Goal: Task Accomplishment & Management: Manage account settings

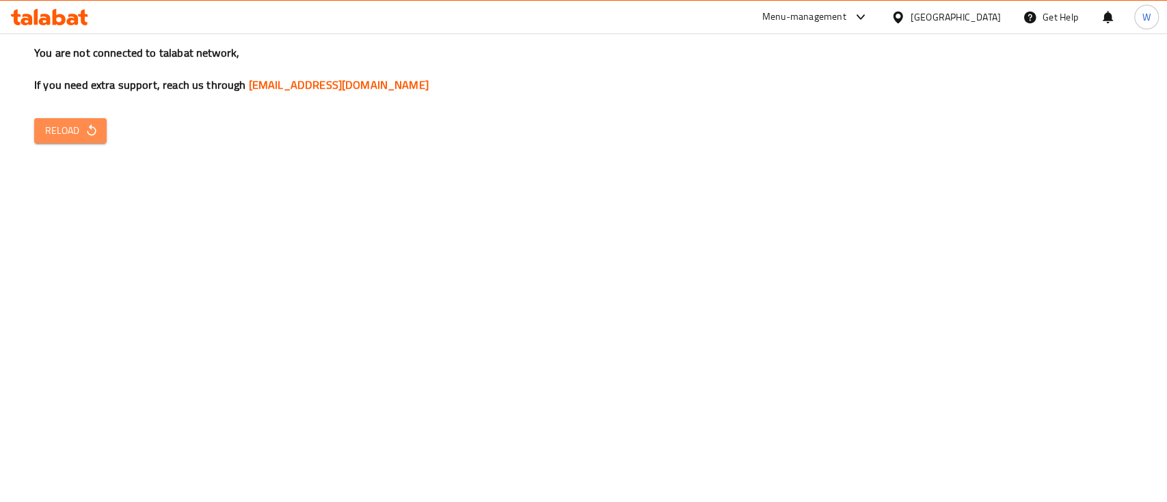
click at [55, 137] on span "Reload" at bounding box center [70, 130] width 51 height 17
click at [81, 129] on span "Reload" at bounding box center [70, 130] width 51 height 17
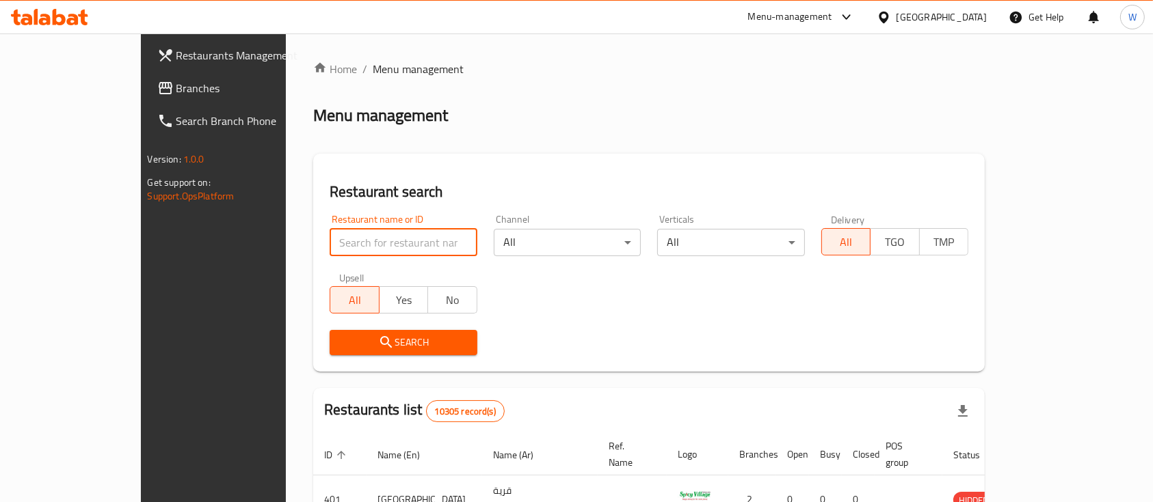
click at [399, 245] on input "search" at bounding box center [404, 242] width 148 height 27
paste input "662448"
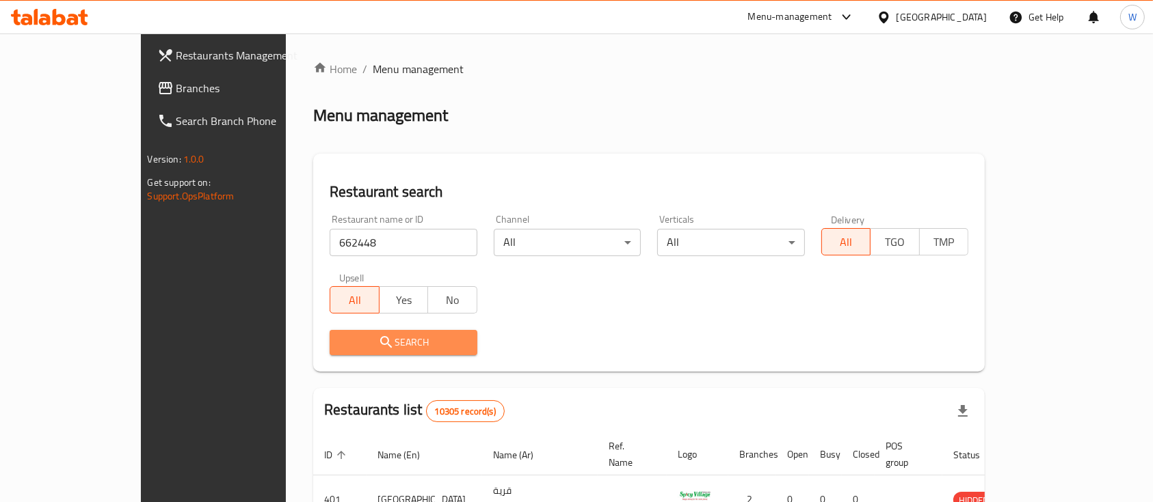
click at [343, 347] on span "Search" at bounding box center [403, 342] width 126 height 17
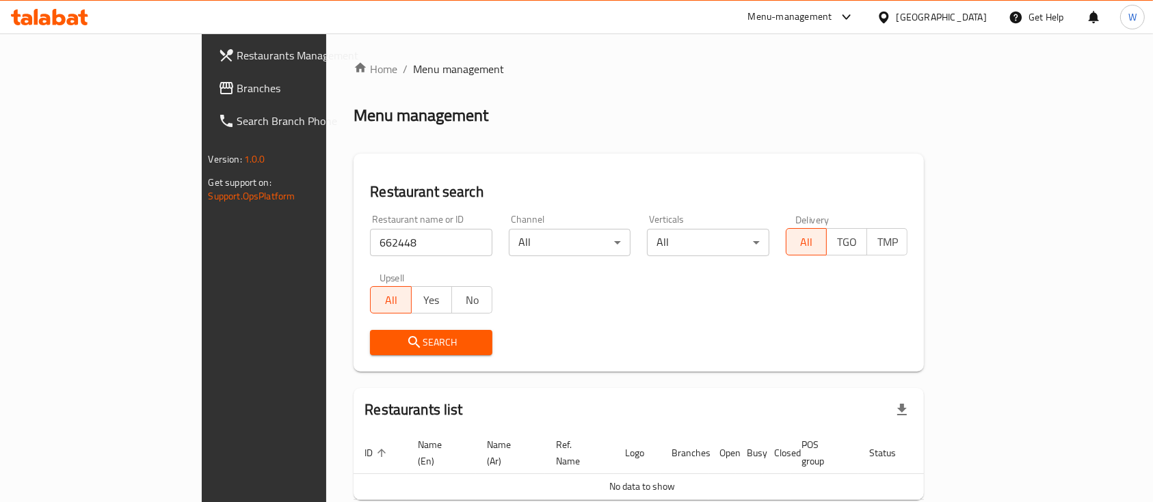
scroll to position [55, 0]
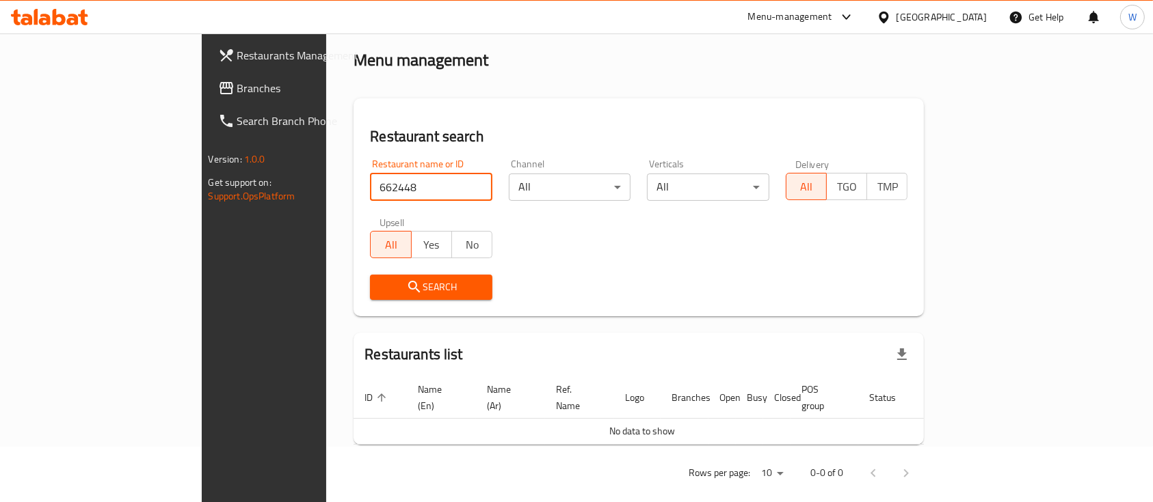
click at [394, 178] on input "662448" at bounding box center [431, 187] width 122 height 27
paste input "FORUM [GEOGRAPHIC_DATA] TURKISH RESTAURANTS"
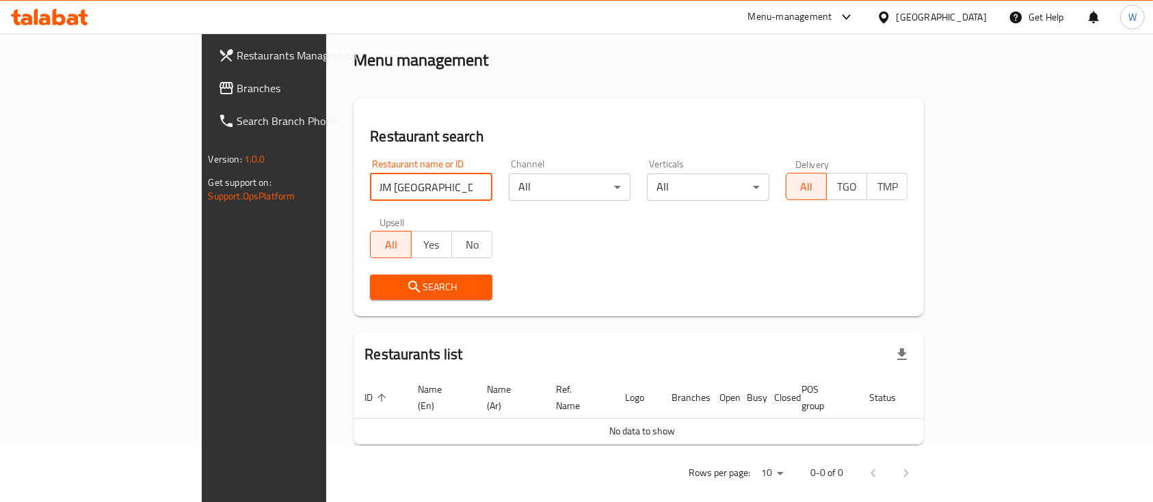
type input "FORUM [GEOGRAPHIC_DATA] TURKISH RESTAURANTS"
click at [381, 287] on span "Search" at bounding box center [431, 287] width 100 height 17
click at [832, 18] on div "Menu-management" at bounding box center [790, 17] width 84 height 16
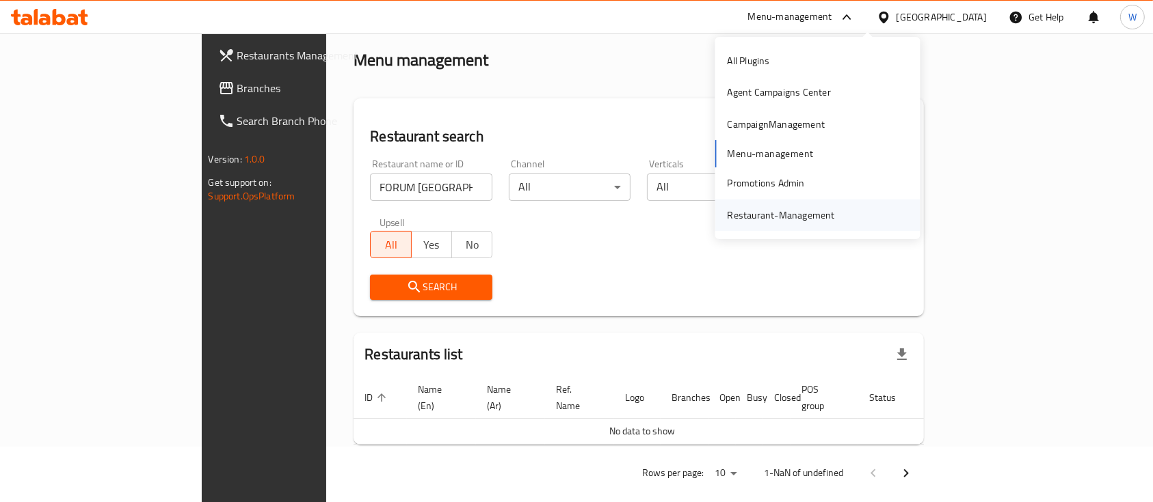
click at [777, 221] on div "Restaurant-Management" at bounding box center [780, 215] width 107 height 15
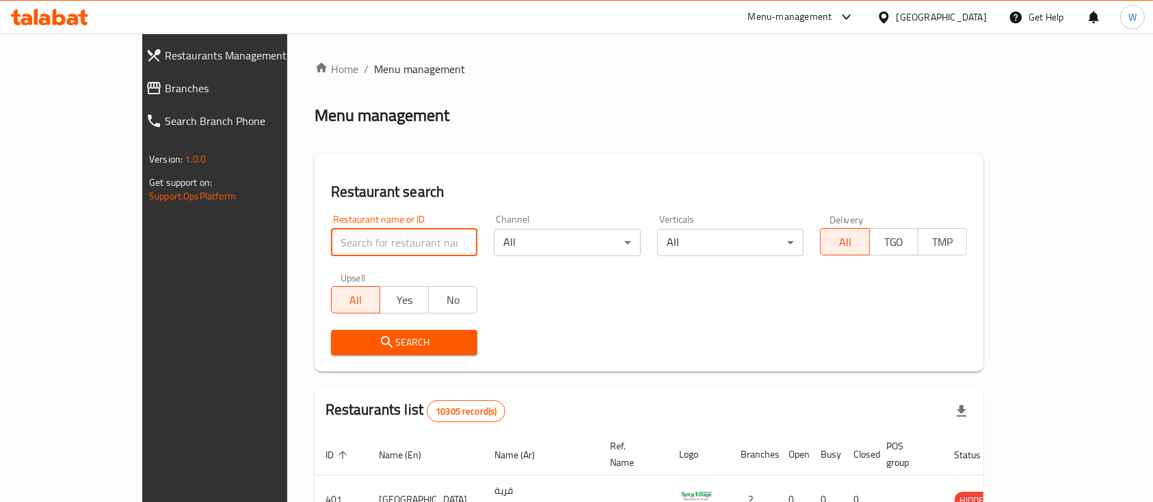
click at [331, 247] on input "search" at bounding box center [404, 242] width 147 height 27
paste input "FORUM [GEOGRAPHIC_DATA] TURKISH RESTAURANTS"
click at [382, 235] on input "FORUM [GEOGRAPHIC_DATA] TURKISH RESTAURANTS" at bounding box center [404, 242] width 147 height 27
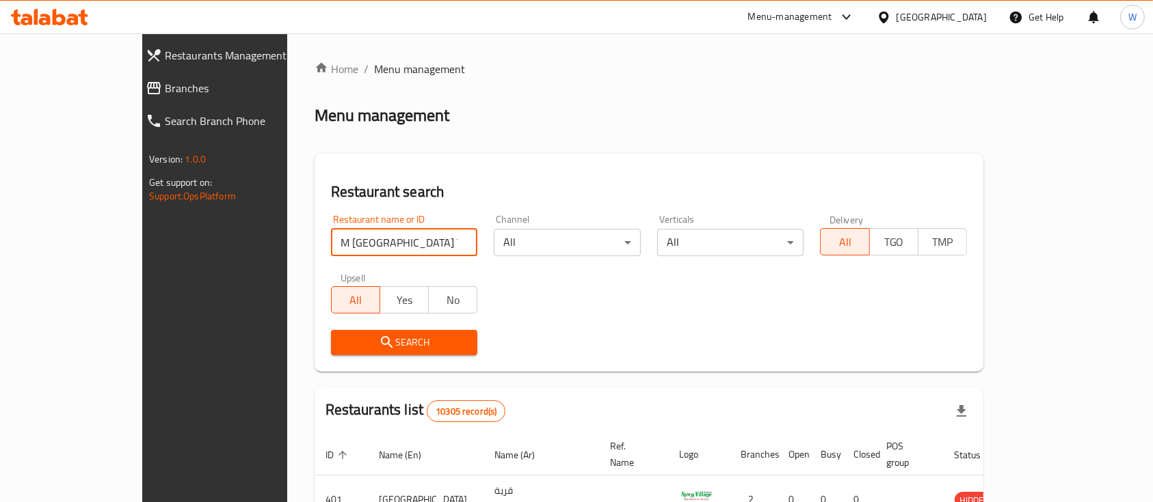
scroll to position [0, 0]
type input "FORUM [GEOGRAPHIC_DATA] TURKISH"
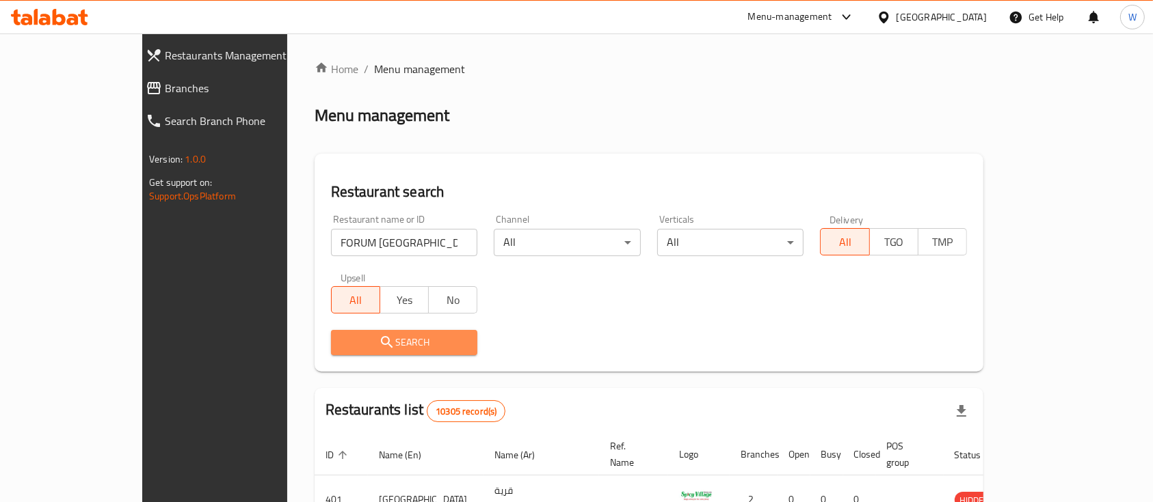
click at [407, 338] on span "Search" at bounding box center [404, 342] width 125 height 17
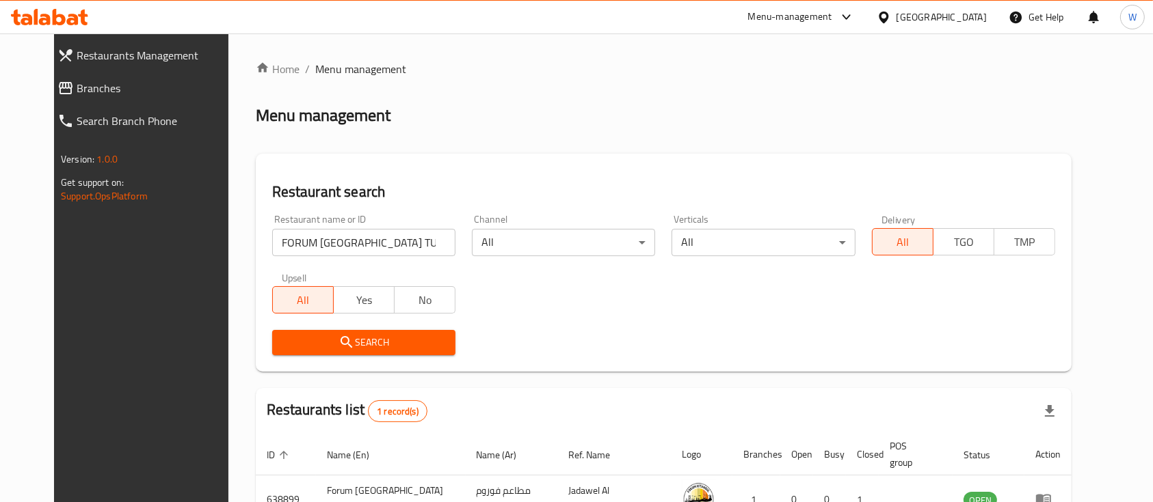
scroll to position [80, 0]
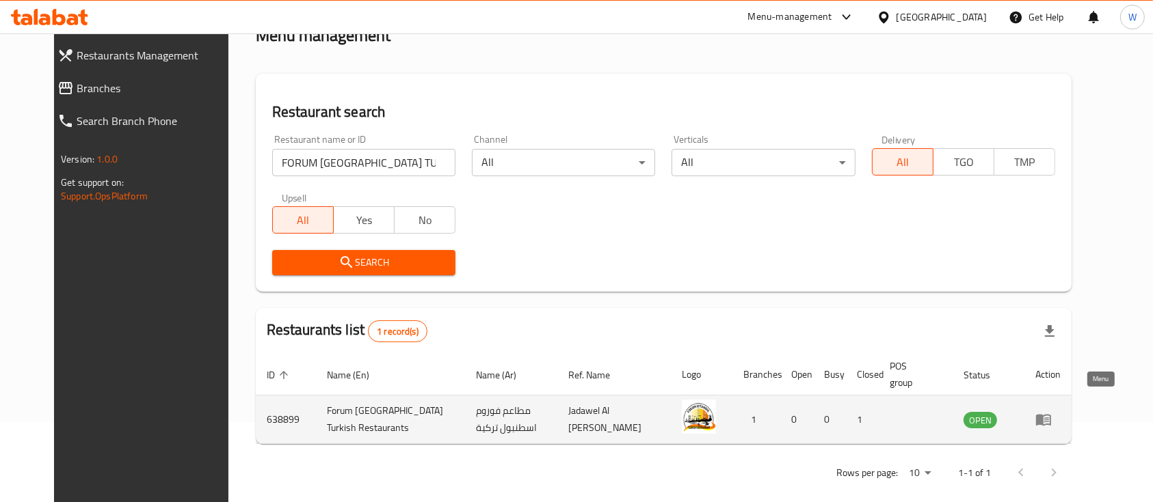
click at [1051, 412] on icon "enhanced table" at bounding box center [1043, 420] width 16 height 16
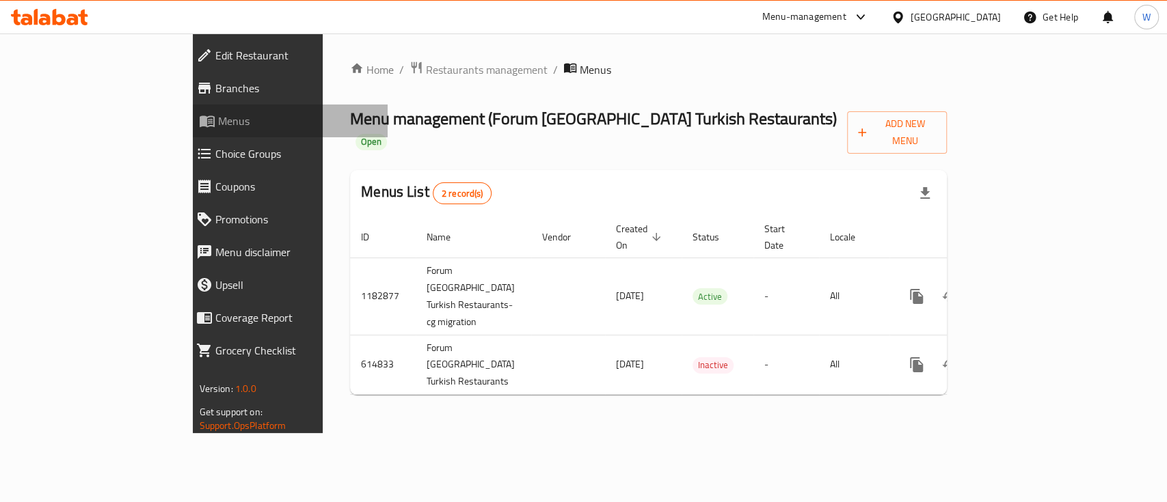
click at [218, 129] on span "Menus" at bounding box center [297, 121] width 159 height 16
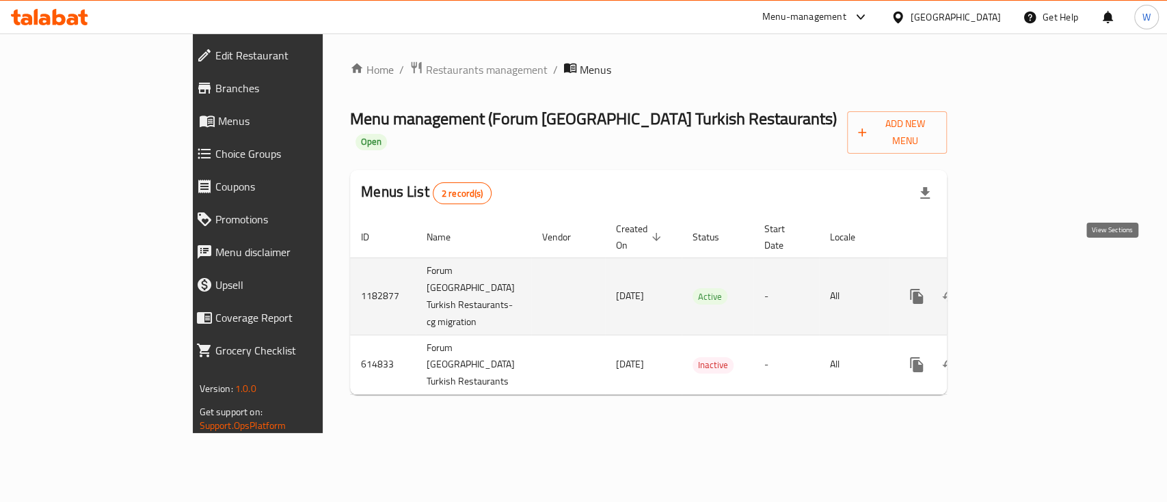
click at [1032, 280] on link "enhanced table" at bounding box center [1015, 296] width 33 height 33
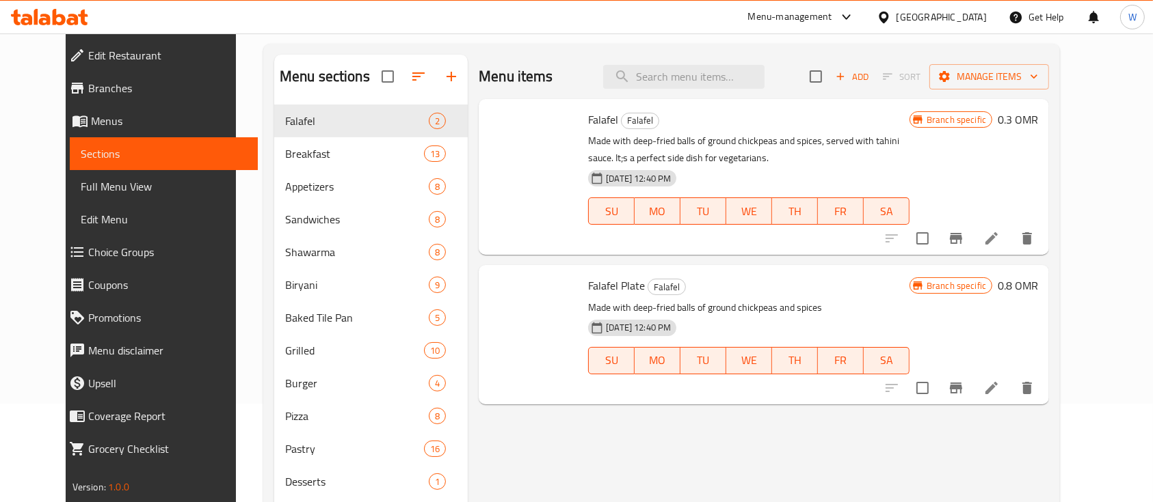
scroll to position [98, 0]
click at [1038, 288] on h6 "0.8 OMR" at bounding box center [1017, 286] width 40 height 19
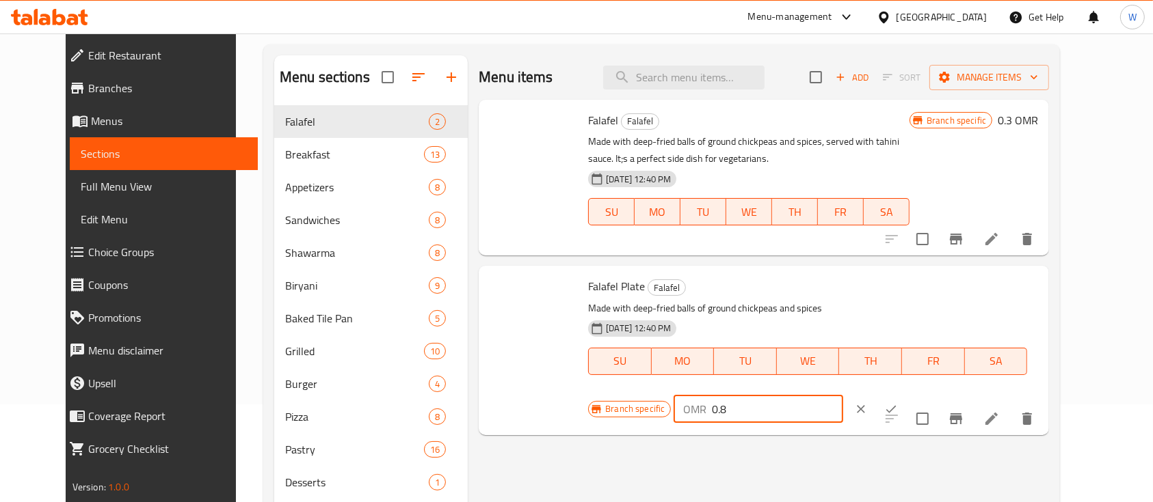
click at [842, 396] on input "0.8" at bounding box center [777, 409] width 131 height 27
type input "0"
type input "1.5"
click at [898, 403] on icon "ok" at bounding box center [891, 410] width 14 height 14
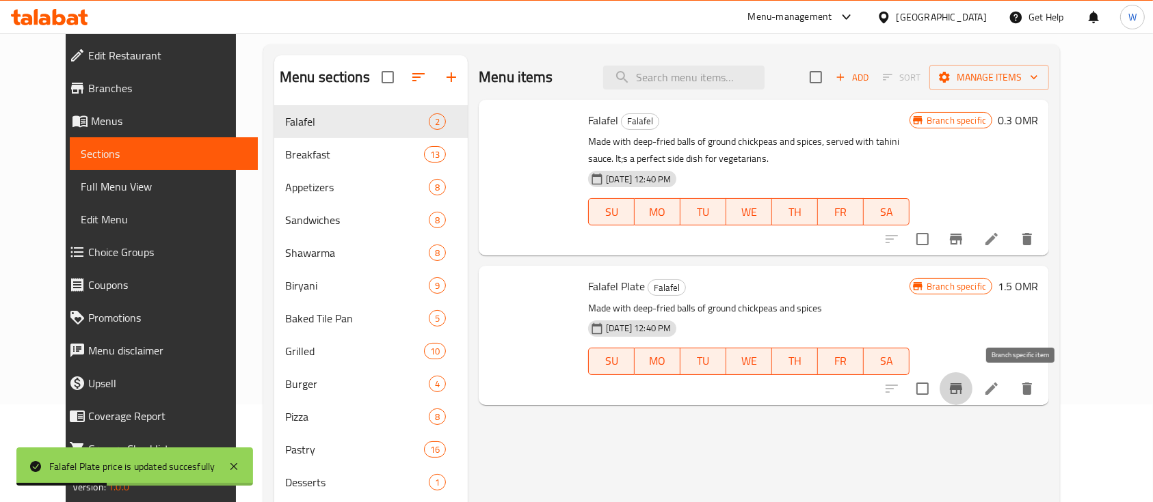
click at [964, 385] on icon "Branch-specific-item" at bounding box center [956, 389] width 16 height 16
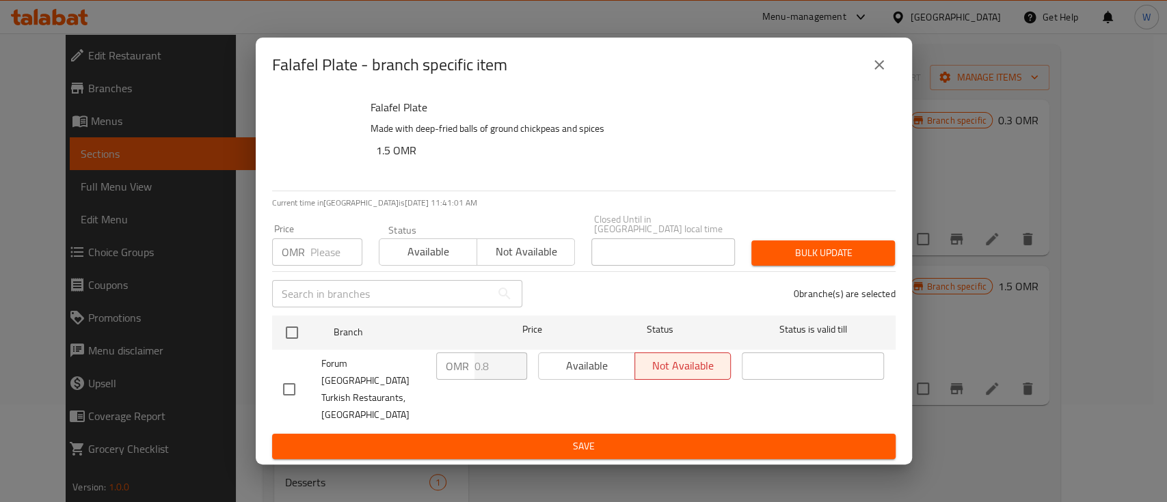
click at [336, 386] on span "Forum [GEOGRAPHIC_DATA] Turkish Restaurants, [GEOGRAPHIC_DATA]" at bounding box center [373, 390] width 104 height 68
click at [291, 387] on input "checkbox" at bounding box center [289, 389] width 29 height 29
checkbox input "true"
click at [487, 377] on input "0.8" at bounding box center [500, 366] width 53 height 27
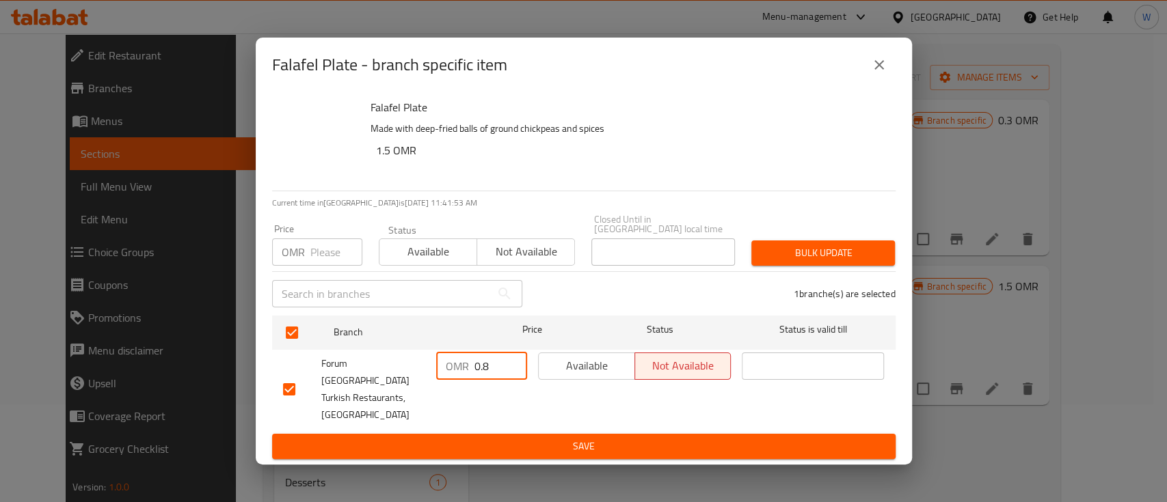
type input "0"
type input "1.5"
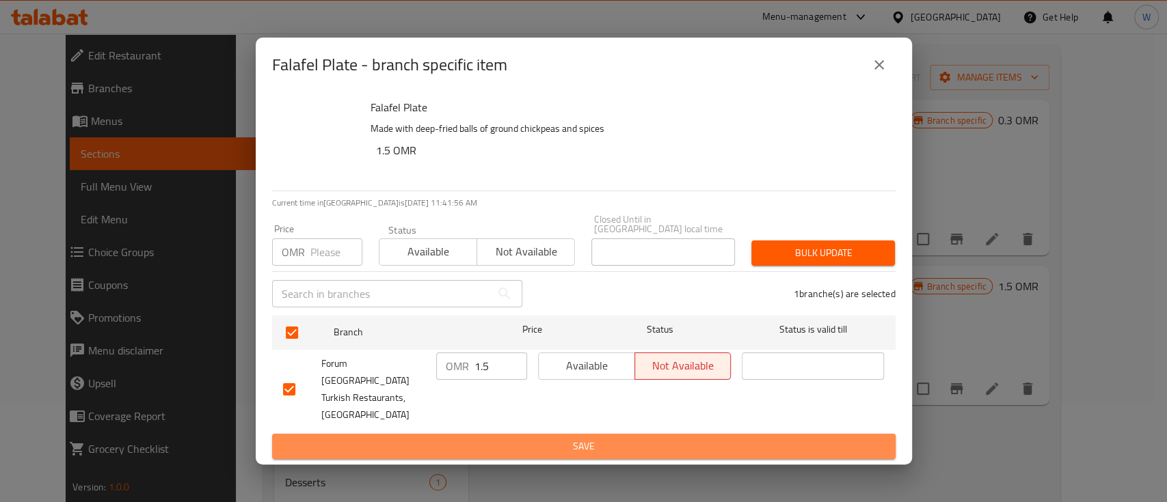
click at [487, 438] on span "Save" at bounding box center [584, 446] width 602 height 17
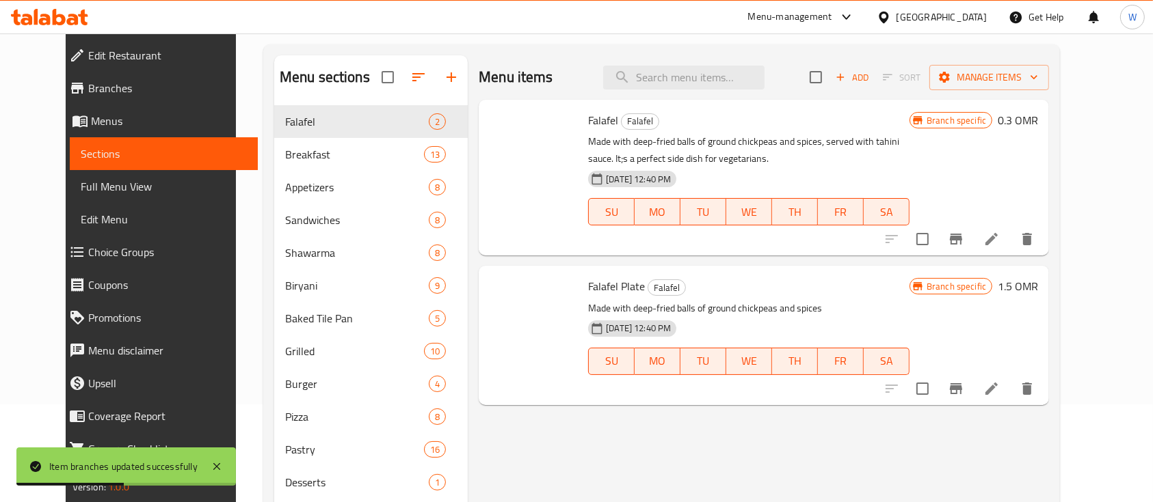
click at [1038, 128] on h6 "0.3 OMR" at bounding box center [1017, 120] width 40 height 19
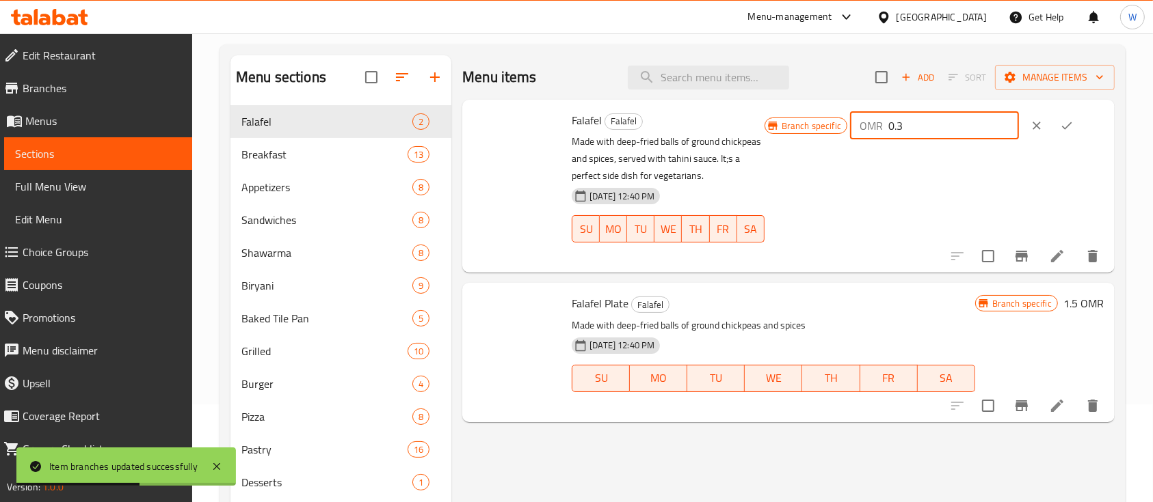
click at [978, 129] on input "0.3" at bounding box center [953, 125] width 131 height 27
type input "0.4"
click at [1072, 127] on icon "ok" at bounding box center [1067, 126] width 10 height 8
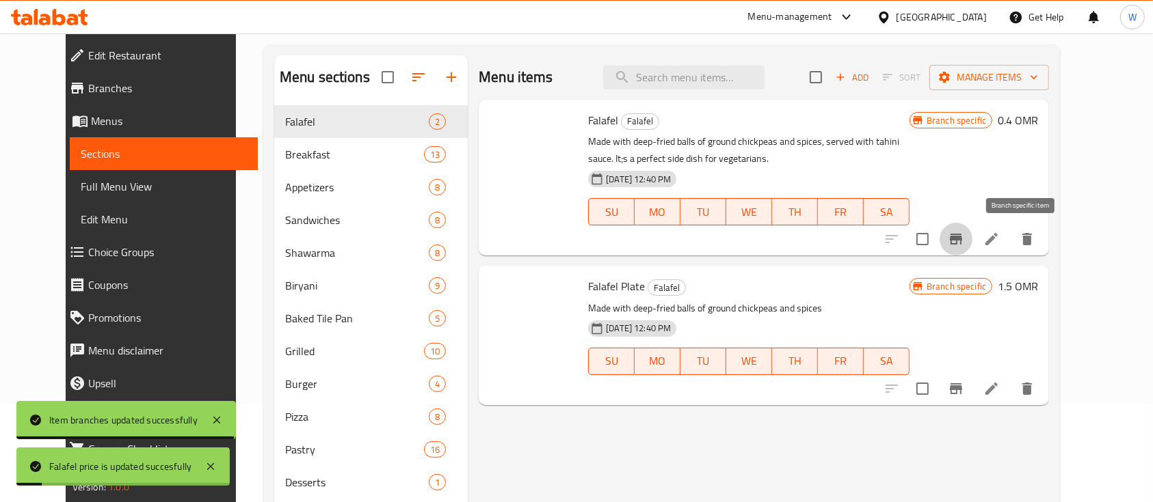
click at [964, 243] on icon "Branch-specific-item" at bounding box center [956, 239] width 16 height 16
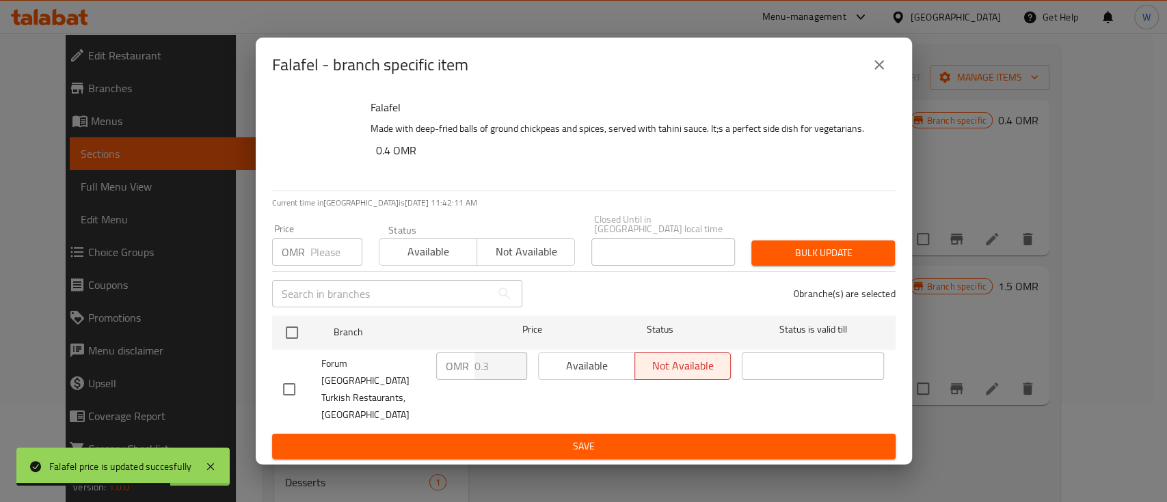
click at [312, 392] on div at bounding box center [302, 389] width 38 height 29
click at [291, 386] on input "checkbox" at bounding box center [289, 389] width 29 height 29
checkbox input "true"
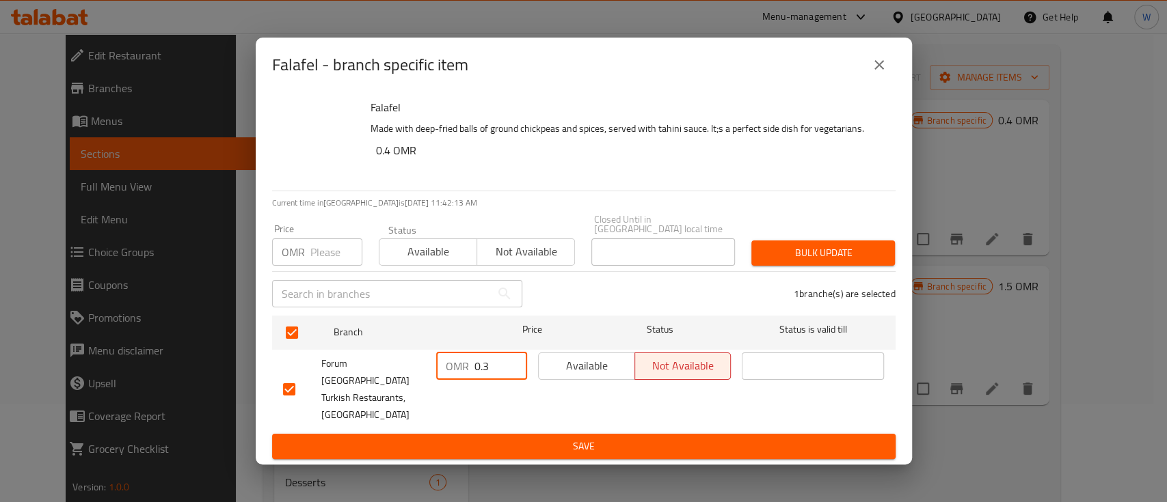
click at [490, 380] on input "0.3" at bounding box center [500, 366] width 53 height 27
type input "0.4"
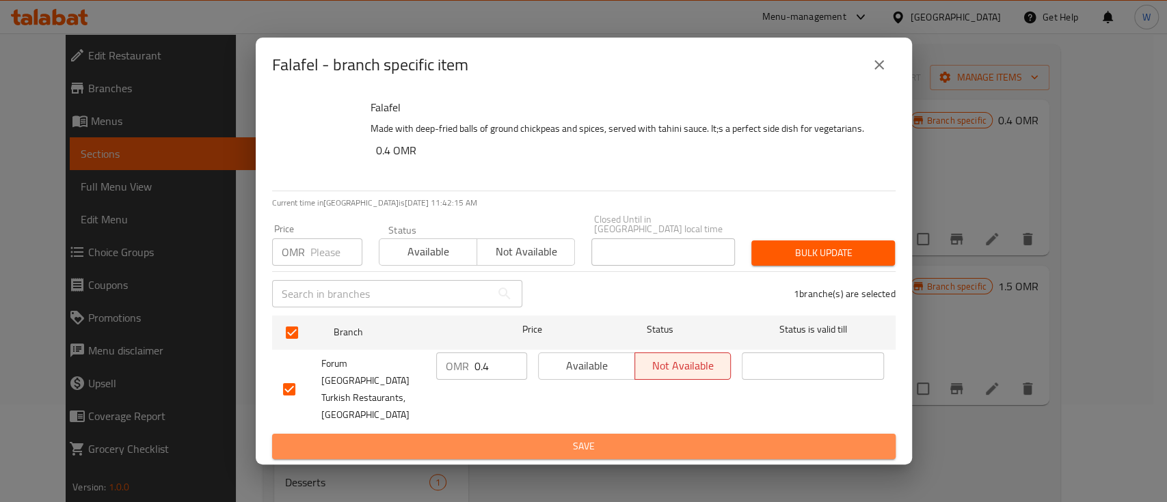
click at [490, 438] on span "Save" at bounding box center [584, 446] width 602 height 17
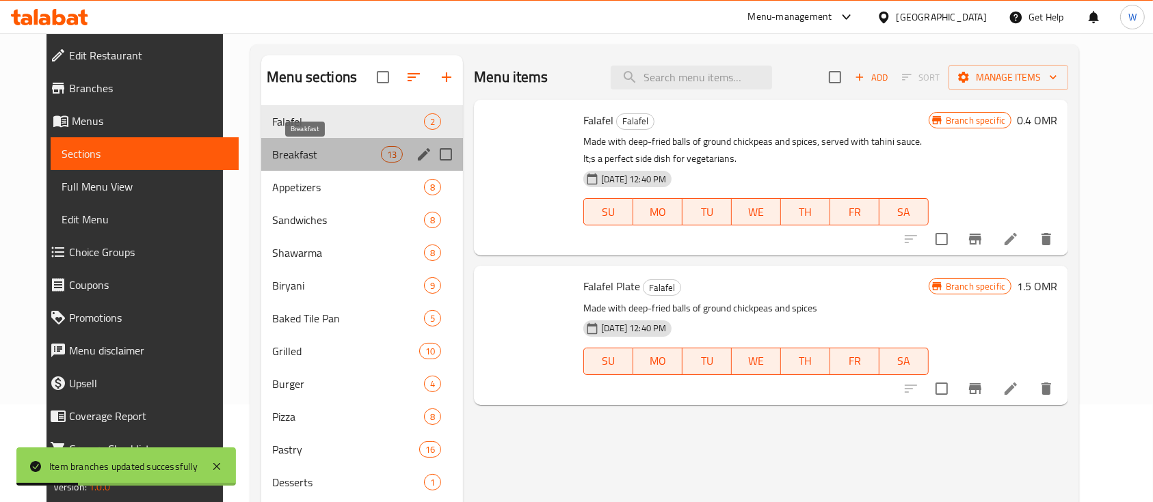
click at [364, 160] on span "Breakfast" at bounding box center [326, 154] width 109 height 16
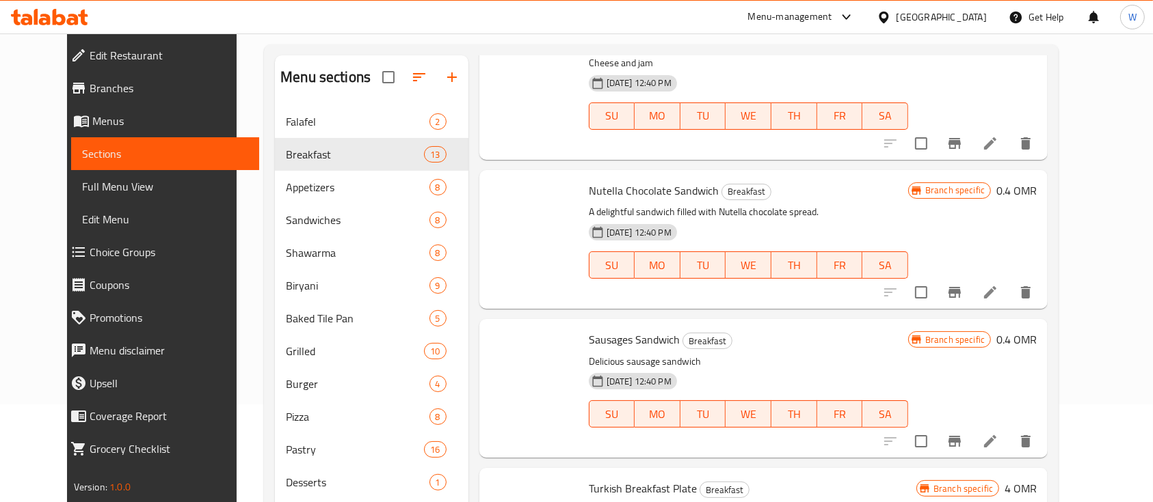
scroll to position [203, 0]
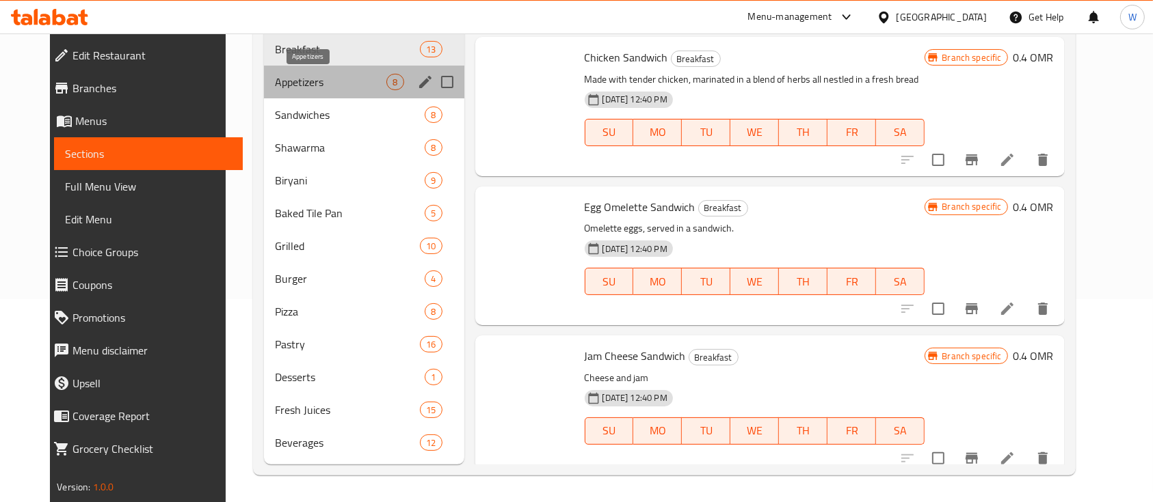
click at [277, 83] on span "Appetizers" at bounding box center [331, 82] width 112 height 16
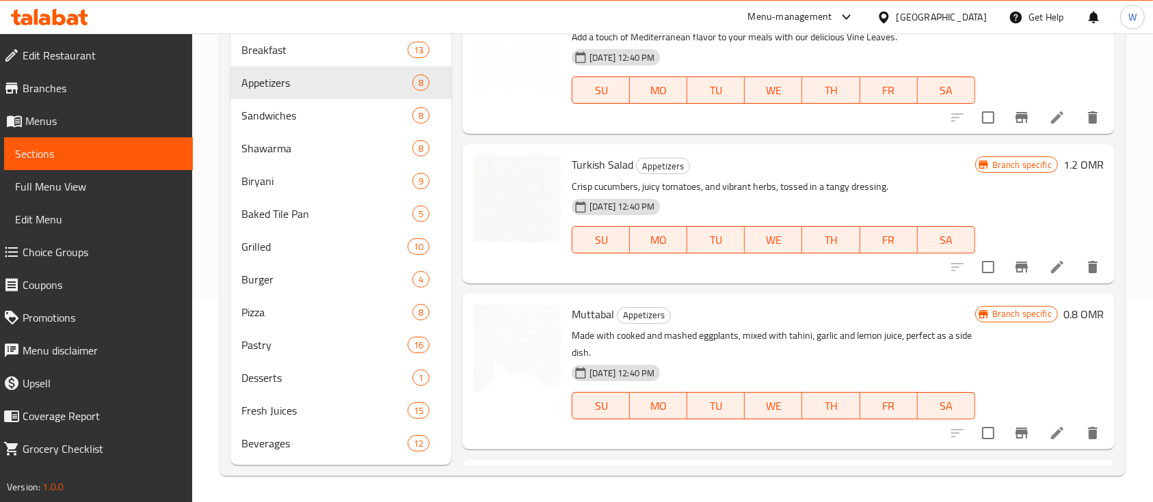
click at [1065, 161] on h6 "1.2 OMR" at bounding box center [1083, 164] width 40 height 19
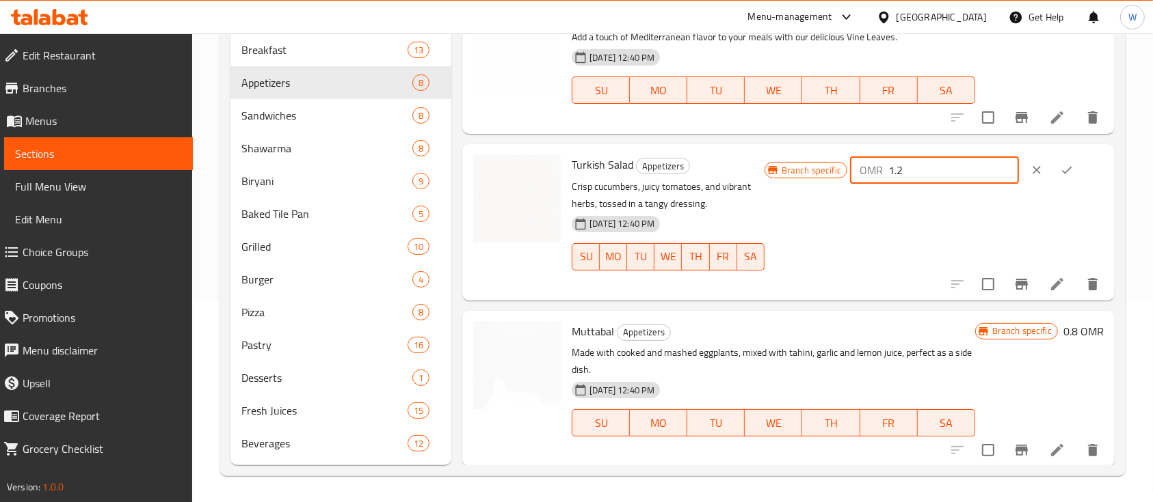
click at [957, 170] on input "1.2" at bounding box center [953, 170] width 131 height 27
type input "1.5"
click at [1066, 168] on icon "ok" at bounding box center [1067, 171] width 10 height 8
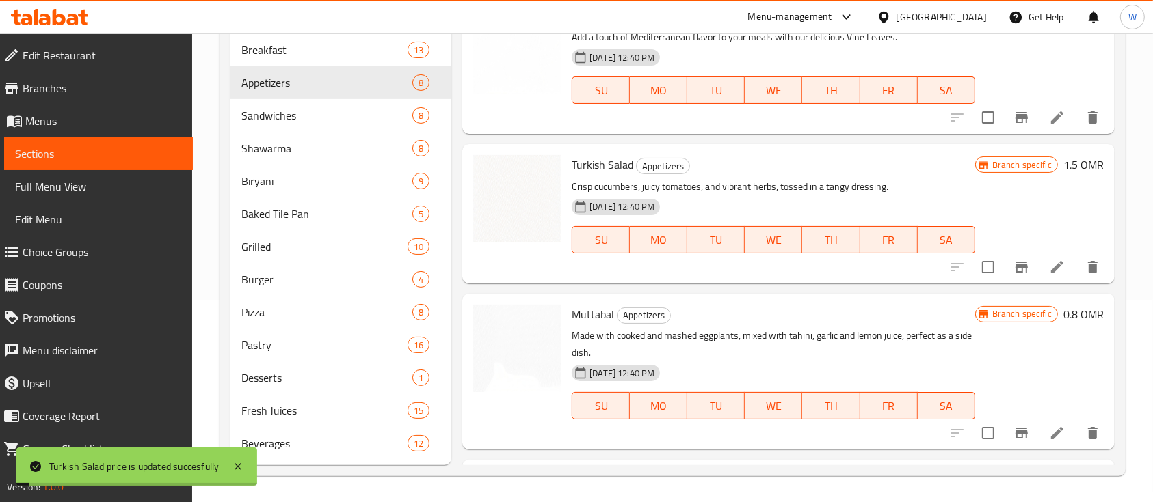
click at [1015, 282] on div at bounding box center [1025, 267] width 168 height 33
click at [1015, 267] on icon "Branch-specific-item" at bounding box center [1021, 267] width 12 height 11
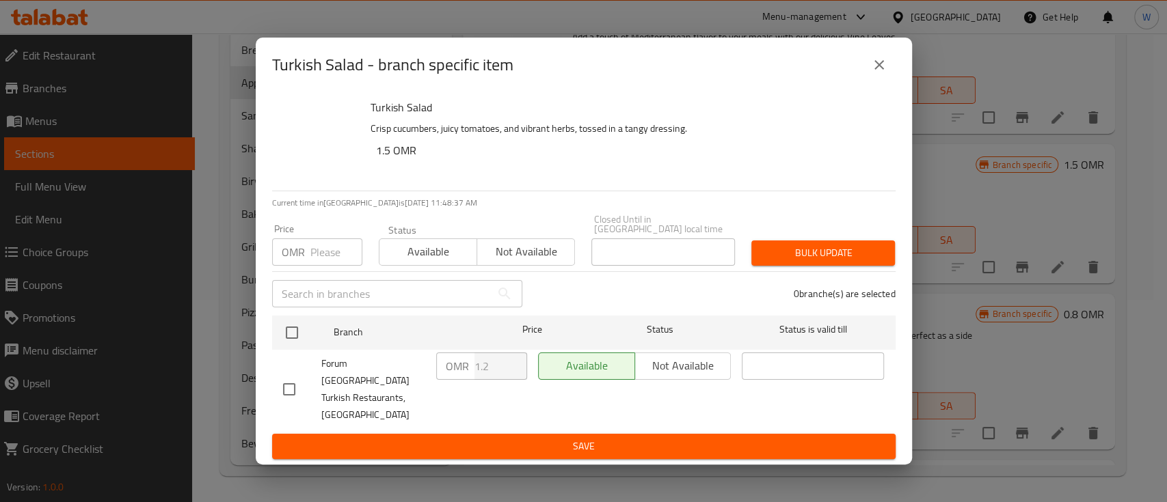
click at [334, 378] on span "Forum [GEOGRAPHIC_DATA] Turkish Restaurants, [GEOGRAPHIC_DATA]" at bounding box center [373, 390] width 104 height 68
click at [287, 391] on input "checkbox" at bounding box center [289, 389] width 29 height 29
checkbox input "true"
click at [510, 380] on input "0.2" at bounding box center [500, 366] width 53 height 27
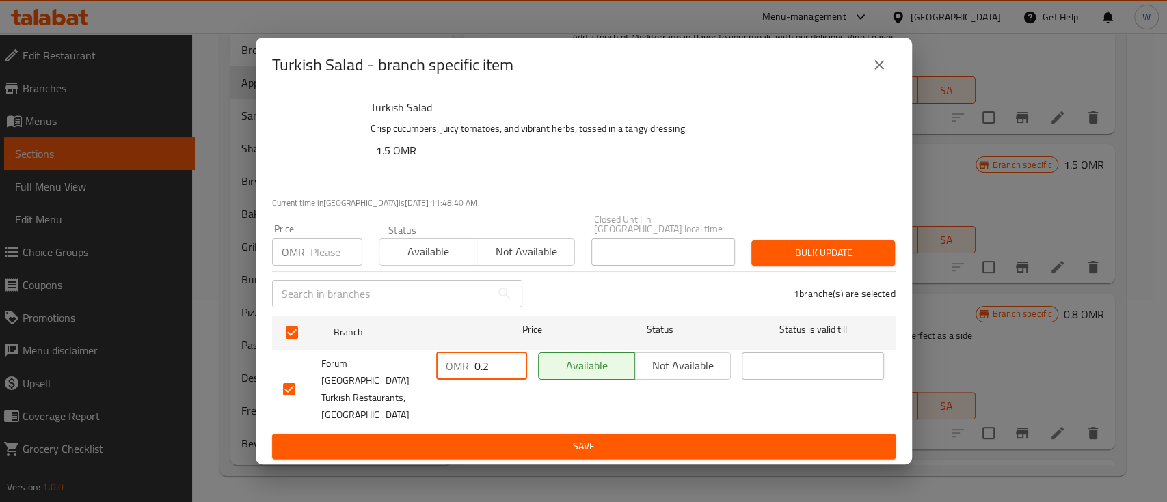
type input "0"
type input "1.5"
click at [505, 438] on span "Save" at bounding box center [584, 446] width 602 height 17
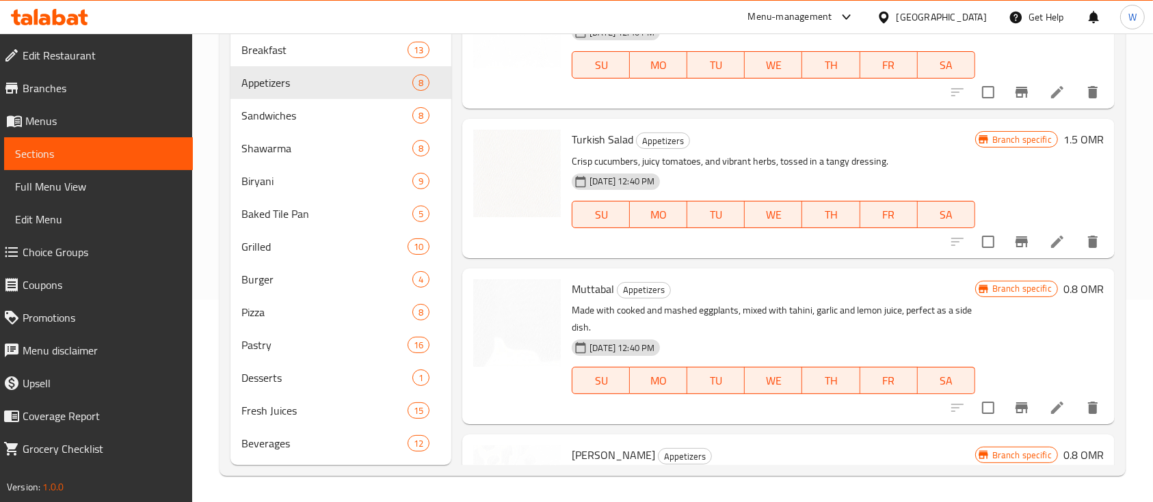
scroll to position [25, 0]
click at [1063, 293] on h6 "0.8 OMR" at bounding box center [1083, 289] width 40 height 19
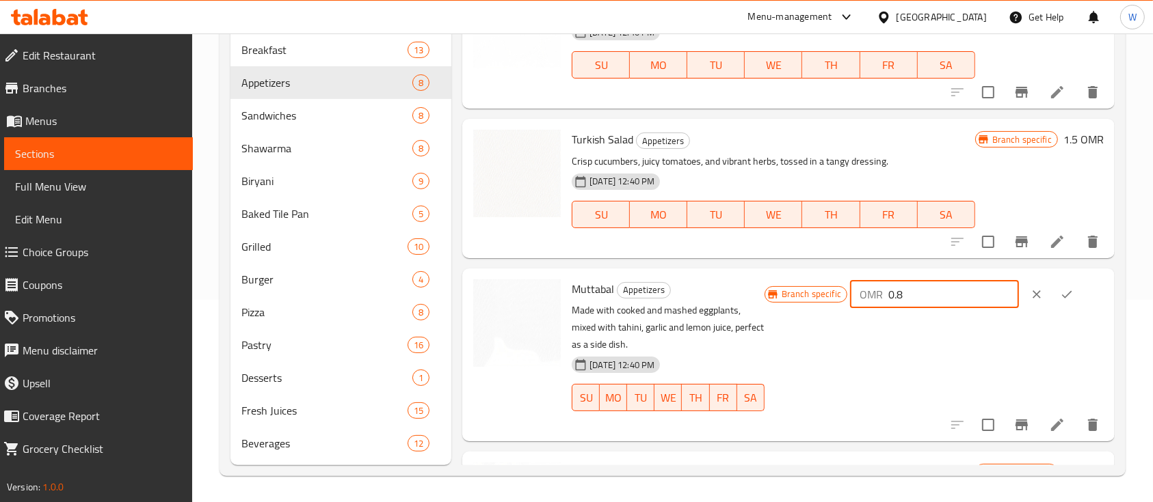
drag, startPoint x: 969, startPoint y: 289, endPoint x: 872, endPoint y: 291, distance: 97.1
click at [872, 291] on div "OMR 0.8 ​" at bounding box center [934, 294] width 169 height 27
type input "1.0"
click at [1055, 299] on button "ok" at bounding box center [1066, 295] width 30 height 30
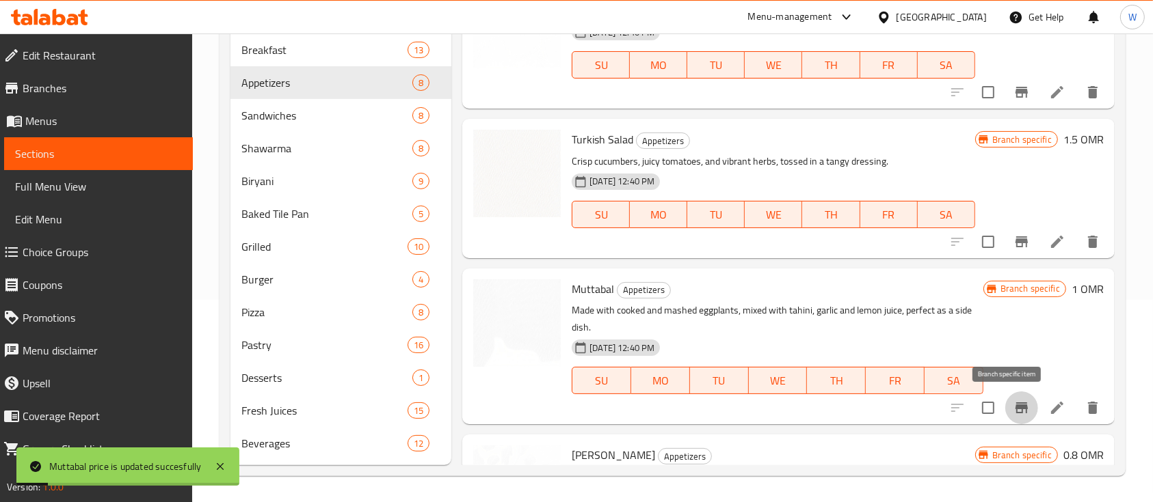
click at [1013, 410] on icon "Branch-specific-item" at bounding box center [1021, 408] width 16 height 16
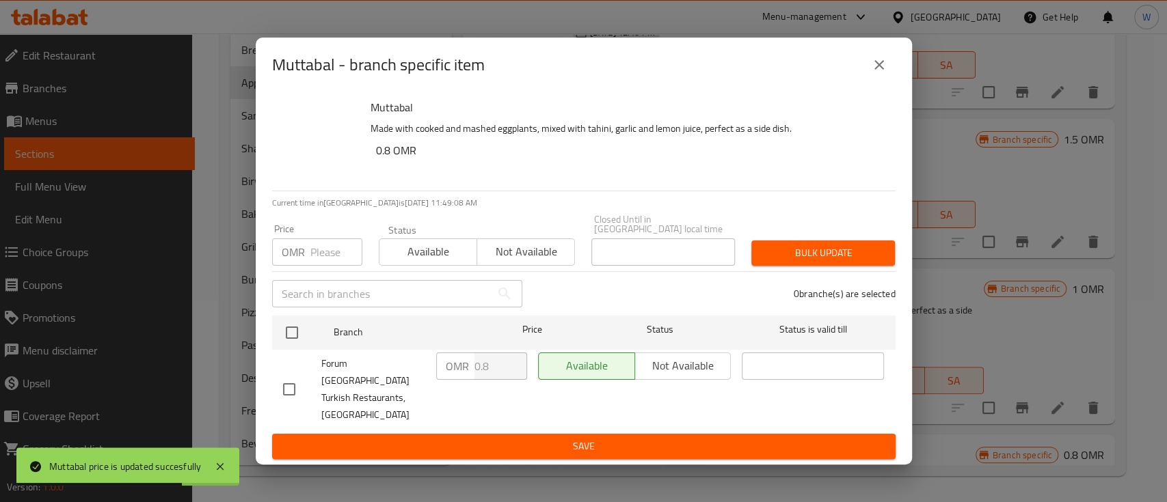
click at [301, 393] on input "checkbox" at bounding box center [289, 389] width 29 height 29
checkbox input "true"
click at [503, 380] on input "0.8" at bounding box center [500, 366] width 53 height 27
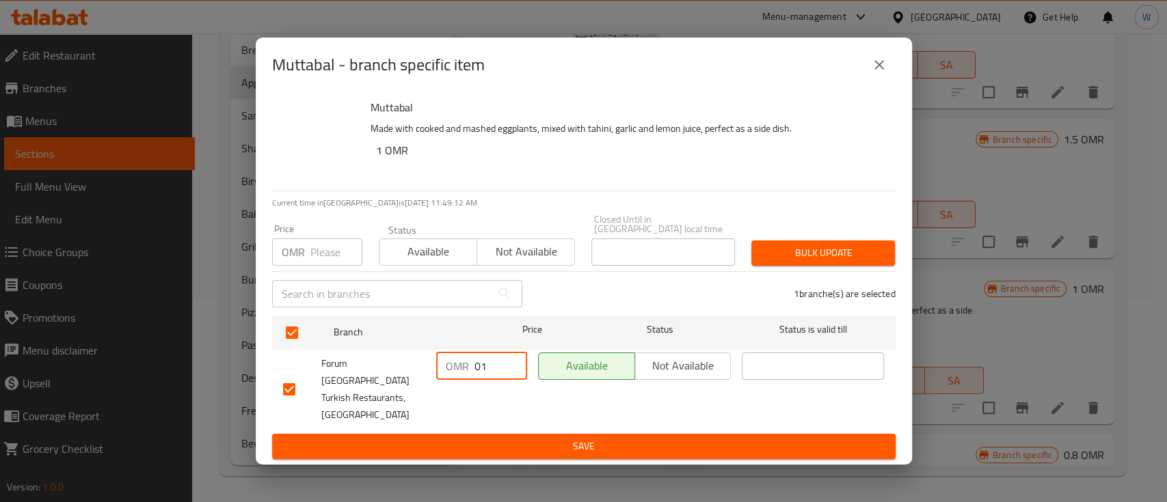
type input "0"
type input "1"
type input "1.0"
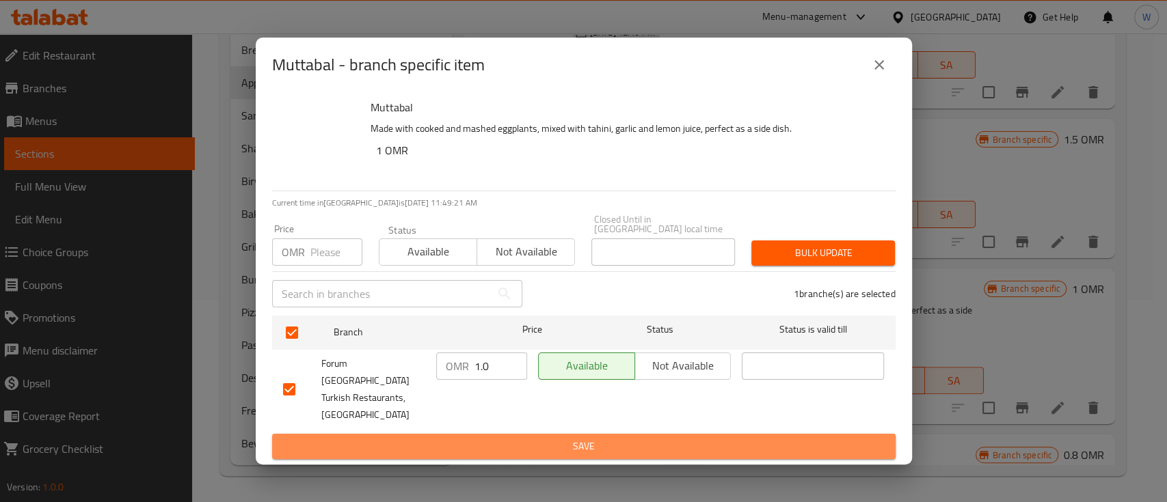
click at [742, 438] on span "Save" at bounding box center [584, 446] width 602 height 17
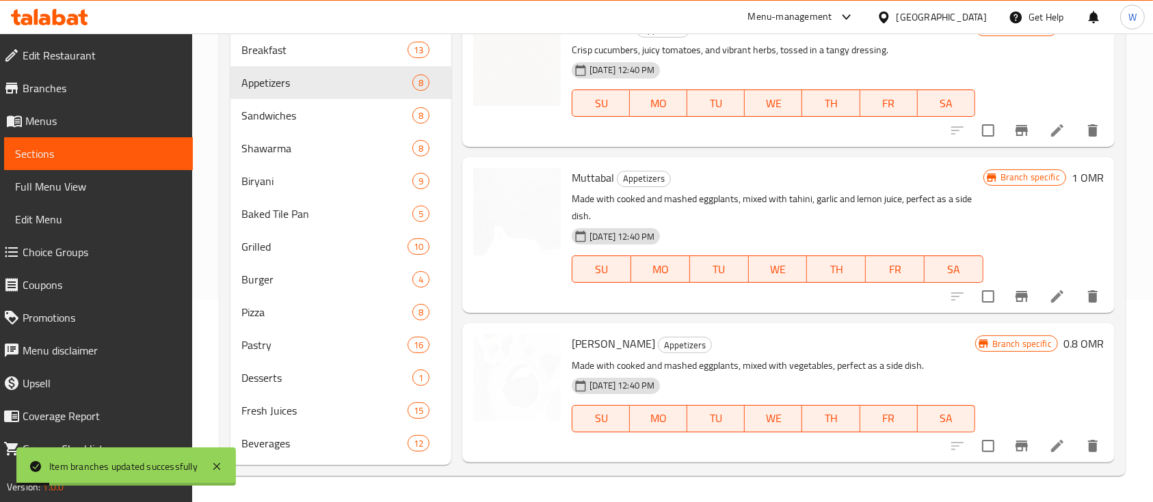
scroll to position [137, 0]
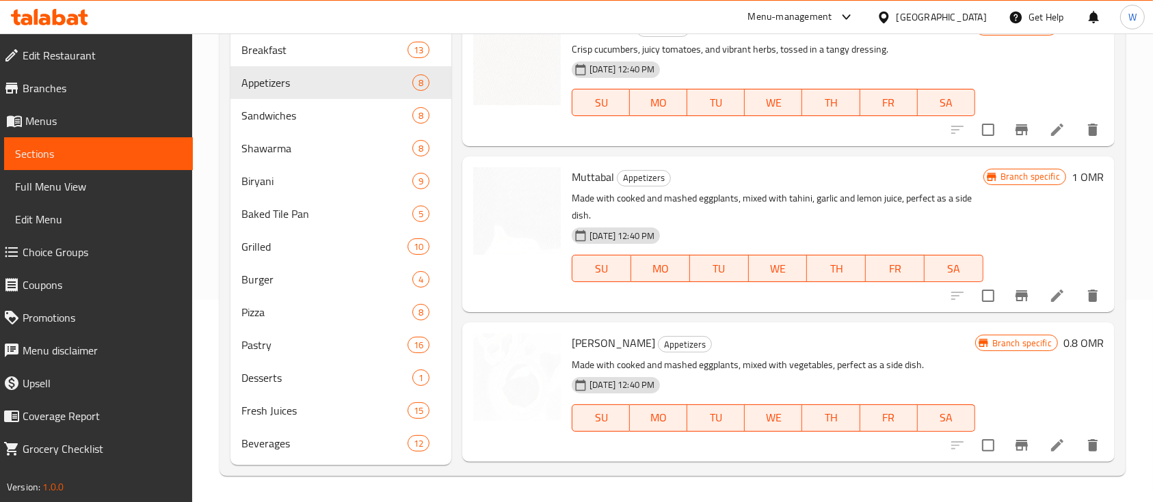
click at [1047, 334] on div "Branch specific 0.8 OMR" at bounding box center [1039, 343] width 129 height 19
click at [1063, 345] on h6 "0.8 OMR" at bounding box center [1083, 343] width 40 height 19
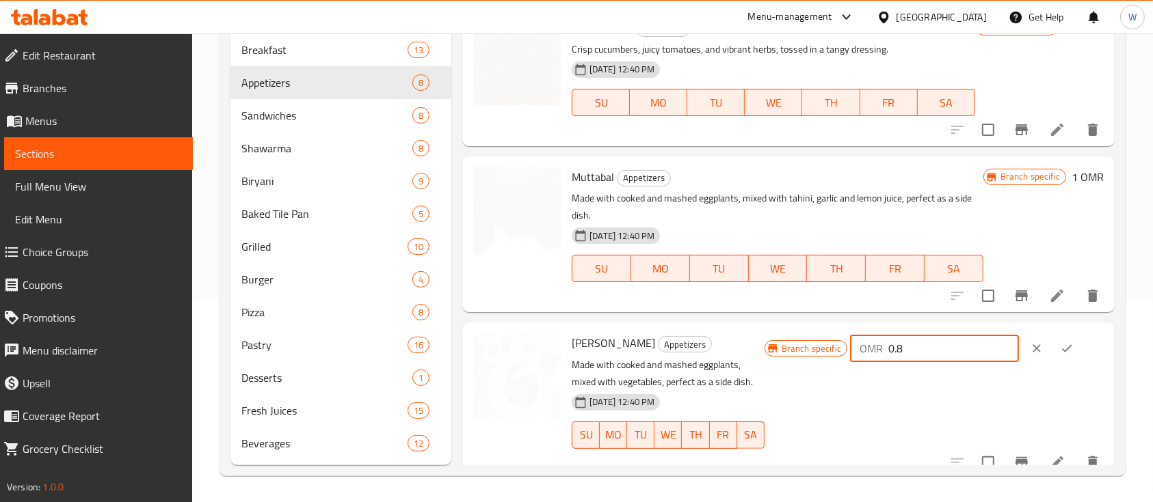
click at [913, 351] on input "0.8" at bounding box center [953, 348] width 131 height 27
drag, startPoint x: 935, startPoint y: 351, endPoint x: 846, endPoint y: 358, distance: 89.2
click at [846, 358] on div "Branch specific OMR 0.8 ​" at bounding box center [933, 349] width 339 height 30
type input "1.0"
click at [1068, 355] on button "ok" at bounding box center [1066, 349] width 30 height 30
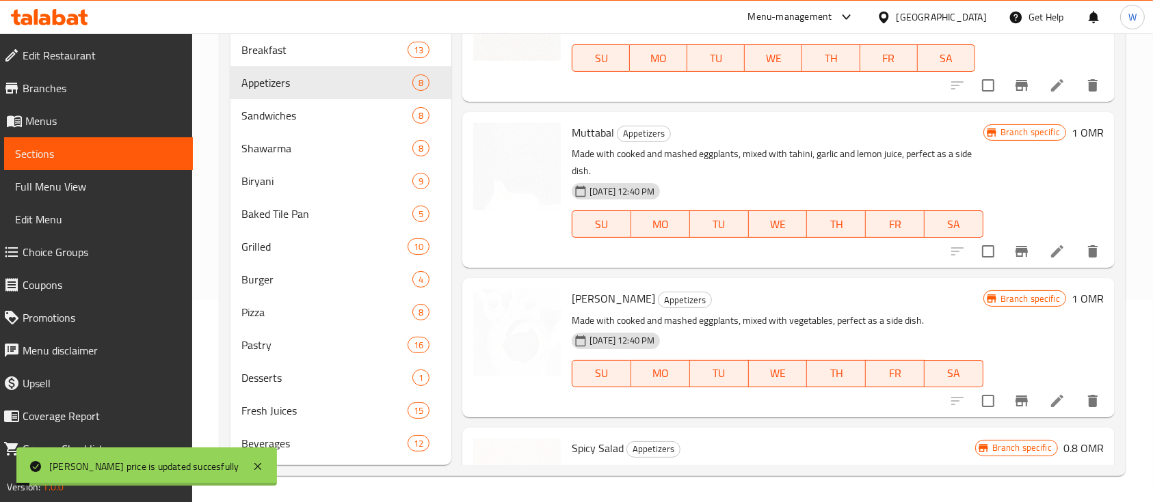
scroll to position [183, 0]
click at [1015, 398] on icon "Branch-specific-item" at bounding box center [1021, 399] width 12 height 11
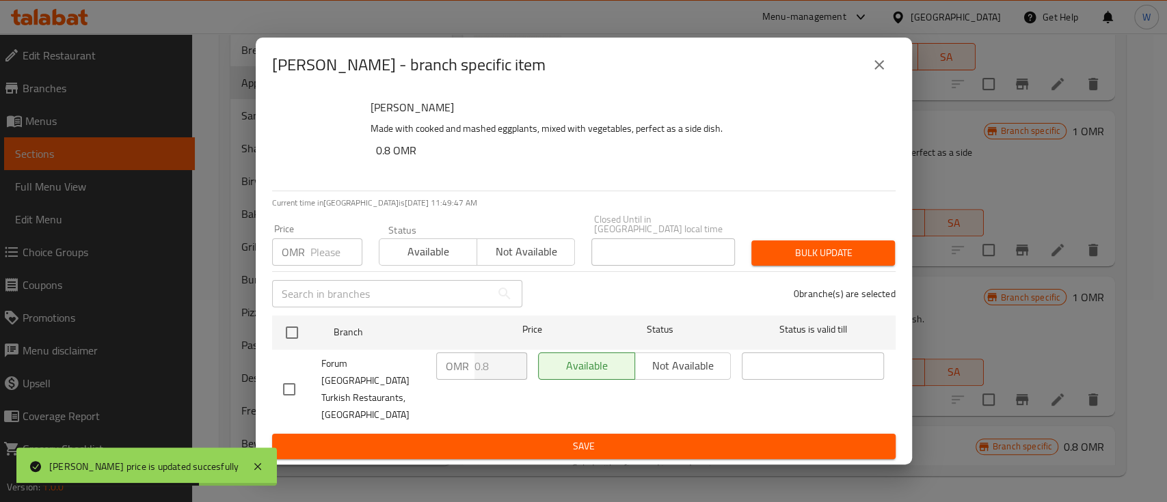
click at [340, 379] on span "Forum [GEOGRAPHIC_DATA] Turkish Restaurants, [GEOGRAPHIC_DATA]" at bounding box center [373, 390] width 104 height 68
click at [278, 397] on input "checkbox" at bounding box center [289, 389] width 29 height 29
checkbox input "true"
click at [498, 379] on input "0.8" at bounding box center [500, 366] width 53 height 27
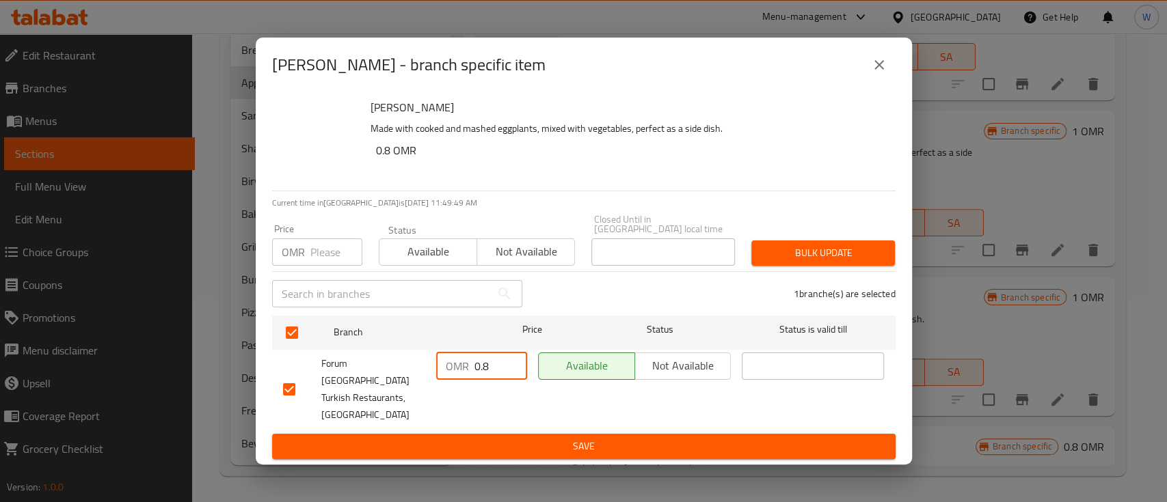
type input "0"
type input "1.0"
click at [500, 438] on span "Save" at bounding box center [584, 446] width 602 height 17
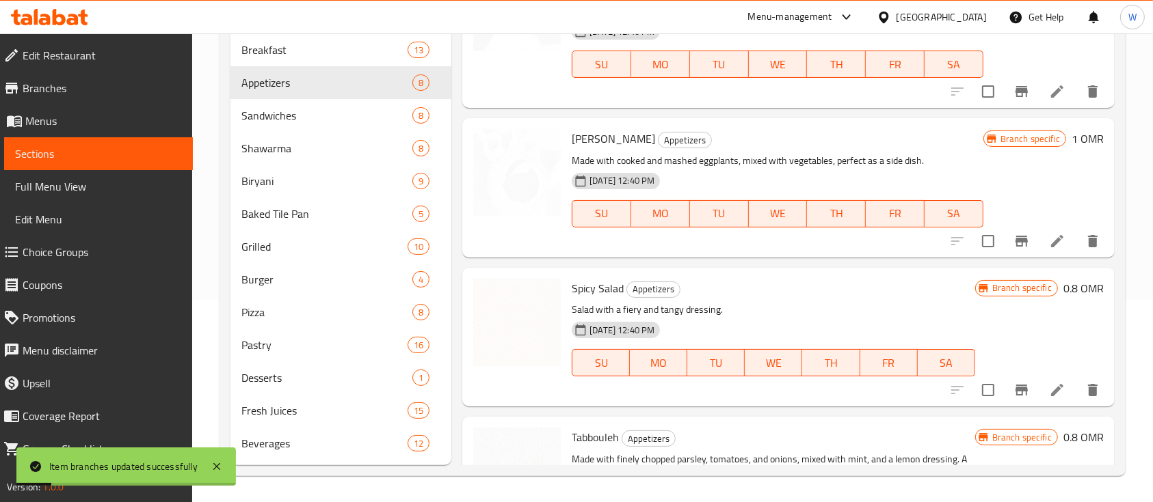
scroll to position [432, 0]
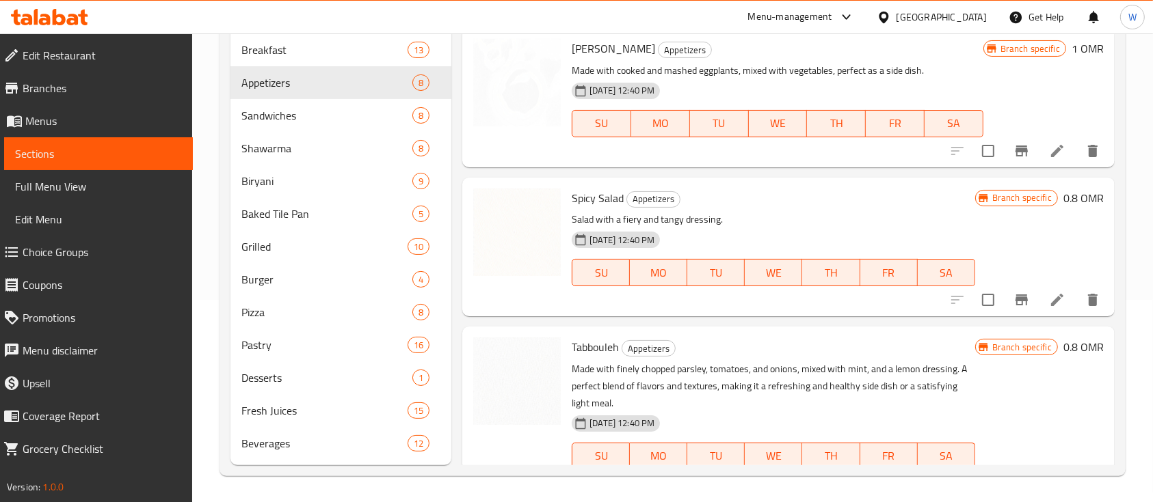
click at [1071, 205] on h6 "0.8 OMR" at bounding box center [1083, 198] width 40 height 19
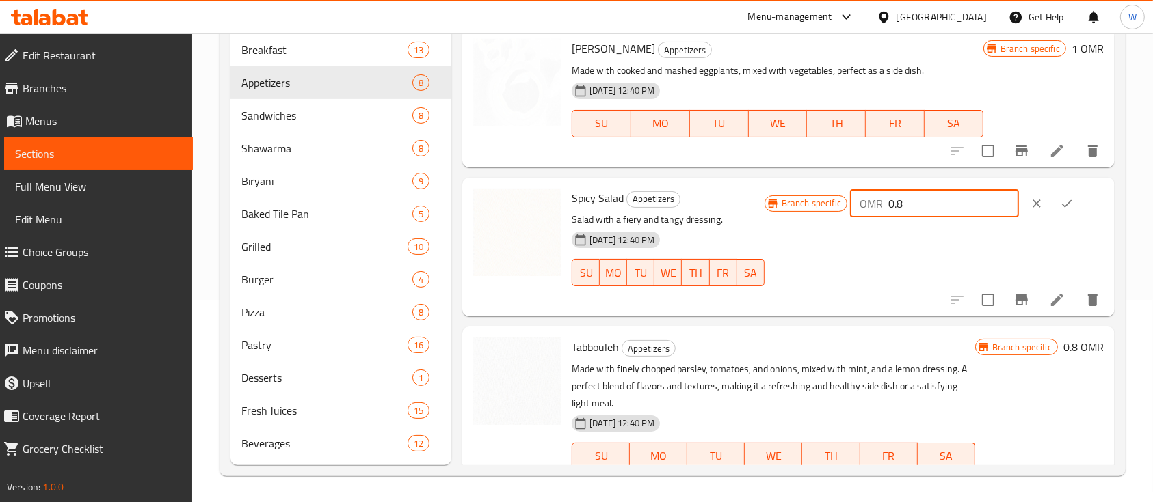
drag, startPoint x: 937, startPoint y: 213, endPoint x: 847, endPoint y: 204, distance: 89.9
click at [847, 204] on div "Branch specific OMR 0.8 ​" at bounding box center [933, 204] width 339 height 30
type input "1.0"
click at [1064, 205] on icon "ok" at bounding box center [1067, 204] width 14 height 14
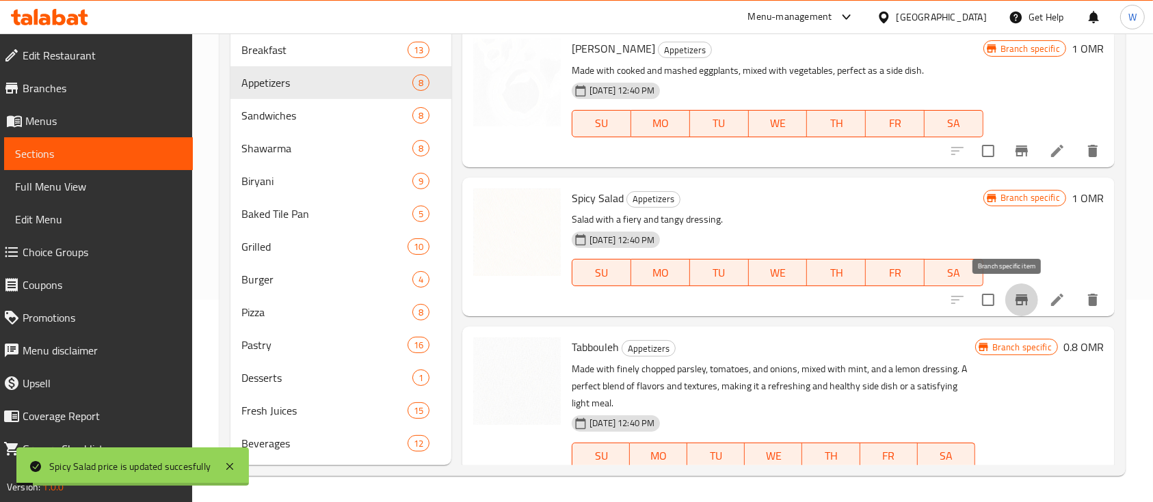
click at [1015, 296] on icon "Branch-specific-item" at bounding box center [1021, 300] width 12 height 11
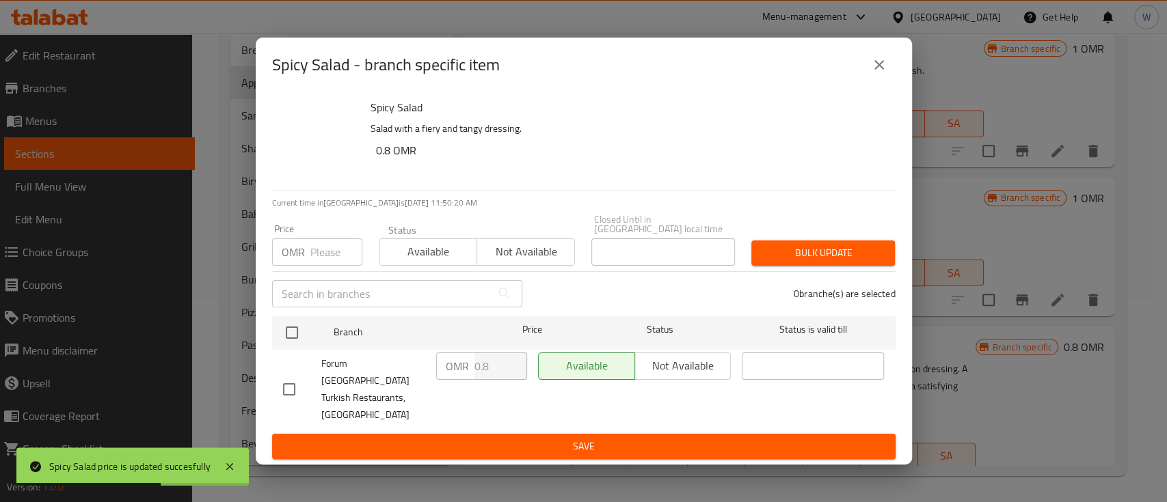
click at [286, 388] on input "checkbox" at bounding box center [289, 389] width 29 height 29
checkbox input "true"
click at [504, 380] on input "0.8" at bounding box center [500, 366] width 53 height 27
type input "0"
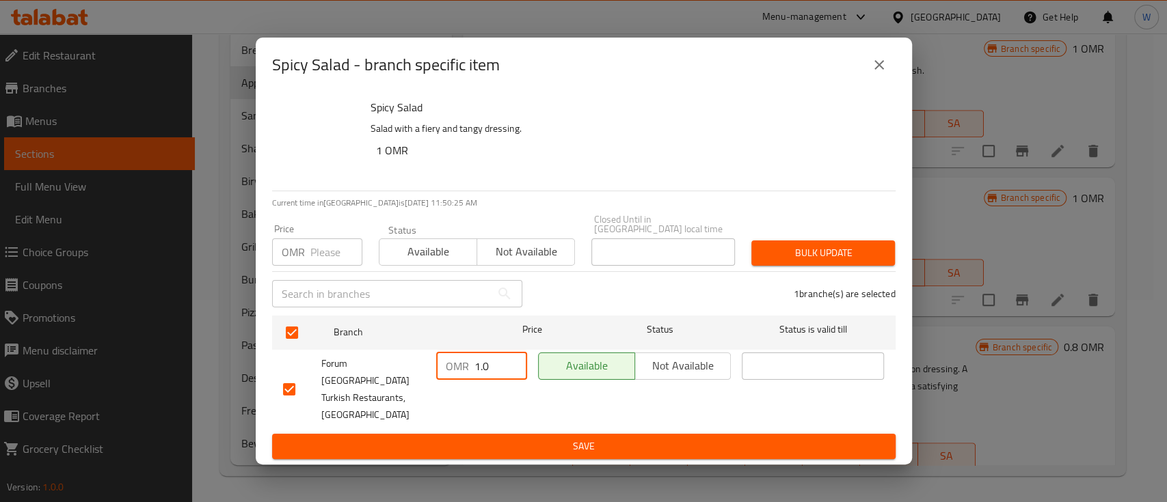
type input "1.0"
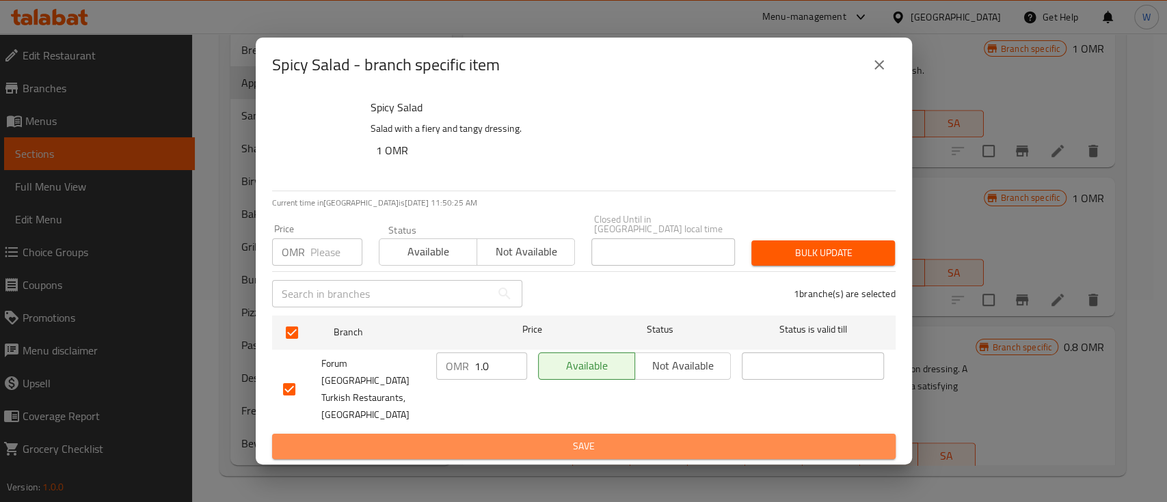
click at [498, 438] on span "Save" at bounding box center [584, 446] width 602 height 17
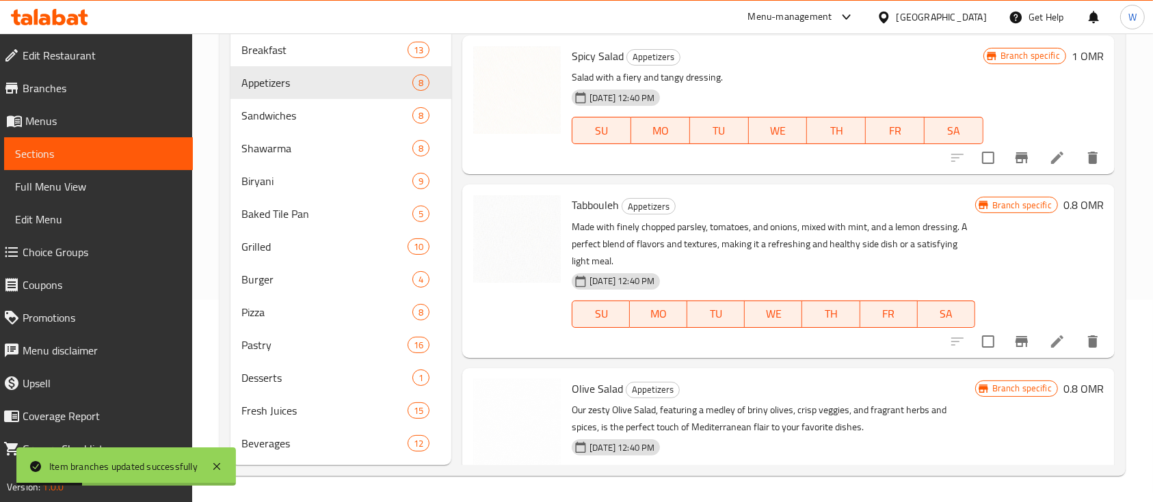
scroll to position [576, 0]
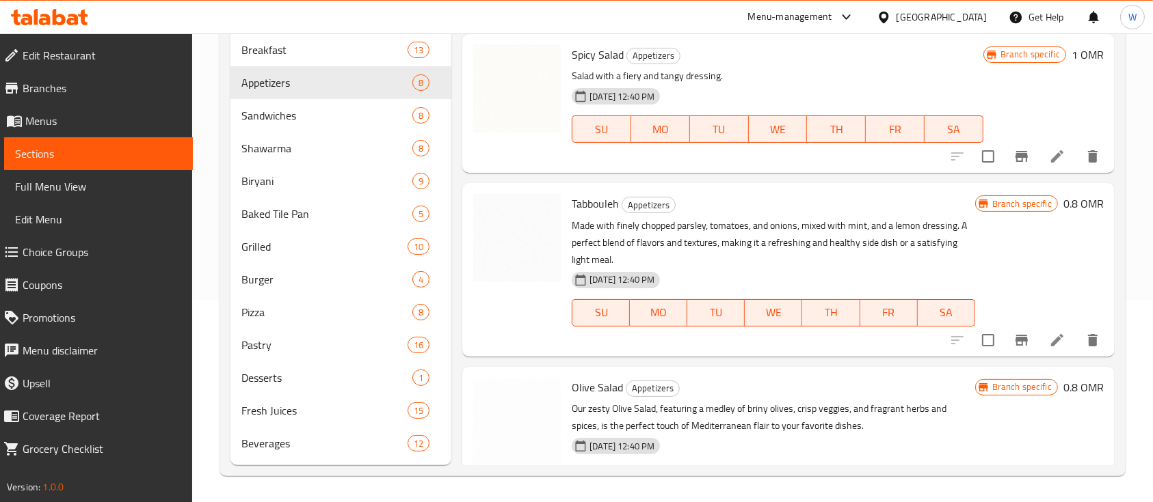
click at [1079, 206] on h6 "0.8 OMR" at bounding box center [1083, 203] width 40 height 19
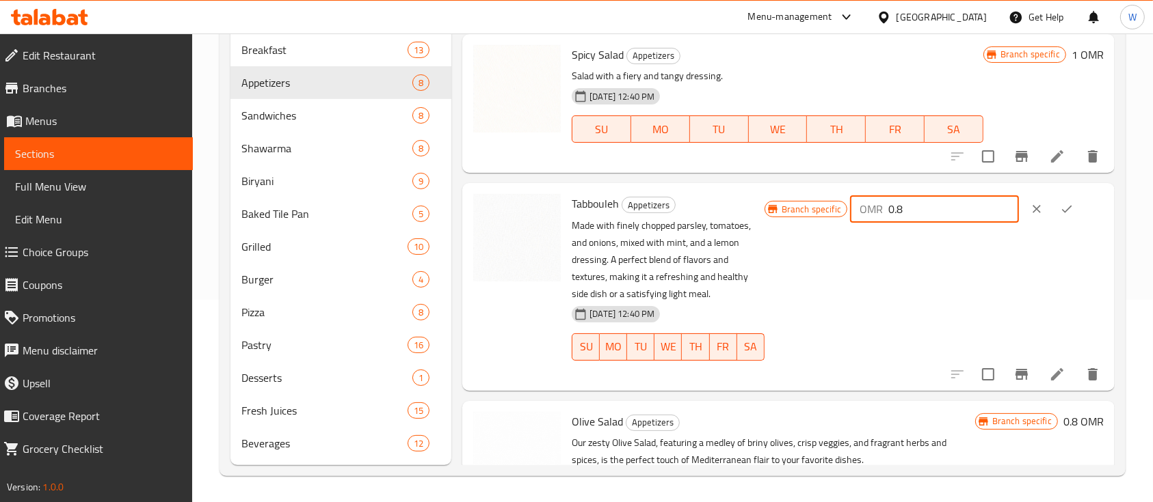
drag, startPoint x: 968, startPoint y: 206, endPoint x: 870, endPoint y: 201, distance: 97.9
click at [870, 201] on div "OMR 0.8 ​" at bounding box center [934, 209] width 169 height 27
type input "1.0"
click at [1064, 206] on icon "ok" at bounding box center [1067, 209] width 14 height 14
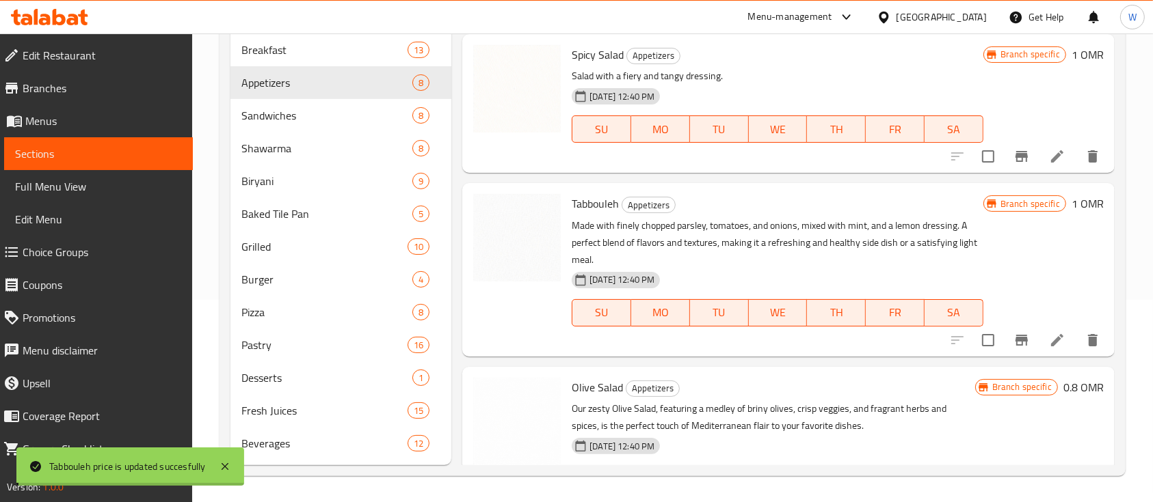
click at [1006, 356] on div "Menu items Add Sort Manage items Vine Leaves Appetizers Add a touch of Mediterr…" at bounding box center [782, 208] width 663 height 515
click at [1013, 336] on icon "Branch-specific-item" at bounding box center [1021, 340] width 16 height 16
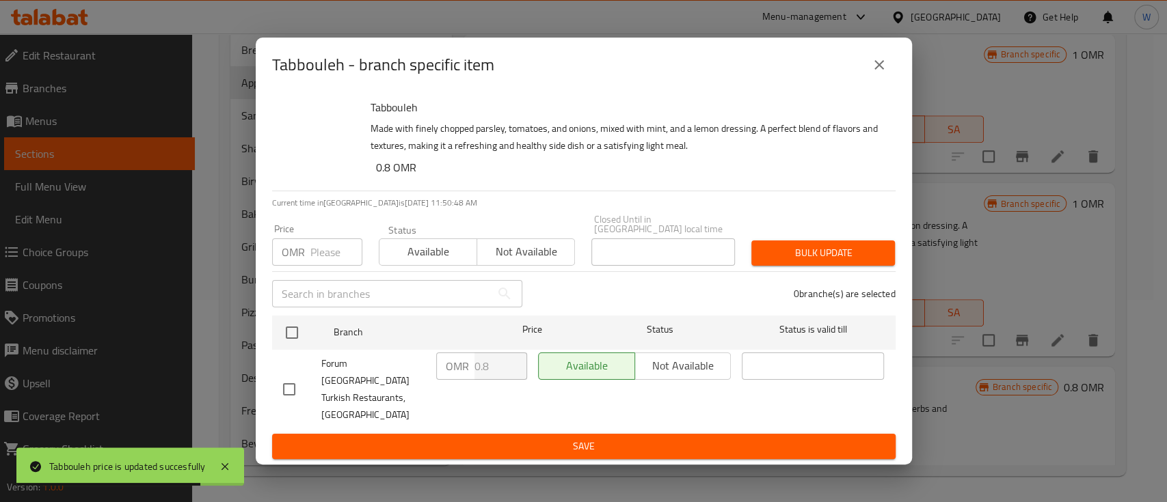
click at [290, 385] on input "checkbox" at bounding box center [289, 389] width 29 height 29
checkbox input "true"
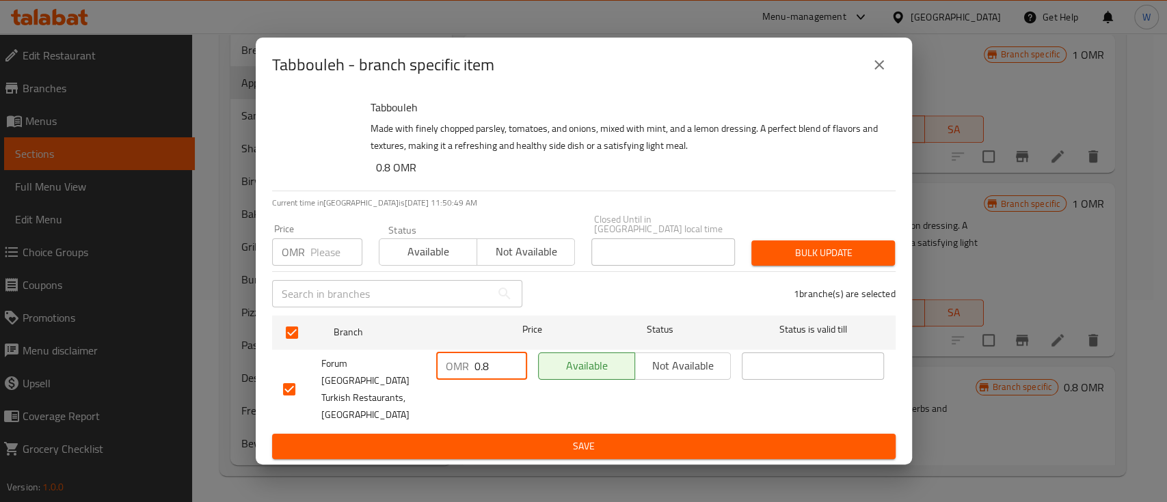
drag, startPoint x: 498, startPoint y: 379, endPoint x: 426, endPoint y: 372, distance: 72.1
click at [426, 372] on div "Forum Istanbul Turkish Restaurants, [GEOGRAPHIC_DATA] OMR 0.8 ​ Available Not a…" at bounding box center [584, 389] width 613 height 85
type input "1.0"
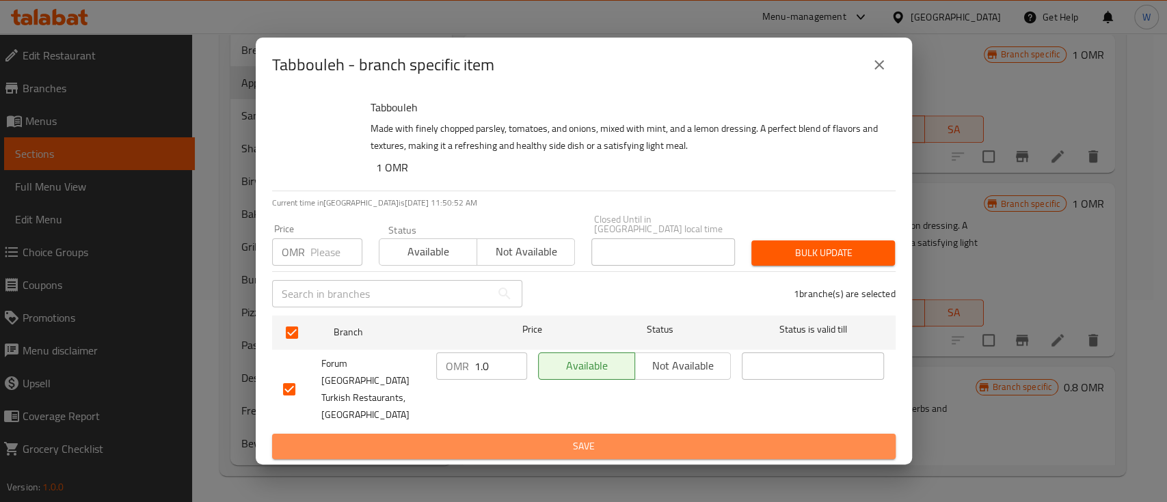
click at [429, 438] on span "Save" at bounding box center [584, 446] width 602 height 17
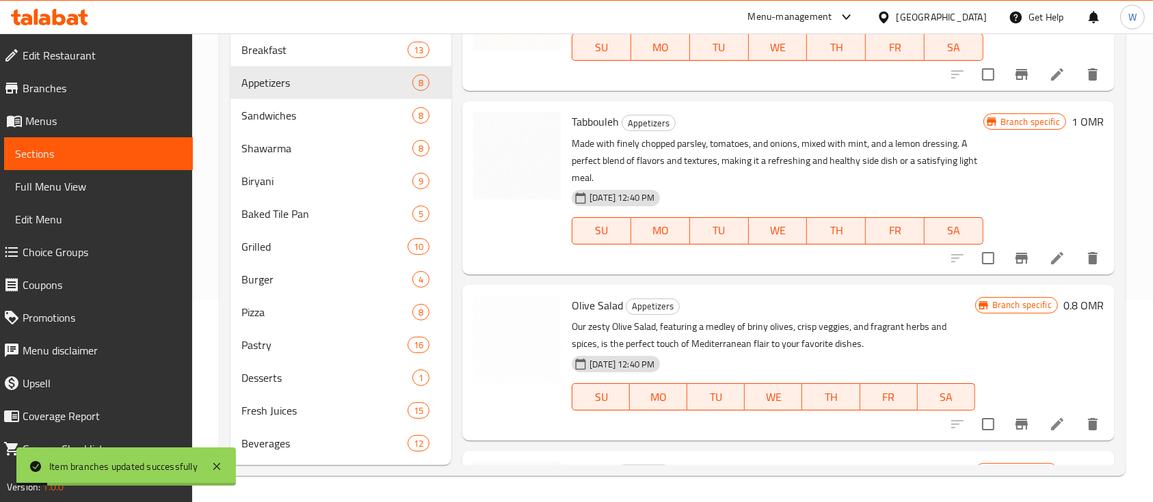
scroll to position [694, 0]
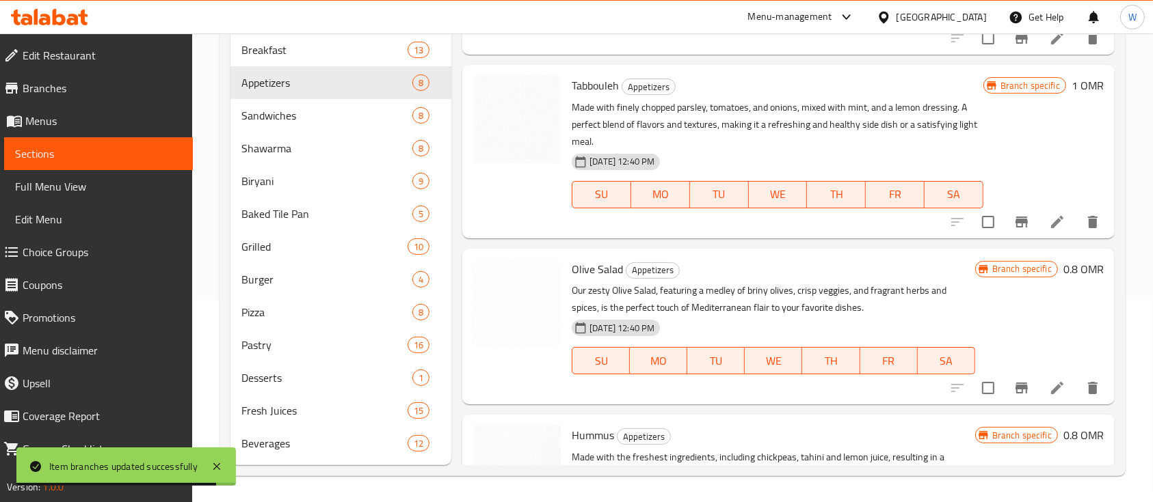
click at [1063, 273] on h6 "0.8 OMR" at bounding box center [1083, 269] width 40 height 19
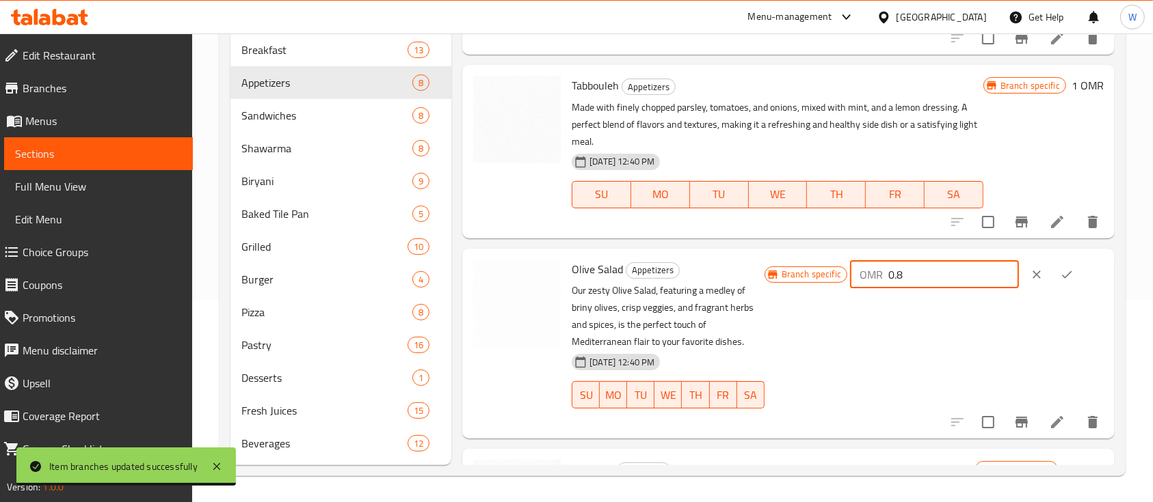
drag, startPoint x: 948, startPoint y: 277, endPoint x: 849, endPoint y: 271, distance: 98.6
click at [849, 271] on div "Branch specific OMR 0.8 ​" at bounding box center [933, 275] width 339 height 30
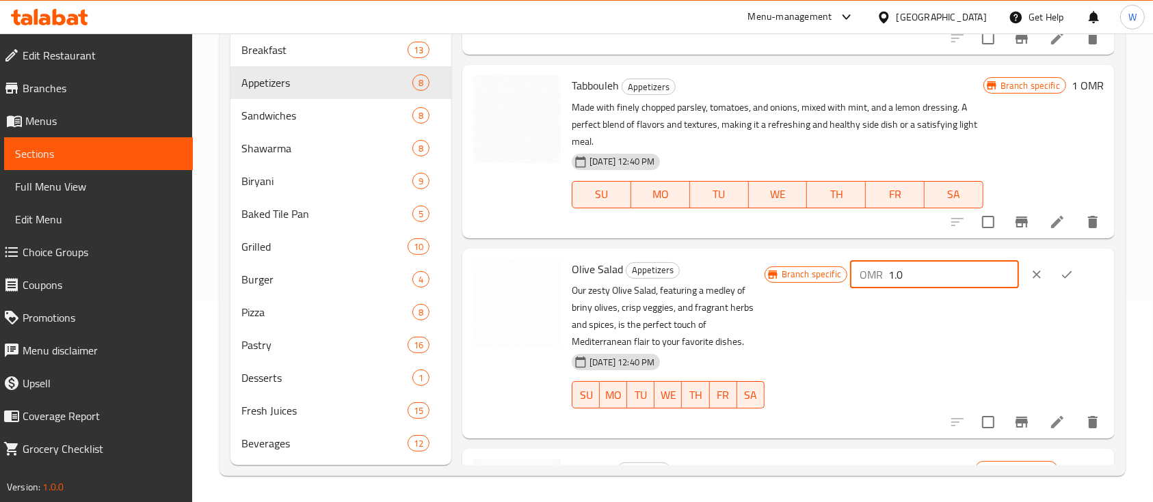
type input "1.0"
click at [1062, 275] on icon "ok" at bounding box center [1067, 275] width 10 height 8
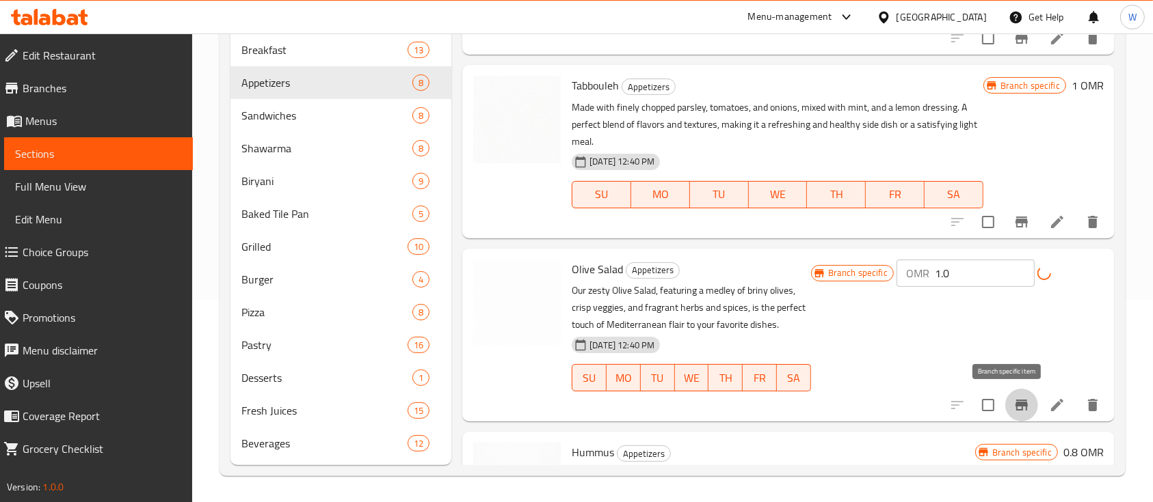
click at [1000, 404] on div "Menu items Add Sort Manage items Vine Leaves Appetizers Add a touch of Mediterr…" at bounding box center [782, 208] width 663 height 515
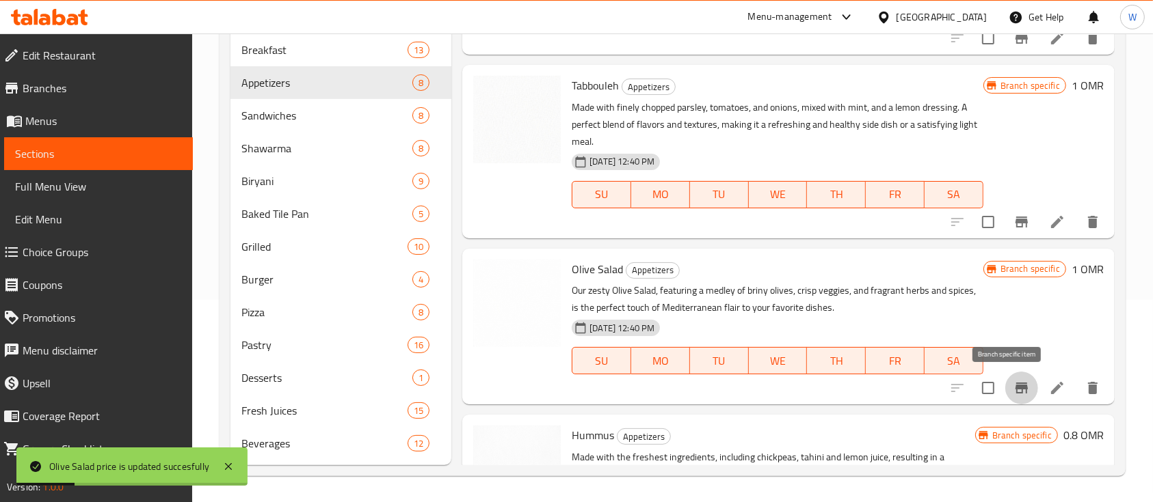
click at [1013, 391] on icon "Branch-specific-item" at bounding box center [1021, 388] width 16 height 16
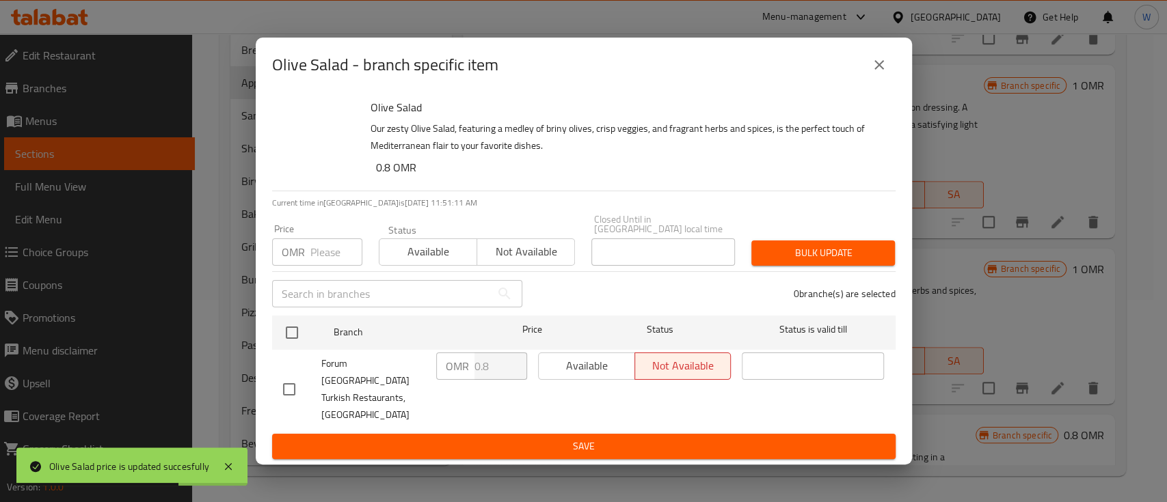
click at [301, 383] on input "checkbox" at bounding box center [289, 389] width 29 height 29
checkbox input "true"
click at [508, 371] on input "1.8" at bounding box center [500, 366] width 53 height 27
click at [513, 380] on input "0.8" at bounding box center [500, 366] width 53 height 27
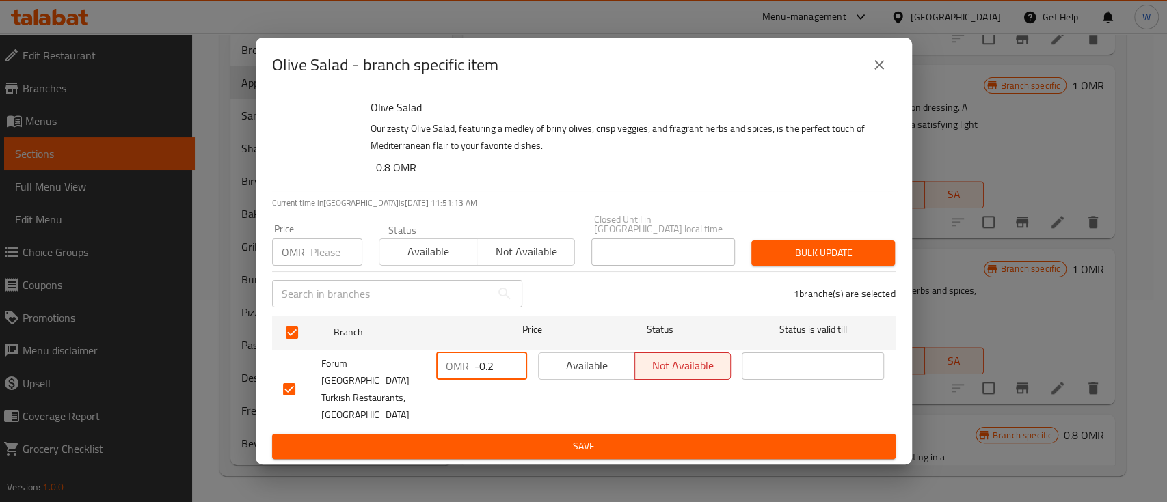
click at [513, 380] on input "-0.2" at bounding box center [500, 366] width 53 height 27
click at [509, 369] on input "0.8" at bounding box center [500, 366] width 53 height 27
click at [509, 369] on input "1.8" at bounding box center [500, 366] width 53 height 27
type input "1.0"
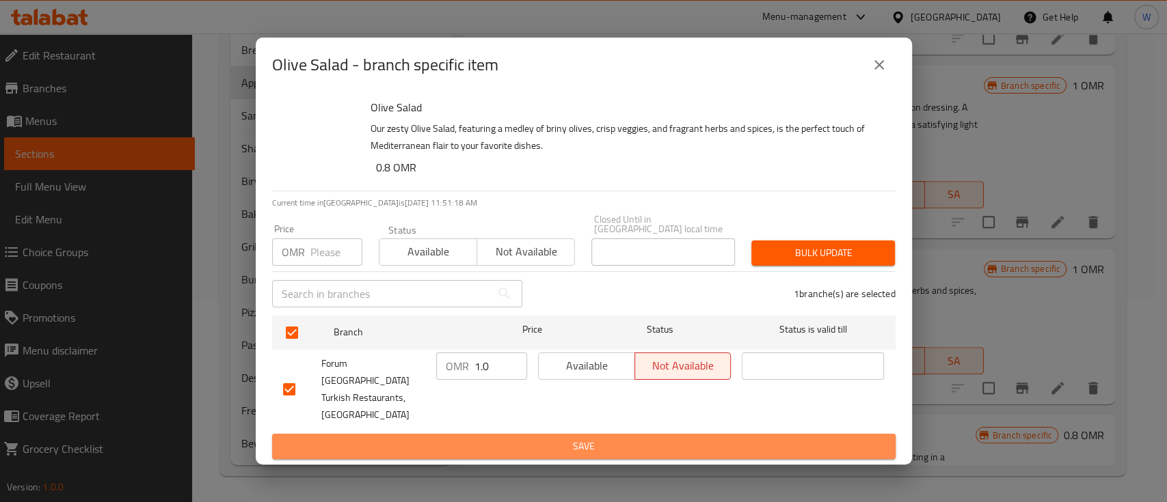
click at [492, 438] on span "Save" at bounding box center [584, 446] width 602 height 17
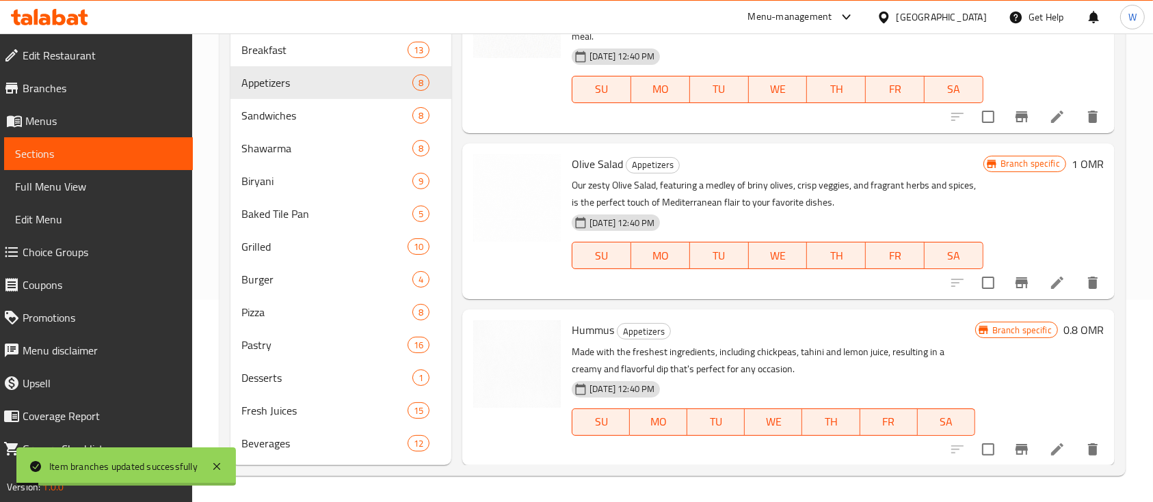
scroll to position [203, 0]
click at [1063, 337] on h6 "0.8 OMR" at bounding box center [1083, 329] width 40 height 19
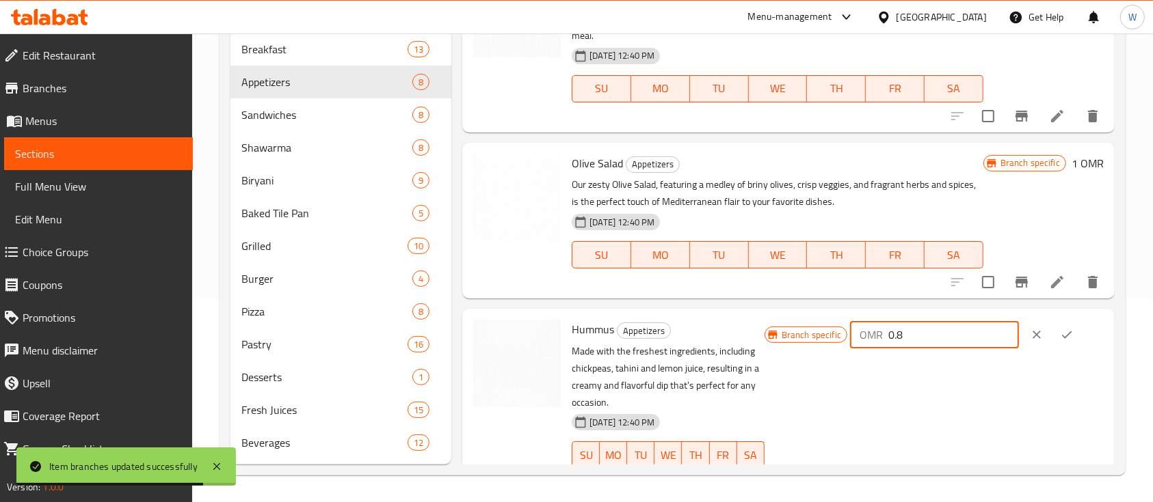
click at [957, 335] on input "0.8" at bounding box center [953, 334] width 131 height 27
type input "0"
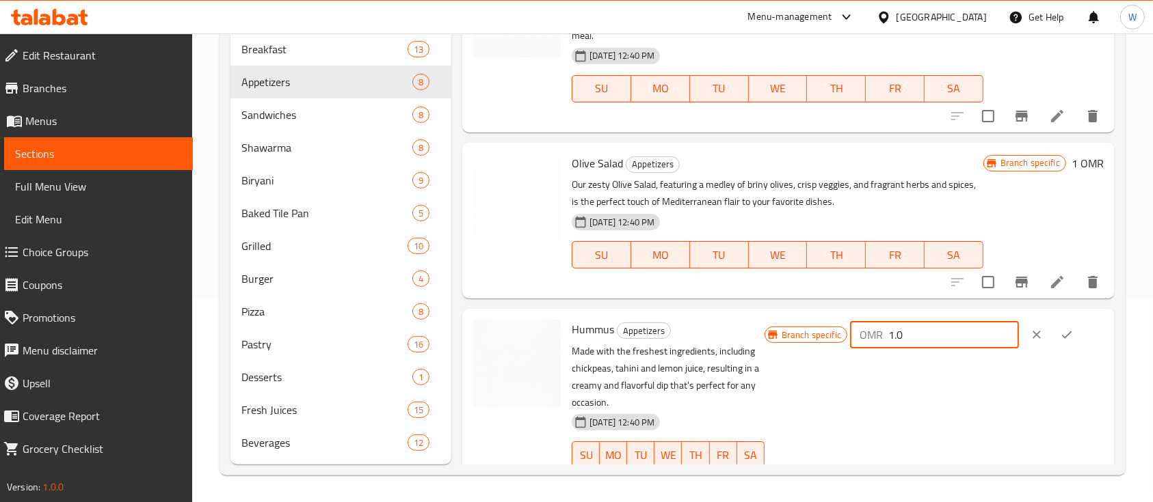
type input "1.0"
click at [1068, 338] on icon "ok" at bounding box center [1067, 335] width 14 height 14
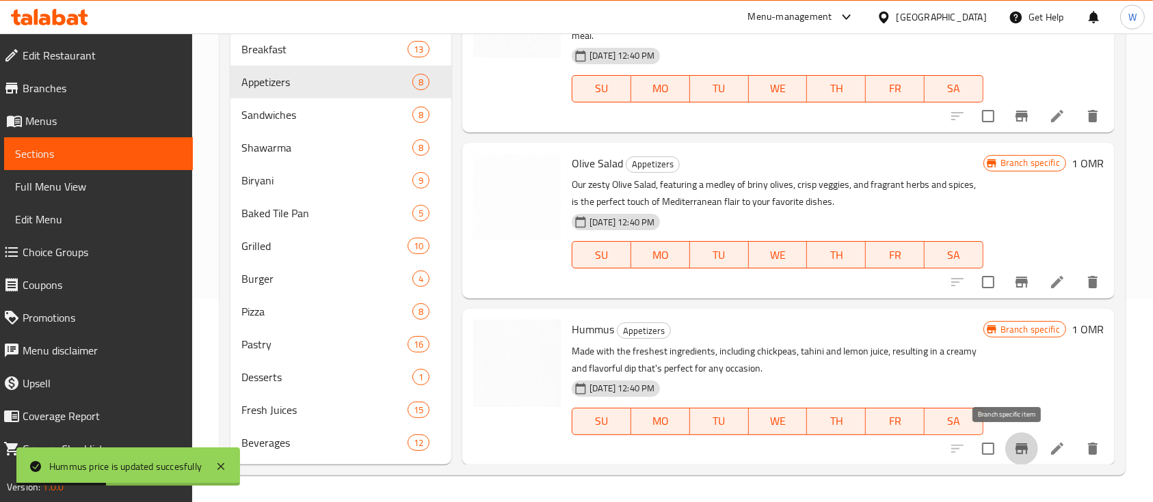
click at [1013, 441] on icon "Branch-specific-item" at bounding box center [1021, 449] width 16 height 16
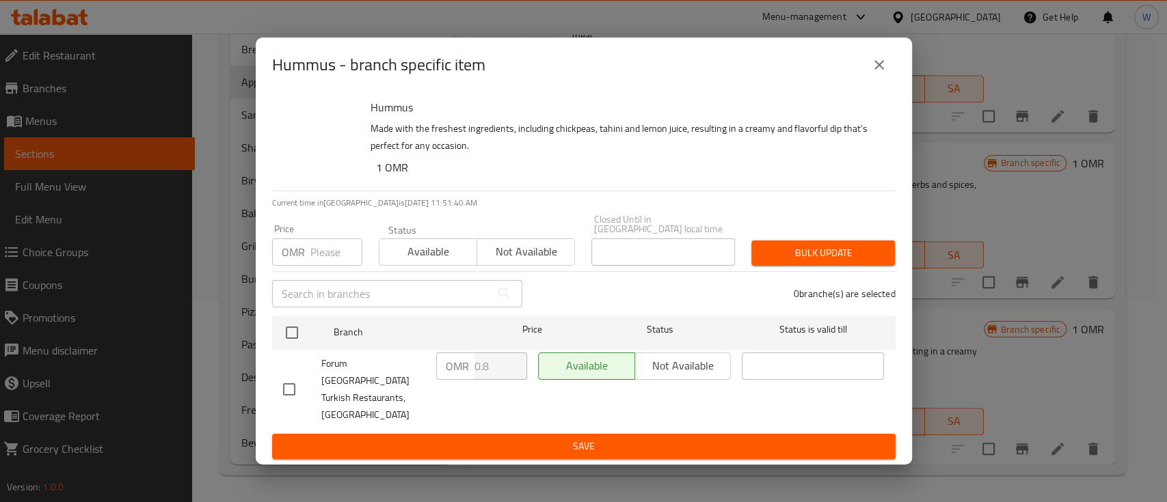
click at [301, 379] on input "checkbox" at bounding box center [289, 389] width 29 height 29
checkbox input "true"
click at [482, 380] on input "0.8" at bounding box center [500, 366] width 53 height 27
type input "0"
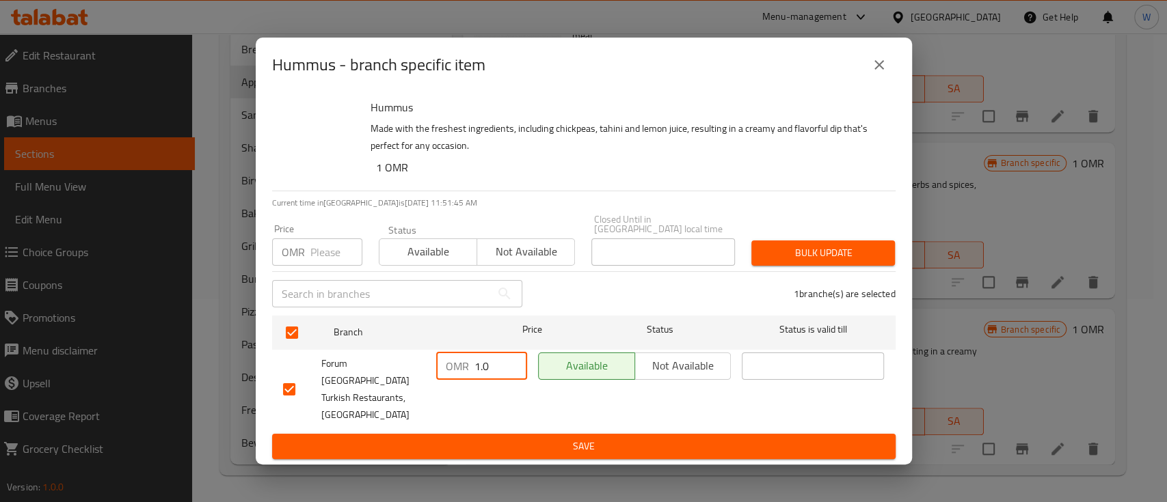
type input "1.0"
click at [496, 438] on span "Save" at bounding box center [584, 446] width 602 height 17
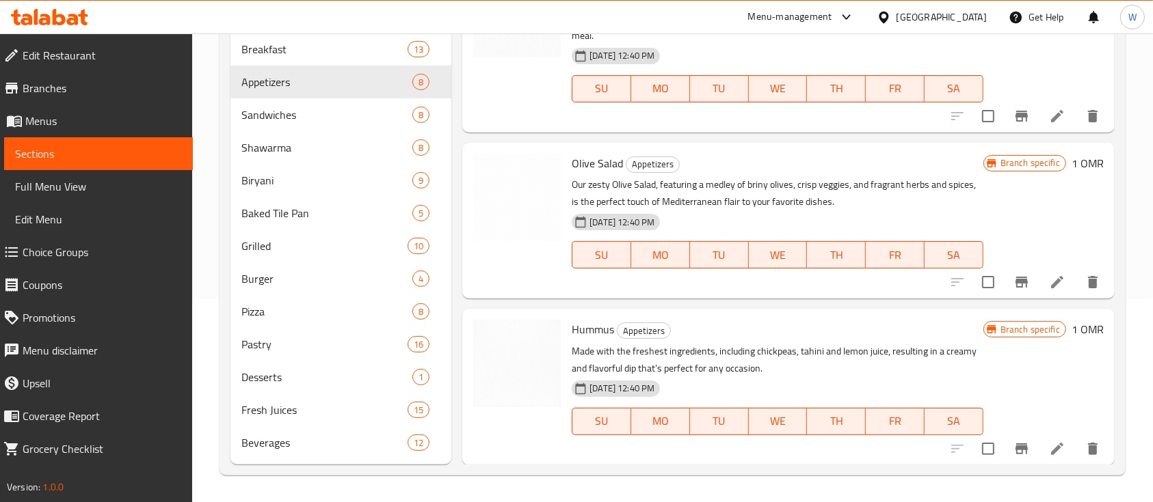
scroll to position [0, 0]
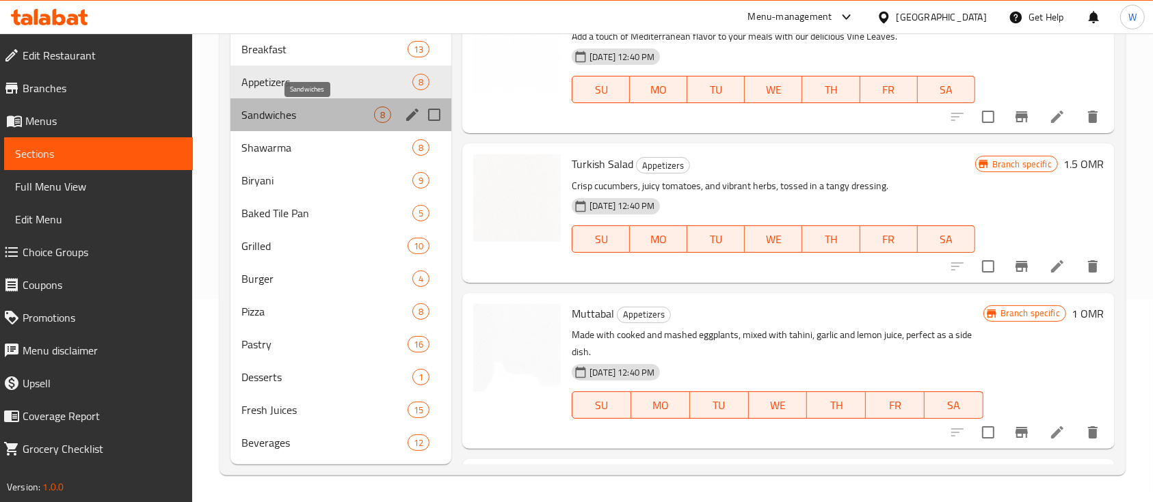
click at [306, 111] on span "Sandwiches" at bounding box center [307, 115] width 133 height 16
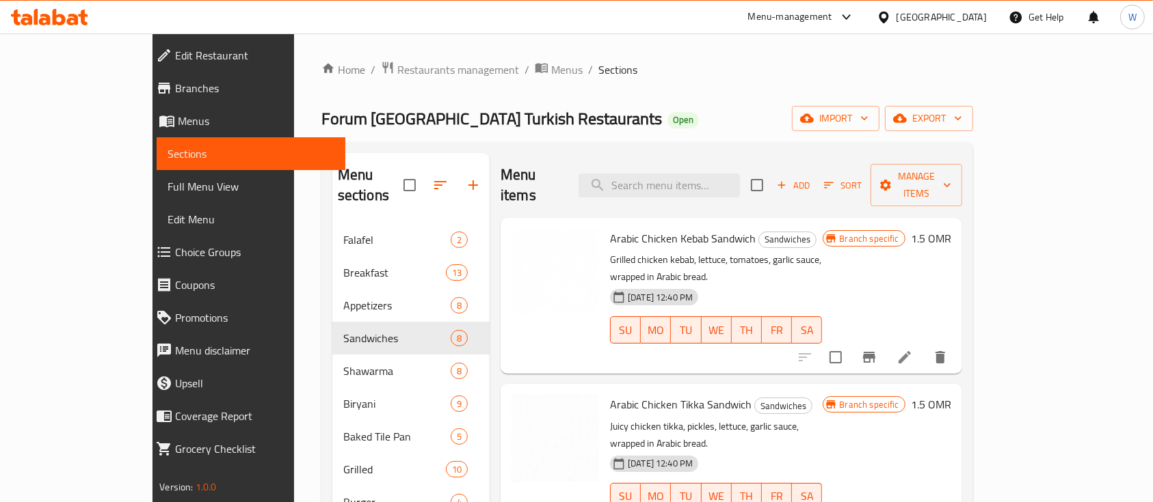
click at [951, 229] on h6 "1.5 OMR" at bounding box center [931, 238] width 40 height 19
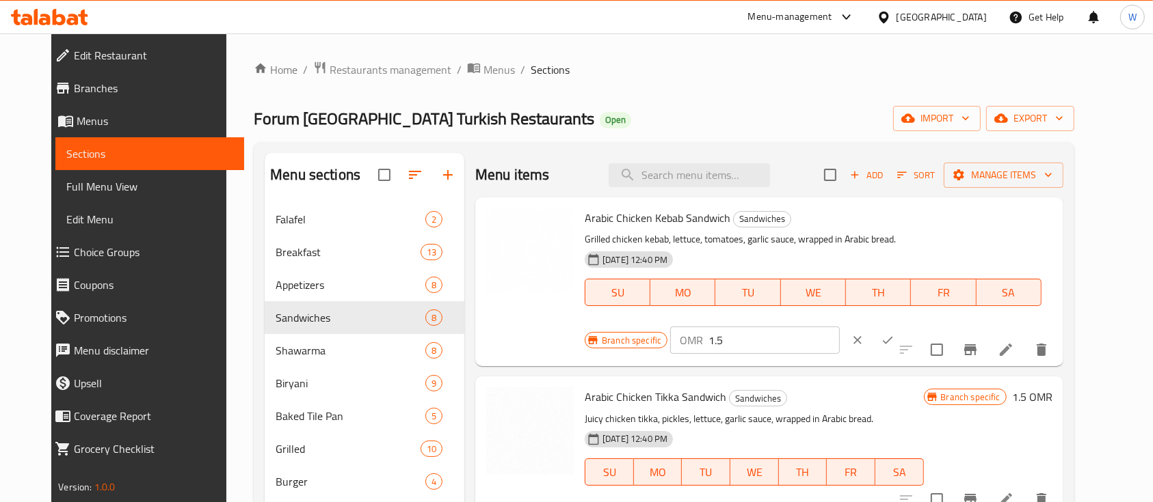
click at [839, 327] on input "1.5" at bounding box center [773, 340] width 131 height 27
type input "1.7"
click at [894, 334] on icon "ok" at bounding box center [888, 341] width 14 height 14
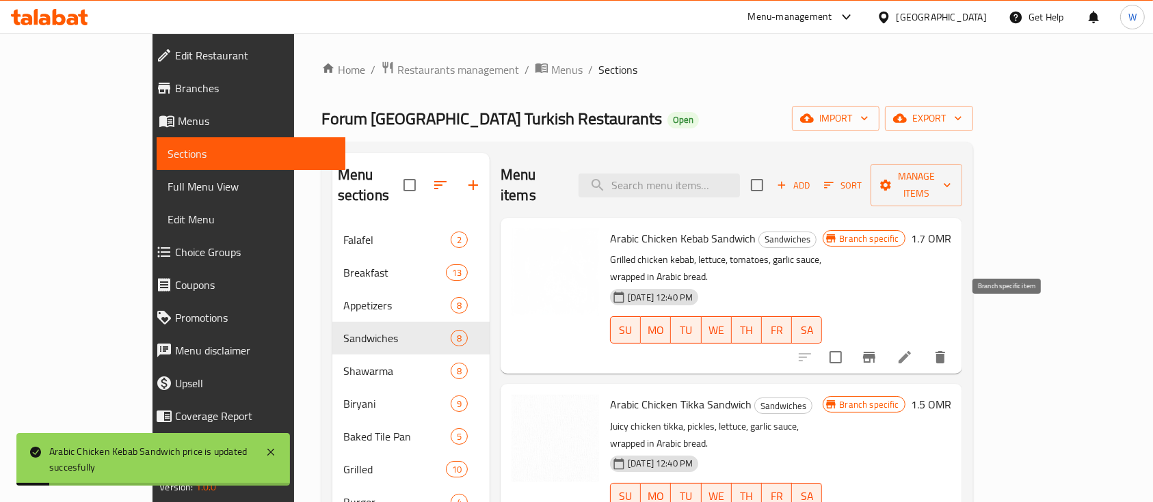
click at [877, 349] on icon "Branch-specific-item" at bounding box center [869, 357] width 16 height 16
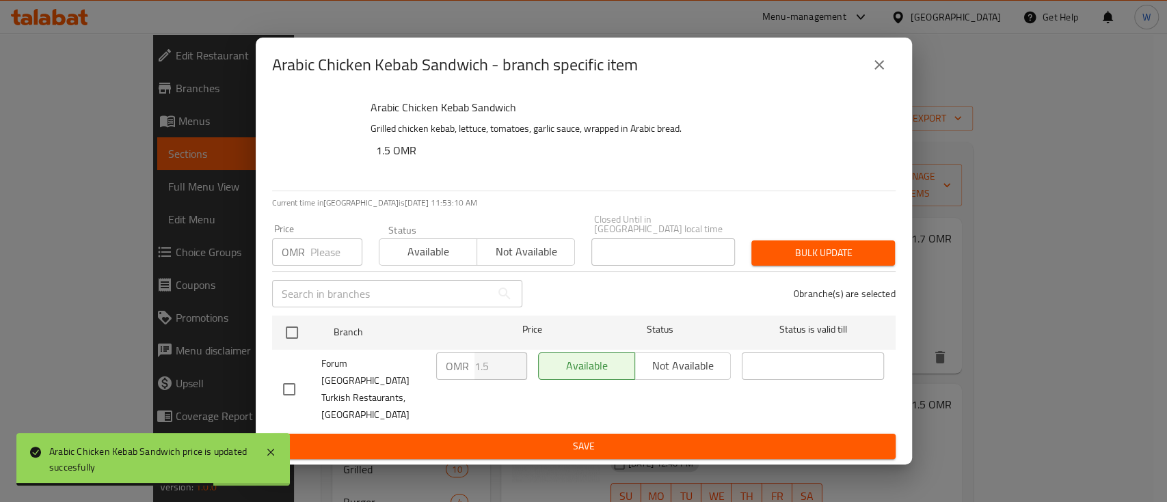
click at [284, 380] on input "checkbox" at bounding box center [289, 389] width 29 height 29
checkbox input "true"
click at [496, 380] on input "1.5" at bounding box center [500, 366] width 53 height 27
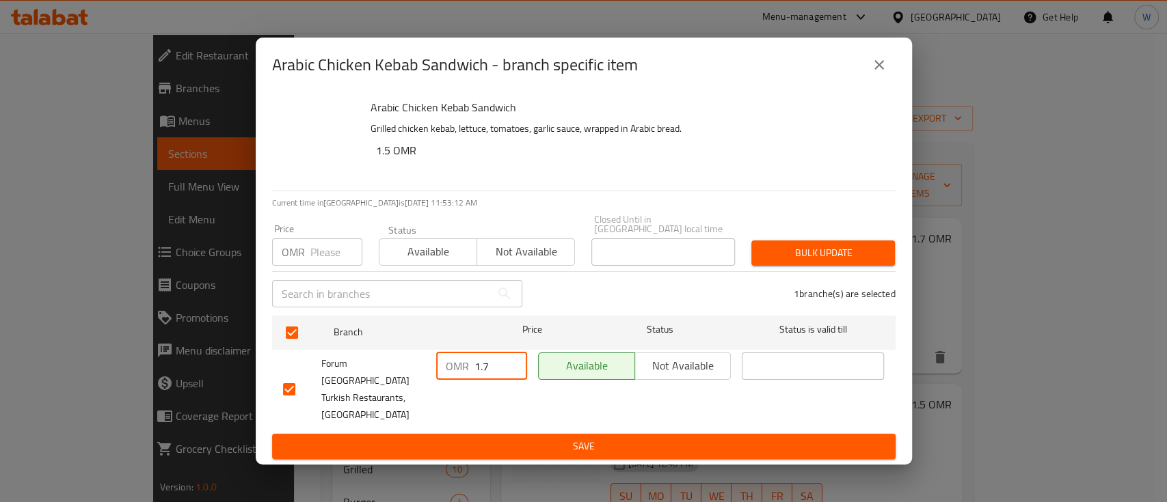
type input "1.7"
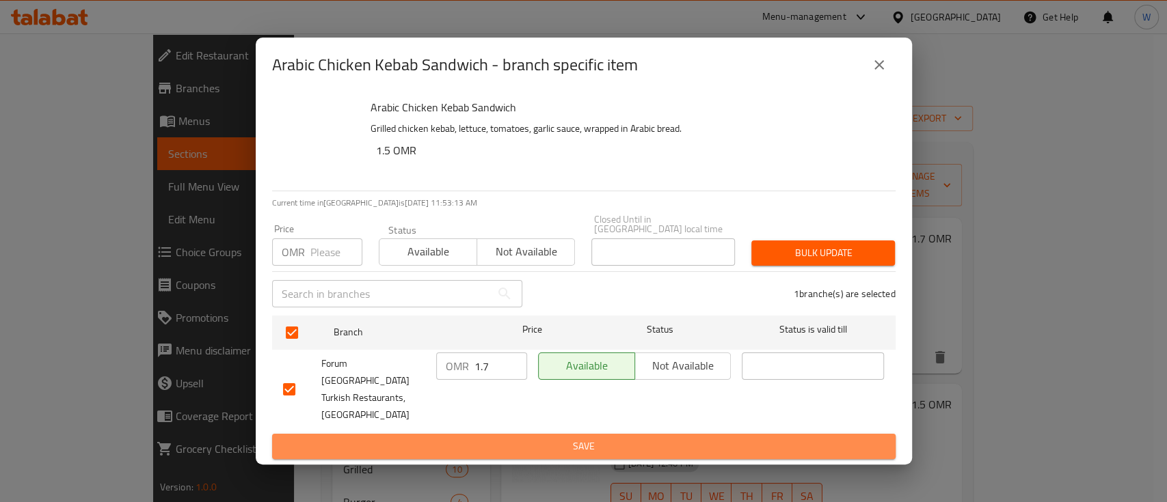
click at [520, 438] on span "Save" at bounding box center [584, 446] width 602 height 17
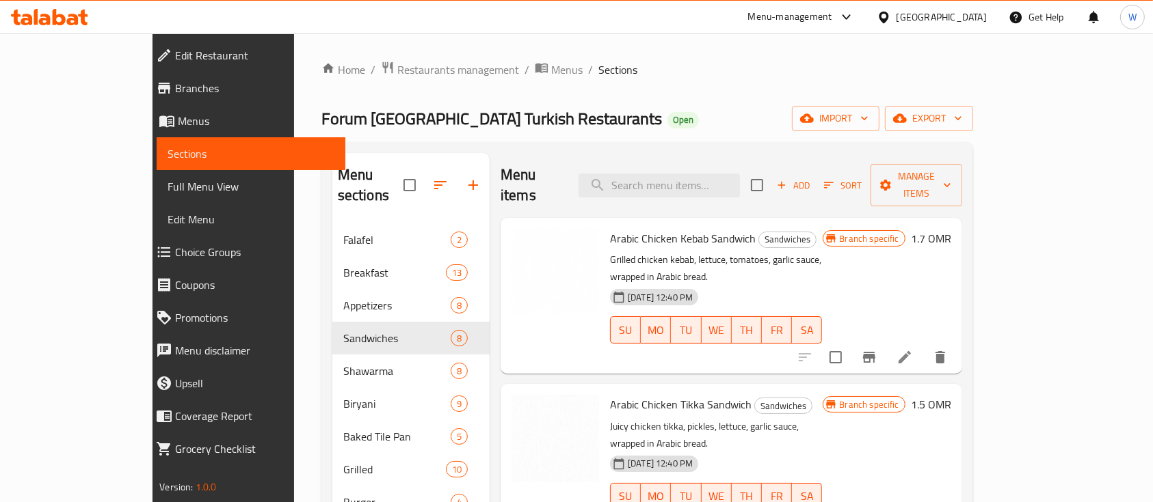
click at [951, 395] on h6 "1.5 OMR" at bounding box center [931, 404] width 40 height 19
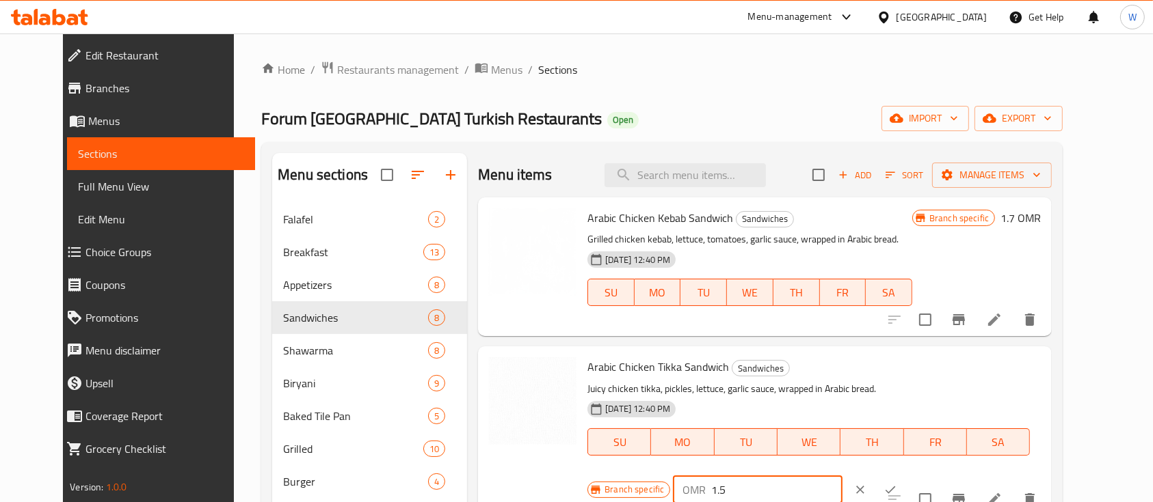
click at [842, 477] on input "1.5" at bounding box center [776, 490] width 131 height 27
type input "1.7"
click at [967, 492] on icon "Branch-specific-item" at bounding box center [958, 500] width 16 height 16
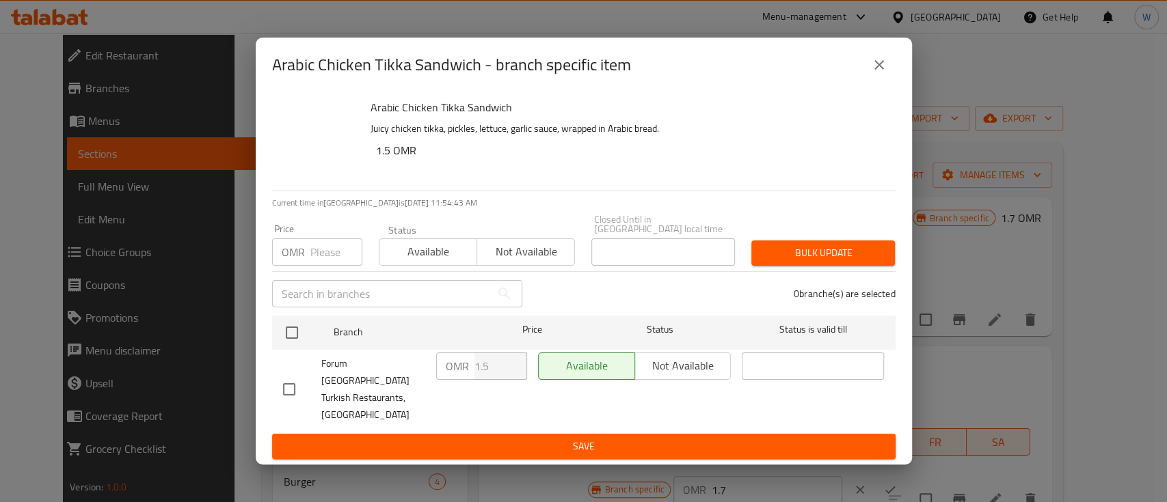
click at [279, 385] on input "checkbox" at bounding box center [289, 389] width 29 height 29
checkbox input "true"
click at [494, 380] on input "1.5" at bounding box center [500, 366] width 53 height 27
type input "1.7"
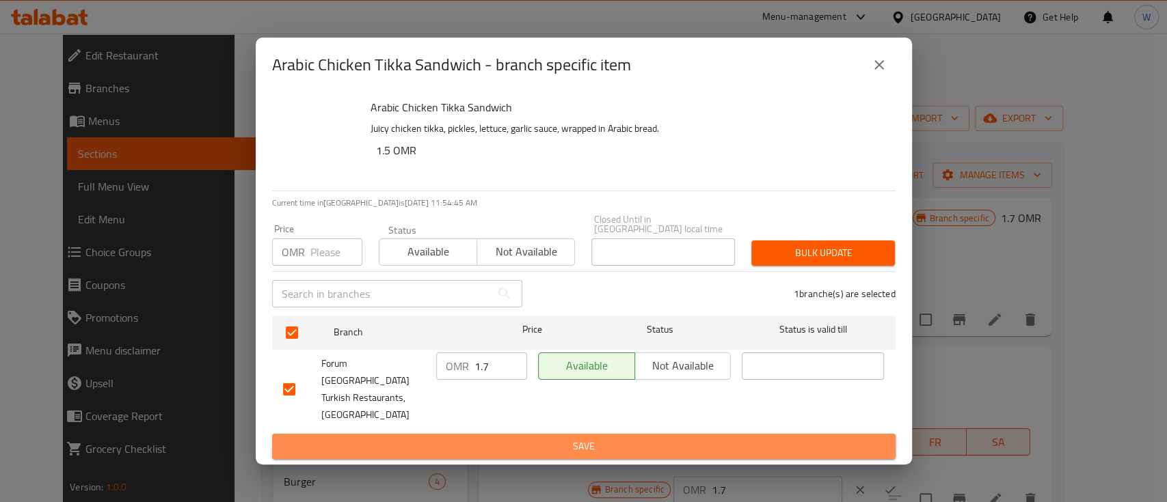
click at [509, 438] on span "Save" at bounding box center [584, 446] width 602 height 17
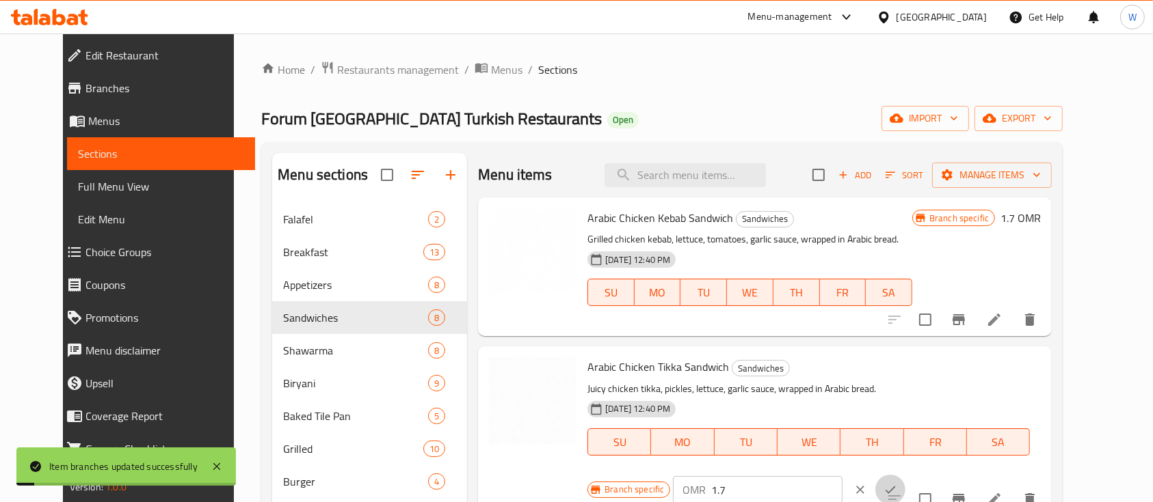
click at [897, 483] on icon "ok" at bounding box center [890, 490] width 14 height 14
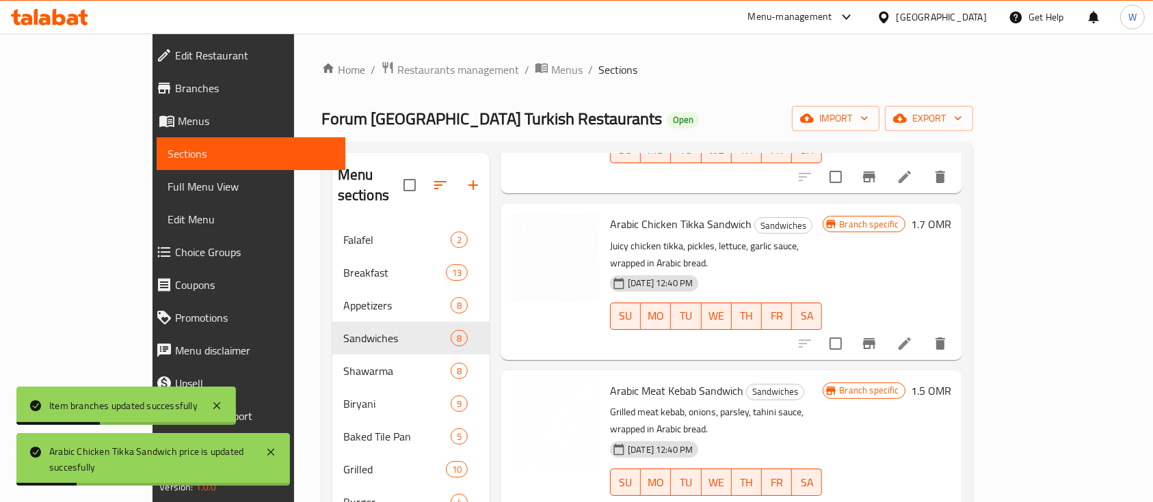
scroll to position [214, 0]
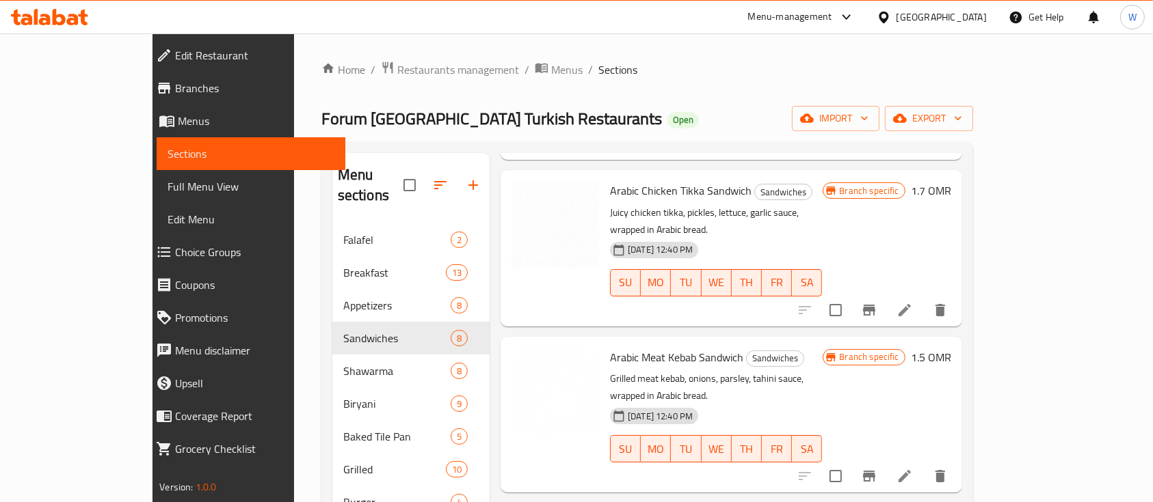
click at [951, 348] on h6 "1.5 OMR" at bounding box center [931, 357] width 40 height 19
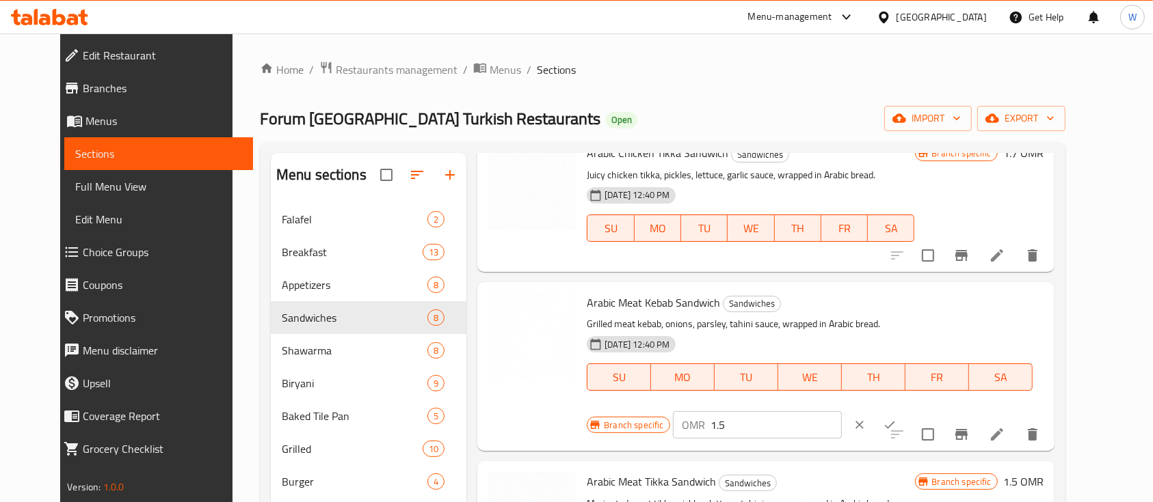
click at [842, 412] on input "1.5" at bounding box center [776, 425] width 131 height 27
type input "1.7"
click at [978, 418] on button "Branch-specific-item" at bounding box center [961, 434] width 33 height 33
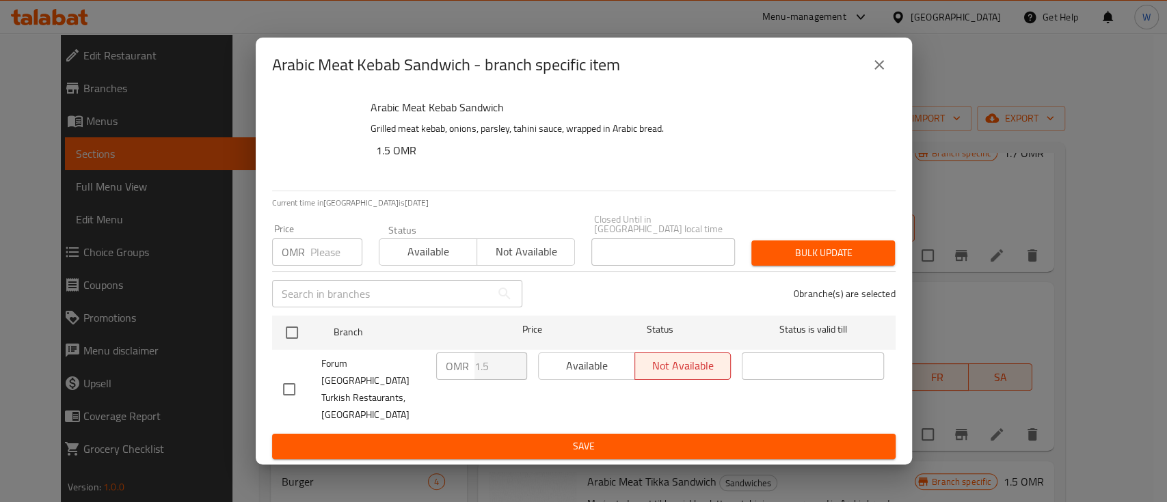
click at [295, 384] on input "checkbox" at bounding box center [289, 389] width 29 height 29
checkbox input "true"
click at [482, 380] on input "1.5" at bounding box center [500, 366] width 53 height 27
type input "1.7"
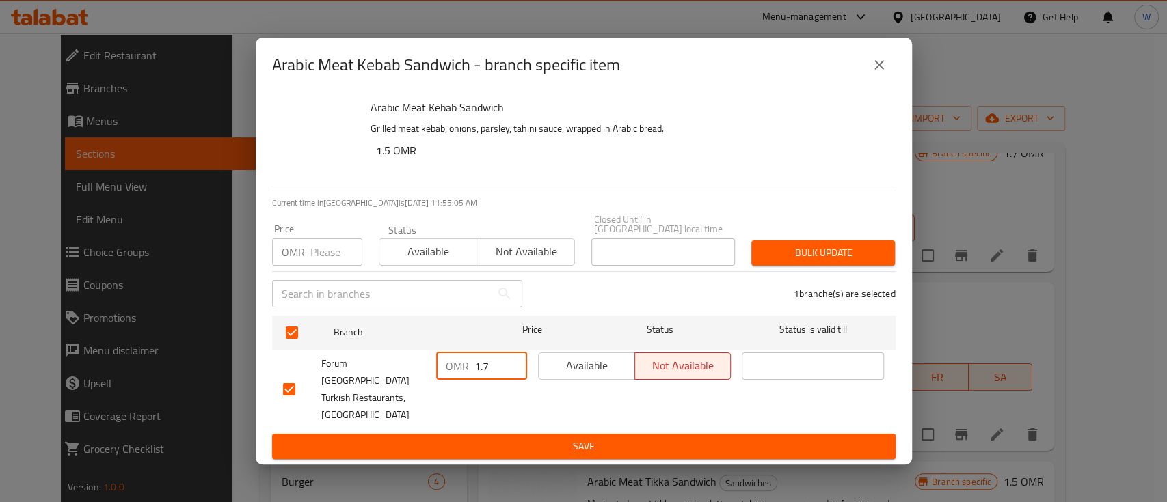
click at [507, 438] on span "Save" at bounding box center [584, 446] width 602 height 17
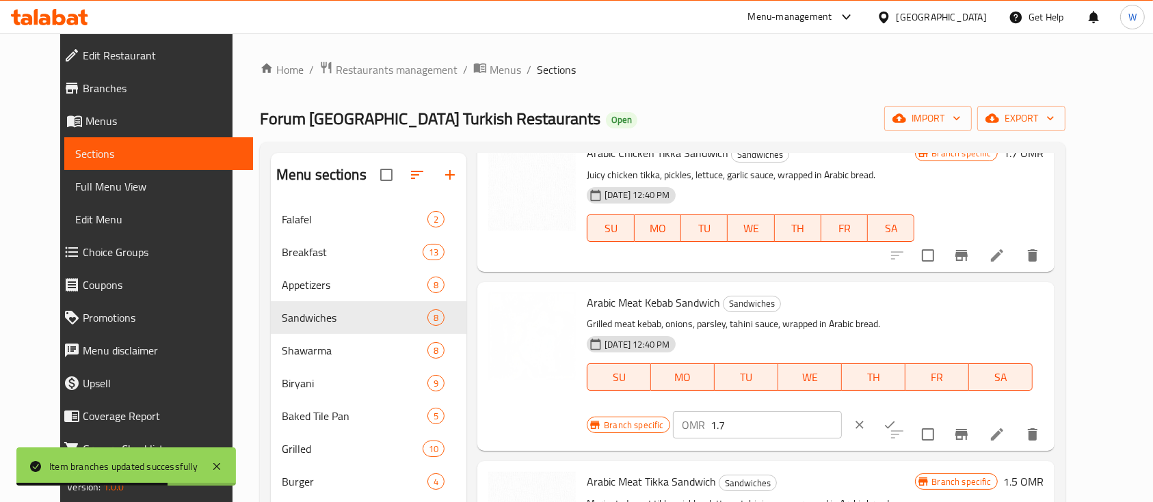
click at [904, 410] on button "ok" at bounding box center [889, 425] width 30 height 30
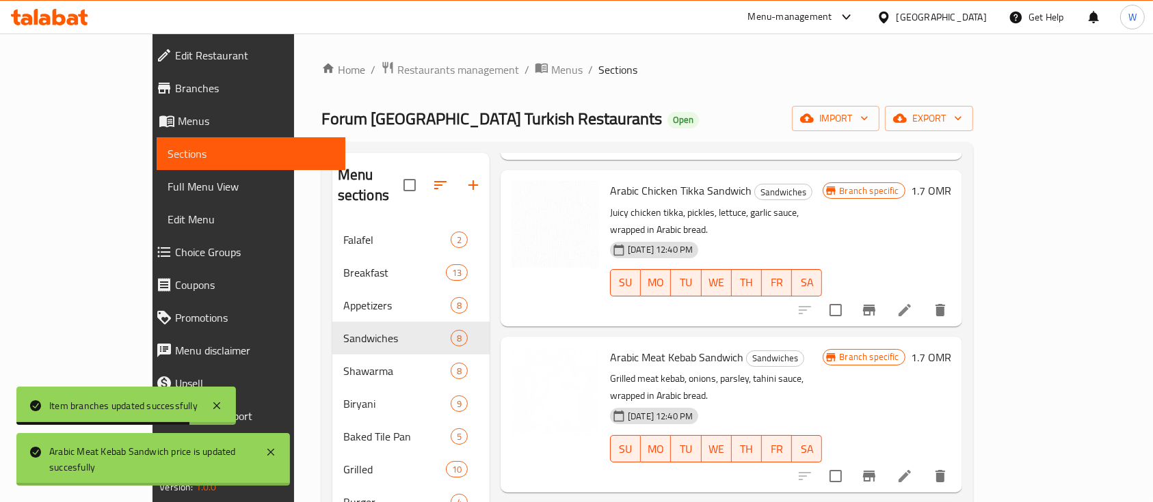
scroll to position [384, 0]
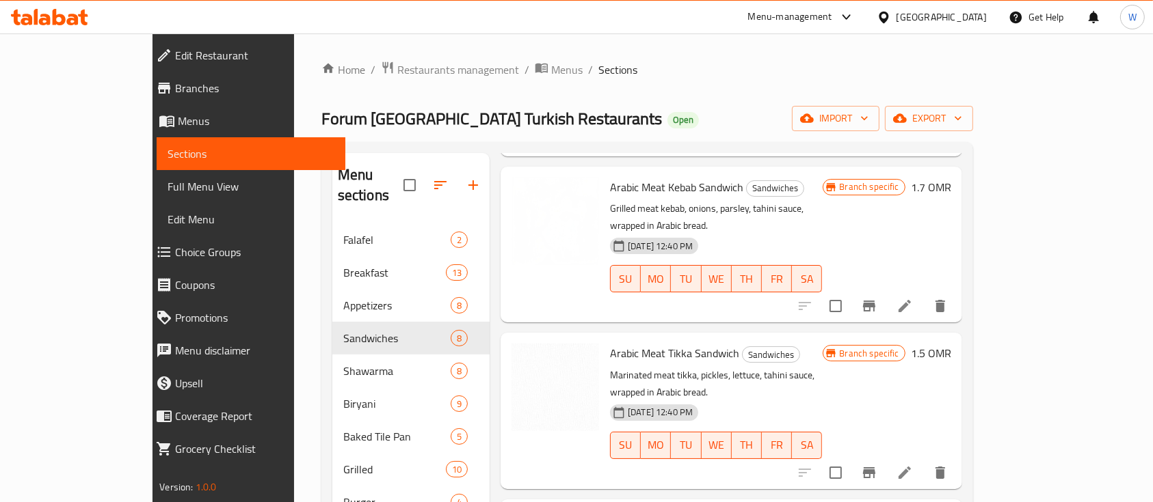
click at [951, 344] on h6 "1.5 OMR" at bounding box center [931, 353] width 40 height 19
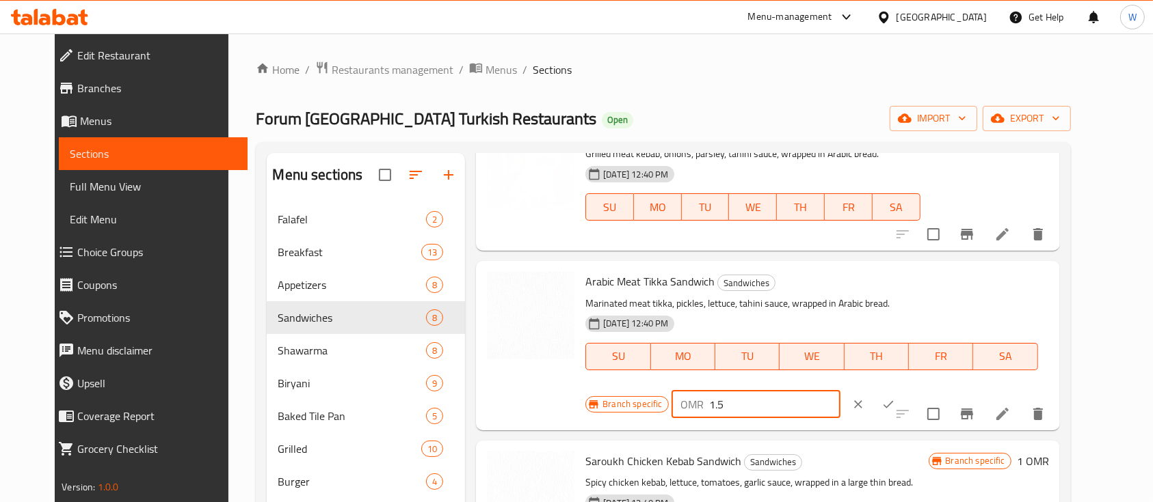
click at [840, 391] on input "1.5" at bounding box center [775, 404] width 131 height 27
type input "1.7"
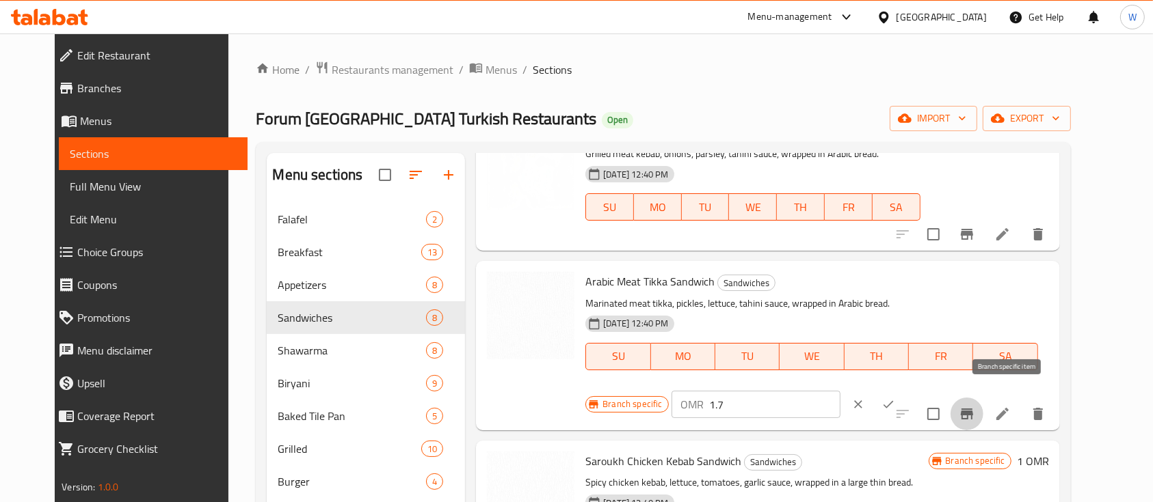
click at [983, 401] on button "Branch-specific-item" at bounding box center [966, 414] width 33 height 33
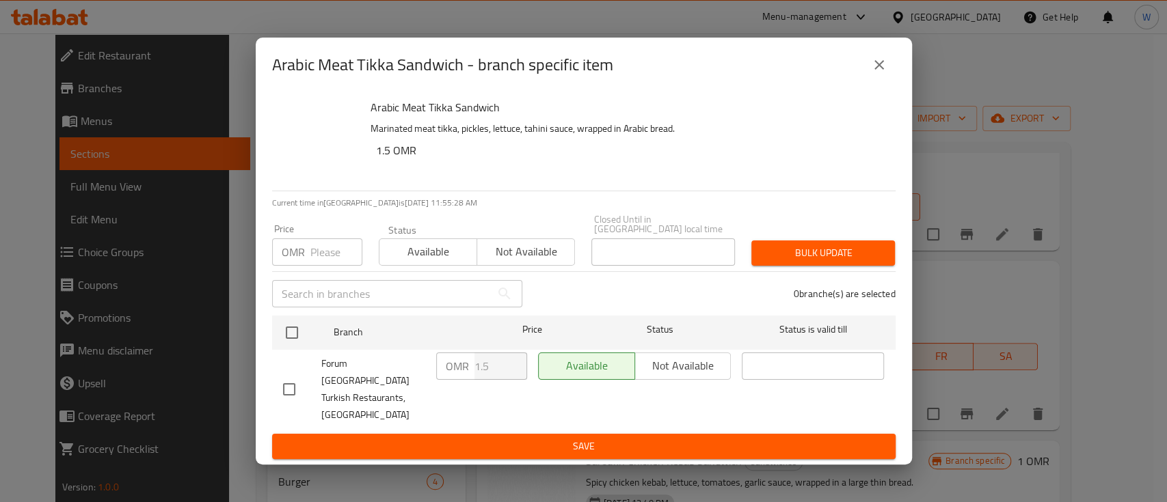
click at [291, 381] on input "checkbox" at bounding box center [289, 389] width 29 height 29
checkbox input "true"
click at [494, 380] on input "1.5" at bounding box center [500, 366] width 53 height 27
type input "1.7"
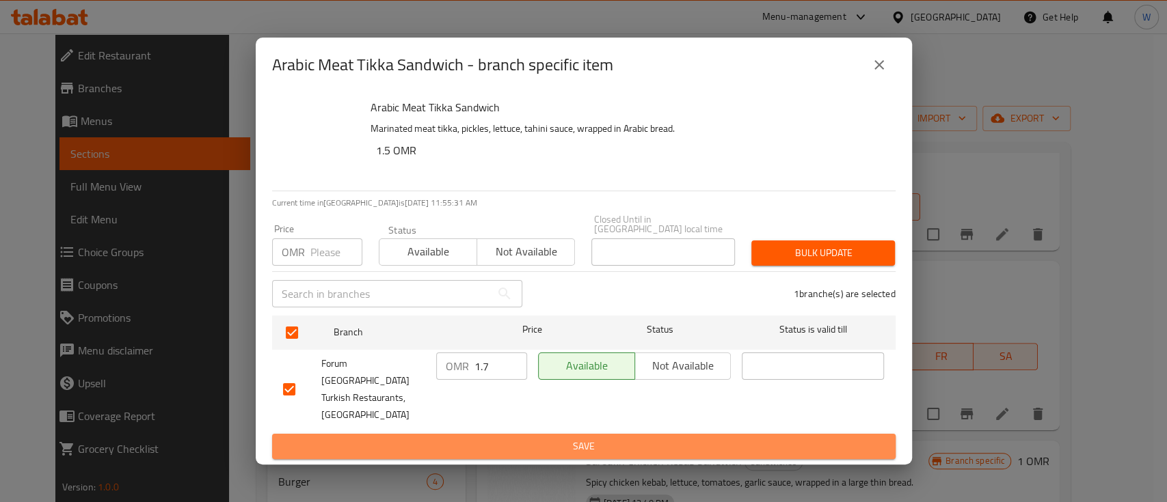
click at [513, 438] on span "Save" at bounding box center [584, 446] width 602 height 17
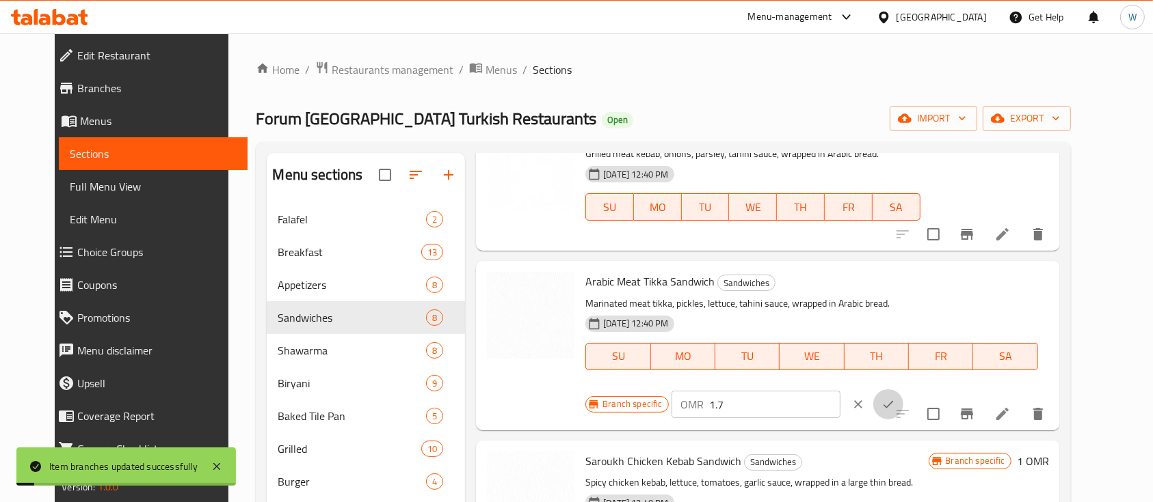
click at [895, 398] on icon "ok" at bounding box center [888, 405] width 14 height 14
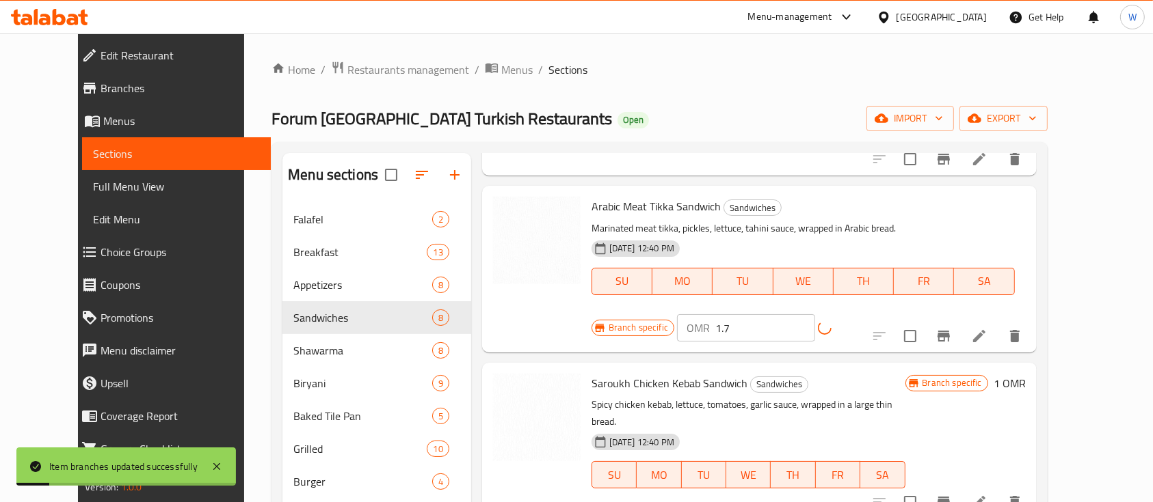
scroll to position [477, 0]
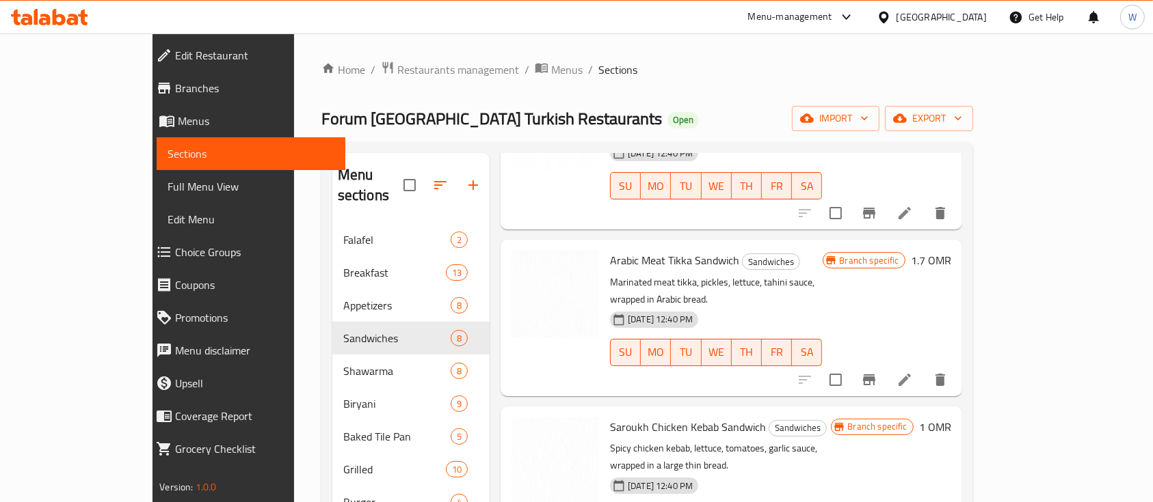
click at [951, 418] on h6 "1 OMR" at bounding box center [935, 427] width 32 height 19
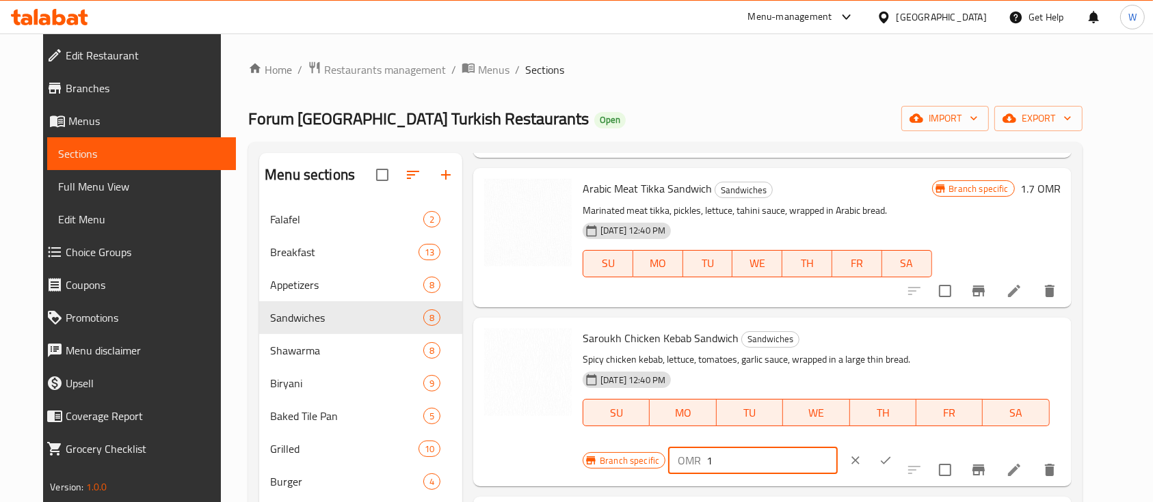
click at [837, 447] on input "1" at bounding box center [771, 460] width 131 height 27
type input "1.2"
click at [984, 474] on icon "Branch-specific-item" at bounding box center [978, 470] width 12 height 11
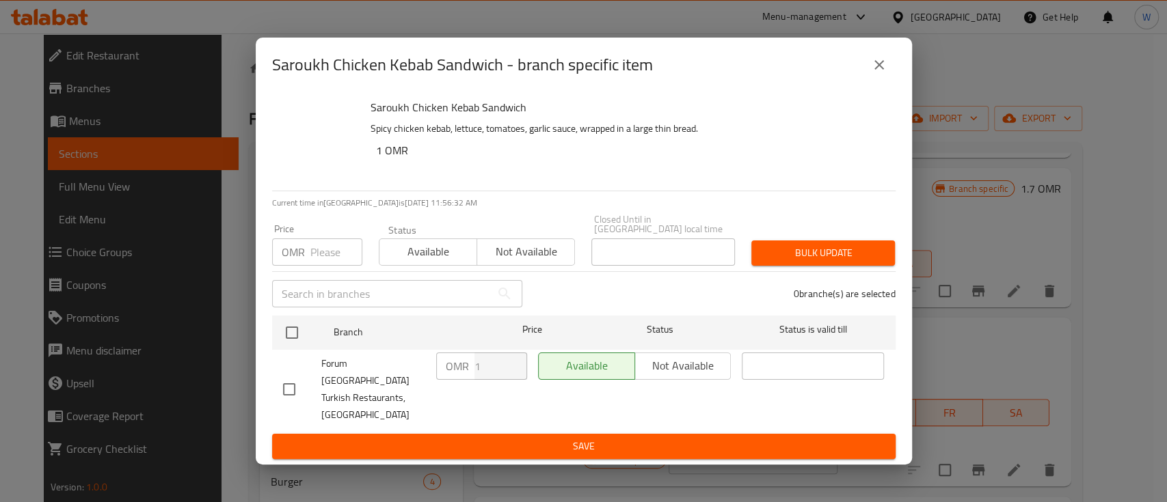
click at [303, 386] on div at bounding box center [302, 389] width 38 height 29
click at [295, 381] on input "checkbox" at bounding box center [289, 389] width 29 height 29
checkbox input "true"
click at [497, 380] on input "1" at bounding box center [500, 366] width 53 height 27
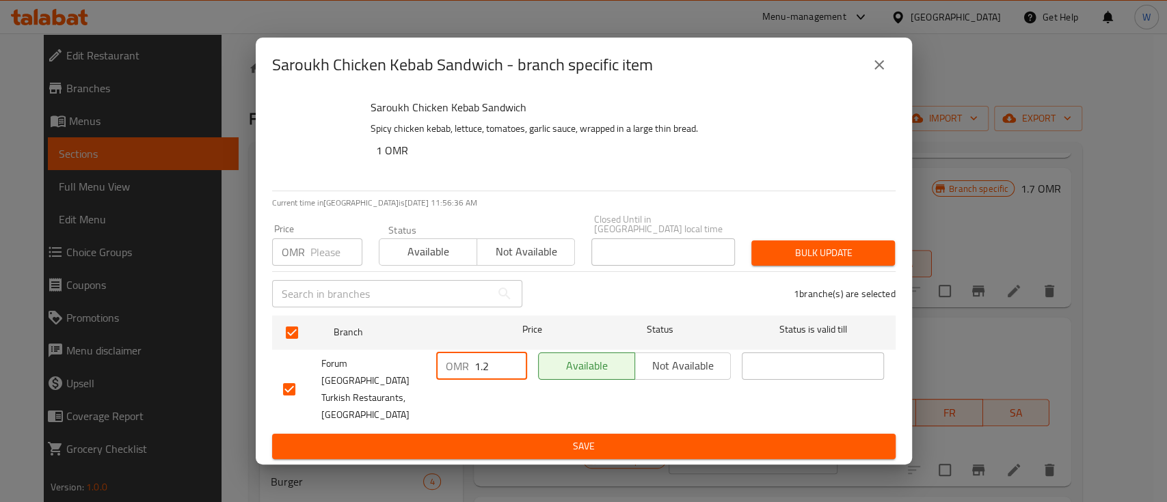
type input "1.2"
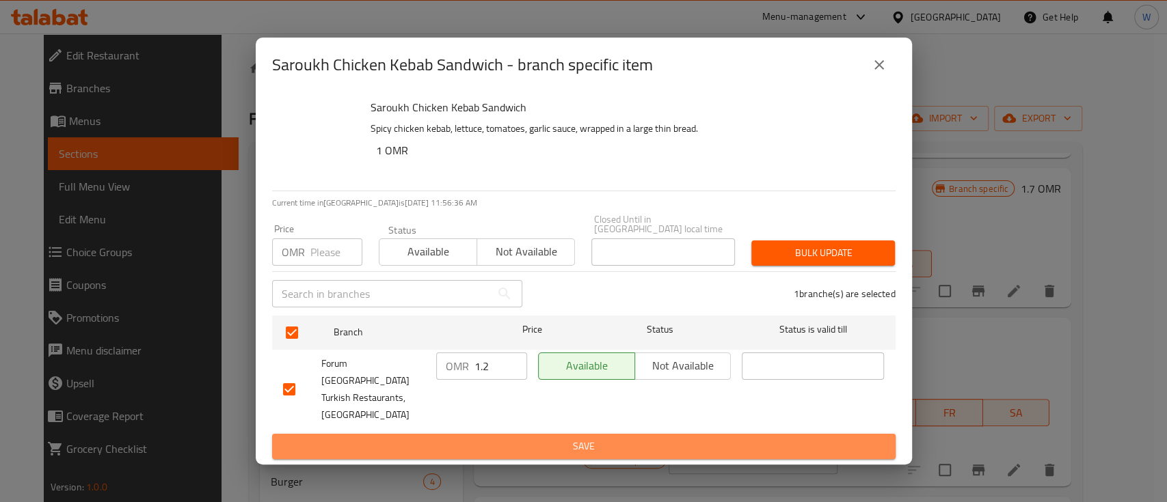
click at [512, 434] on button "Save" at bounding box center [583, 446] width 623 height 25
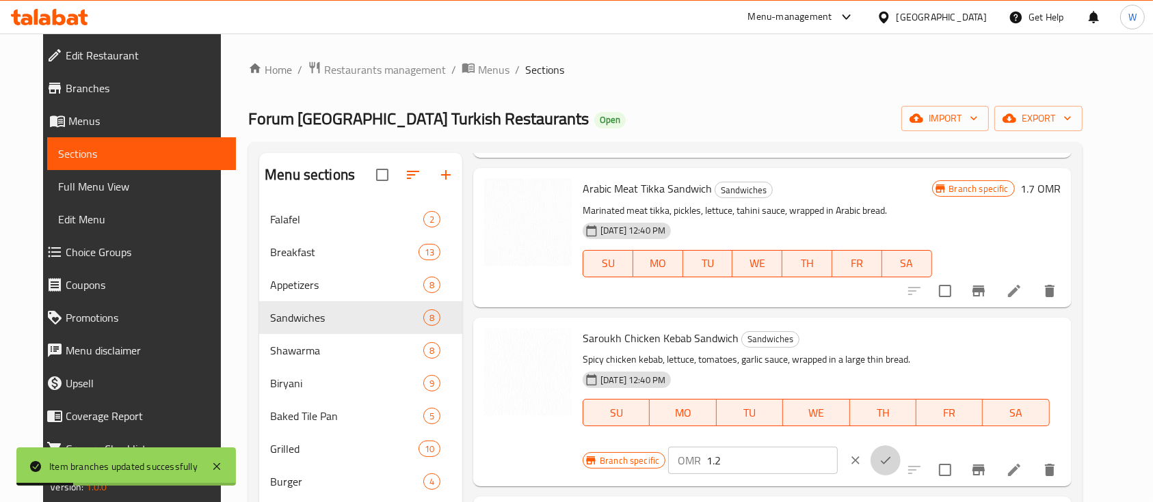
click at [892, 454] on icon "ok" at bounding box center [886, 461] width 14 height 14
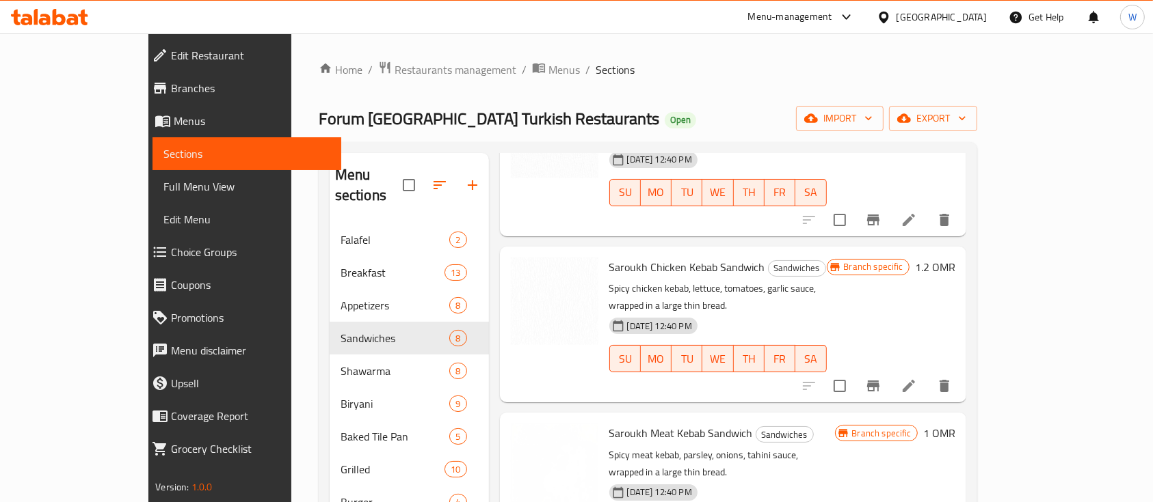
scroll to position [636, 0]
click at [955, 425] on h6 "1 OMR" at bounding box center [939, 434] width 32 height 19
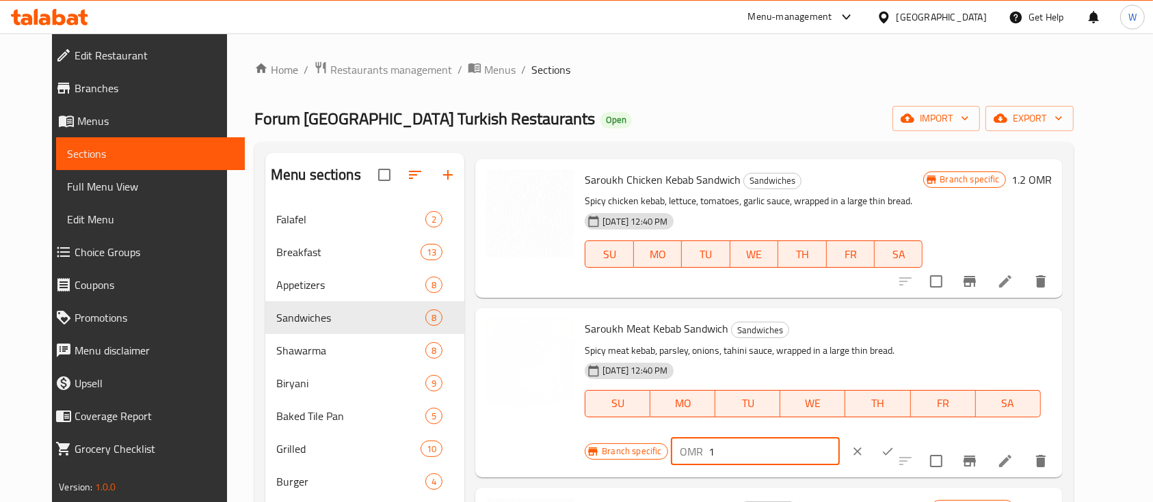
click at [840, 438] on input "1" at bounding box center [774, 451] width 131 height 27
type input "1.2"
click at [894, 445] on icon "ok" at bounding box center [888, 452] width 14 height 14
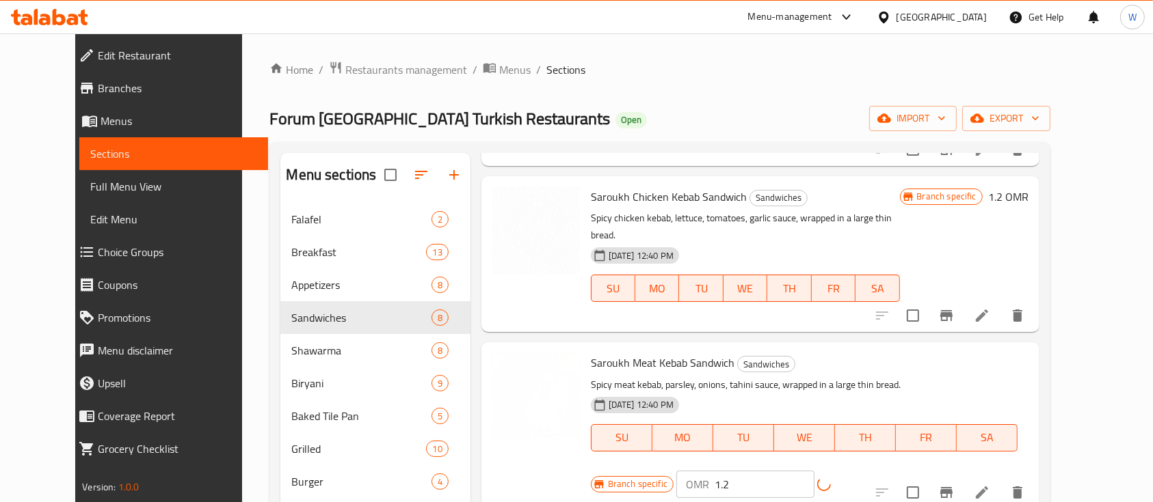
click at [952, 487] on icon "Branch-specific-item" at bounding box center [946, 492] width 12 height 11
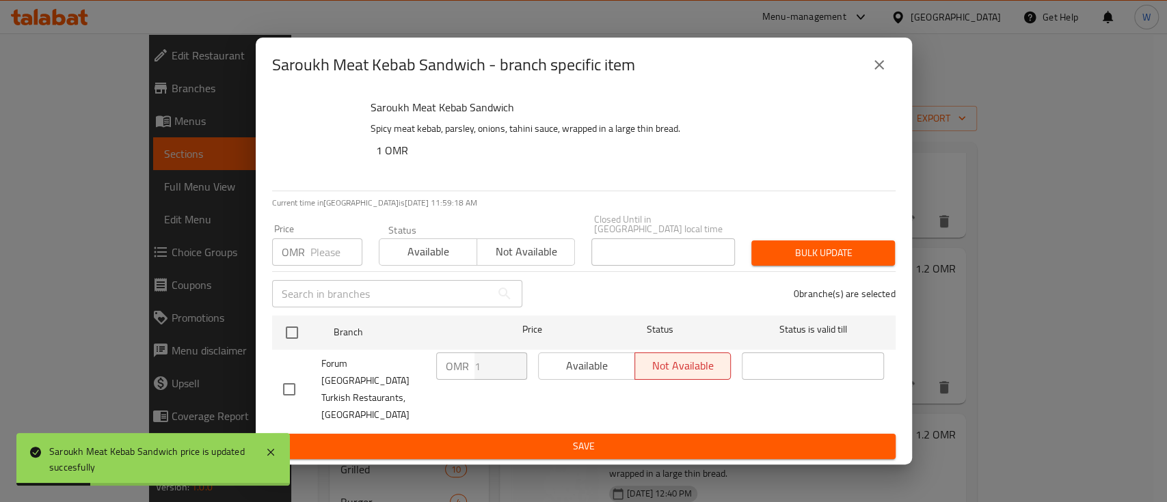
click at [295, 391] on input "checkbox" at bounding box center [289, 389] width 29 height 29
checkbox input "true"
click at [498, 377] on input "1" at bounding box center [500, 366] width 53 height 27
type input "1.2"
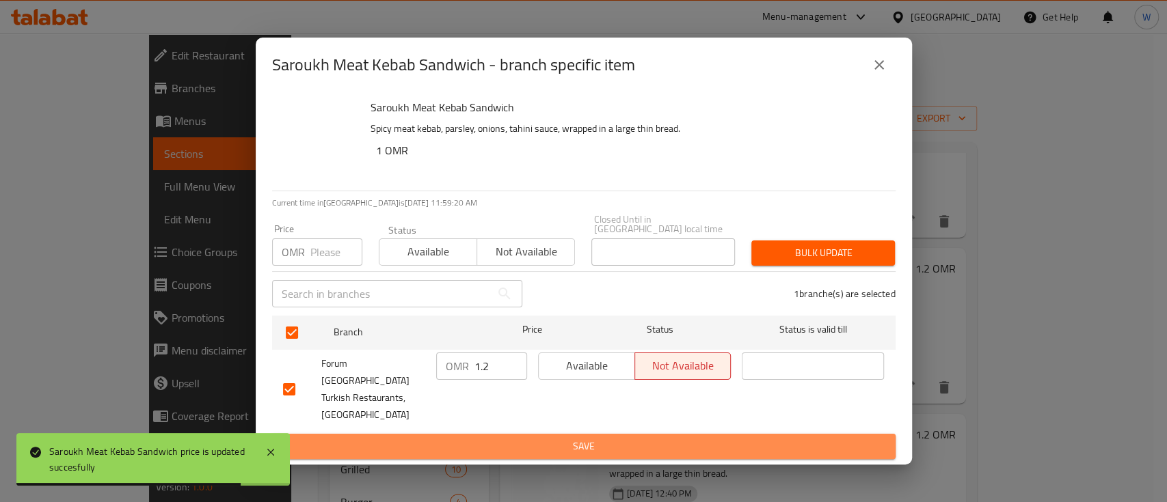
click at [494, 438] on span "Save" at bounding box center [584, 446] width 602 height 17
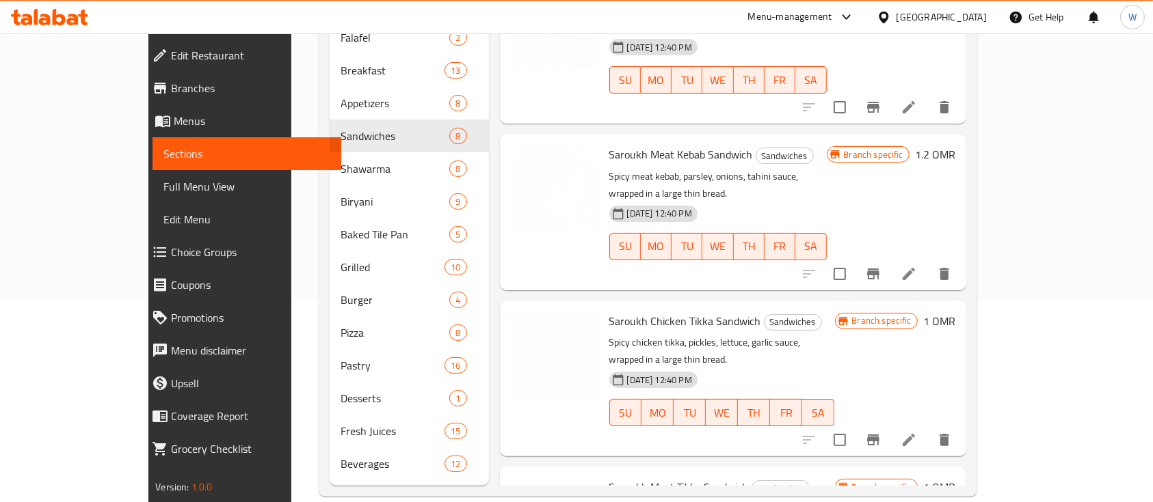
scroll to position [203, 0]
click at [955, 311] on h6 "1 OMR" at bounding box center [939, 320] width 32 height 19
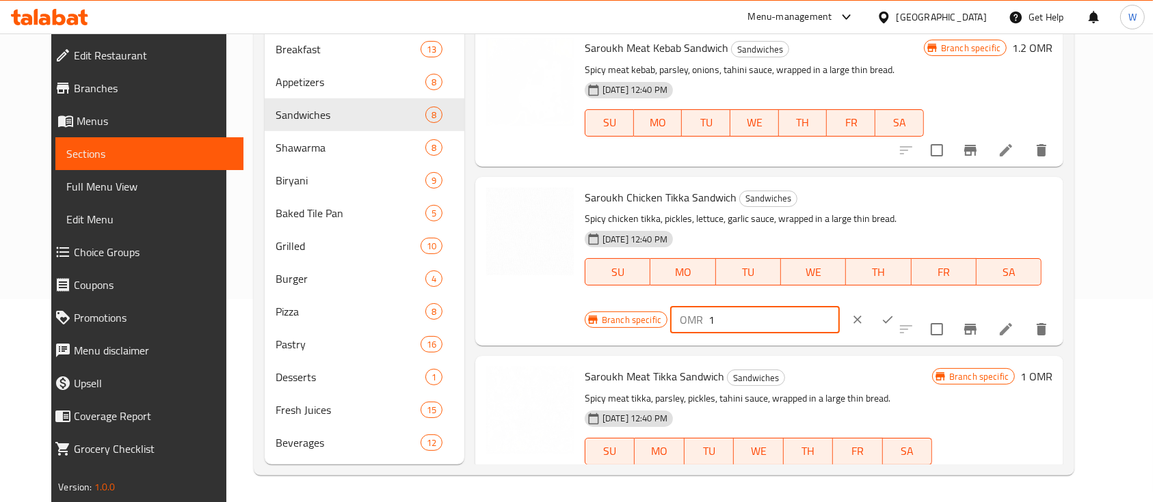
click at [839, 306] on input "1" at bounding box center [773, 319] width 131 height 27
type input "1.2"
click at [978, 323] on icon "Branch-specific-item" at bounding box center [970, 329] width 16 height 16
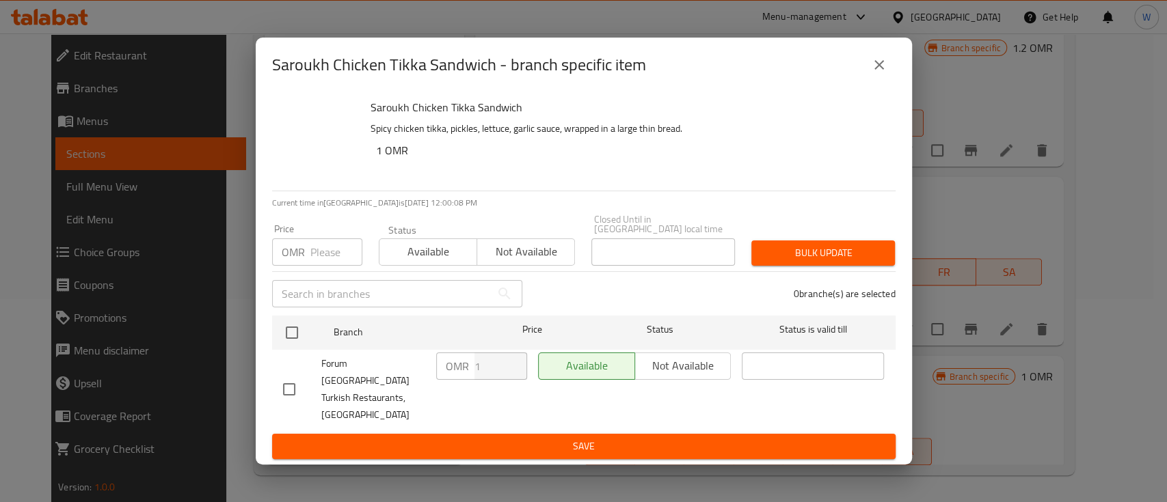
click at [312, 391] on div at bounding box center [302, 389] width 38 height 29
click at [280, 391] on input "checkbox" at bounding box center [289, 389] width 29 height 29
checkbox input "true"
click at [496, 380] on input "1" at bounding box center [500, 366] width 53 height 27
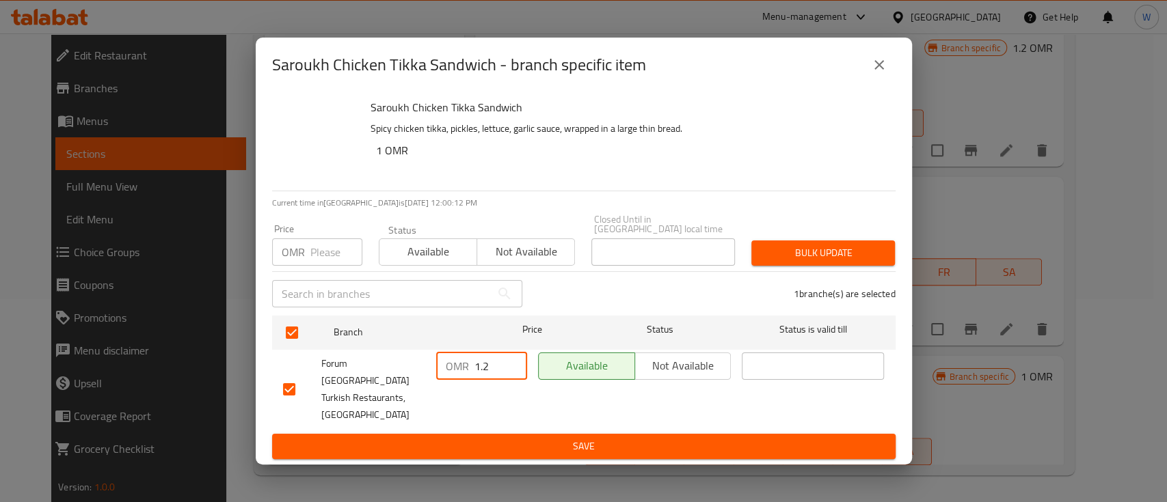
type input "1.2"
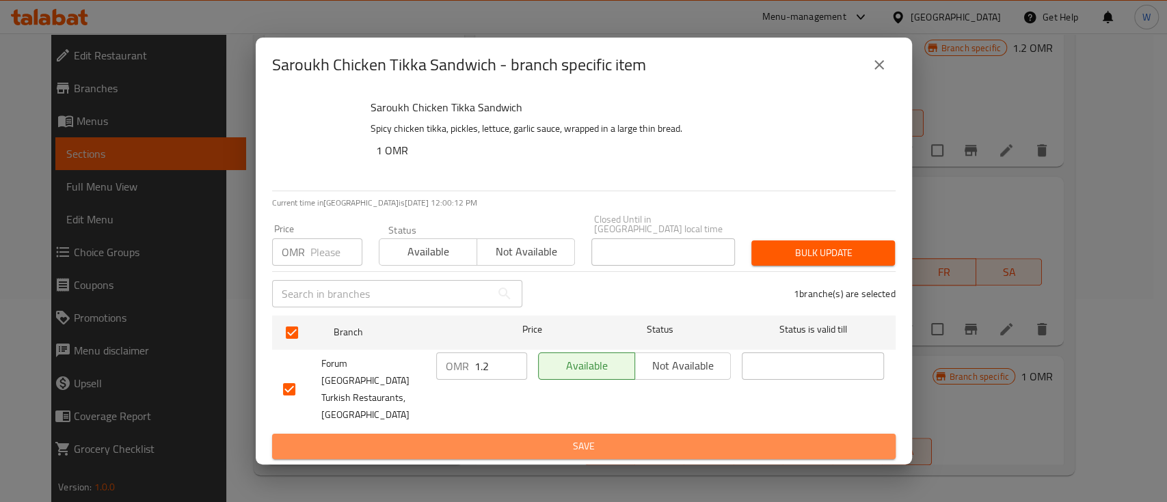
click at [505, 438] on span "Save" at bounding box center [584, 446] width 602 height 17
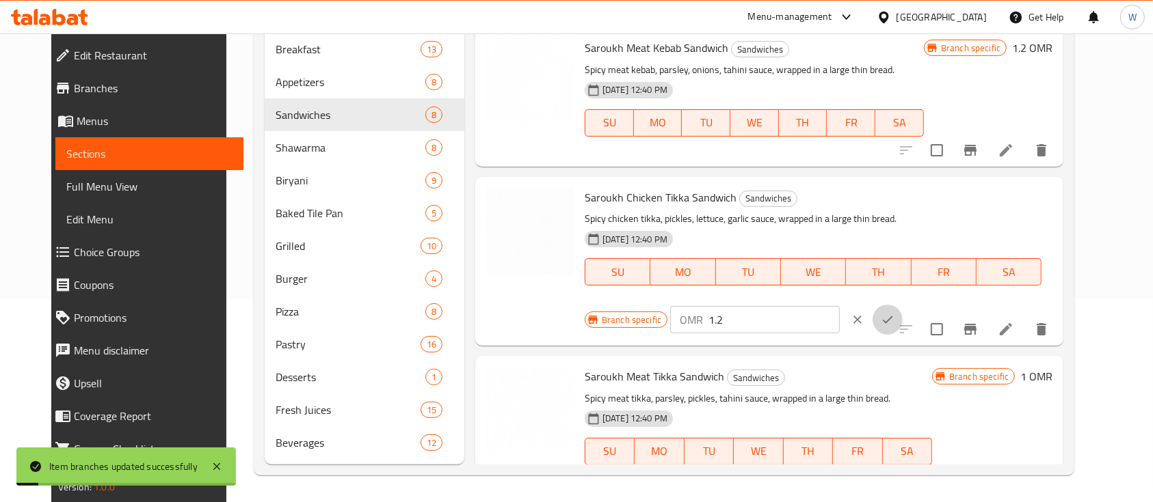
click at [894, 313] on icon "ok" at bounding box center [888, 320] width 14 height 14
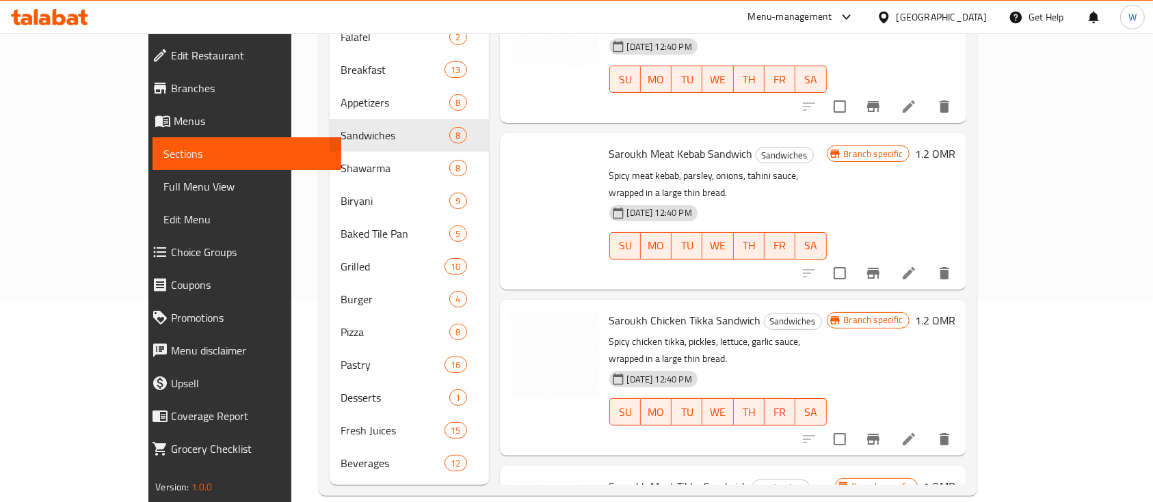
click at [955, 477] on h6 "1 OMR" at bounding box center [939, 486] width 32 height 19
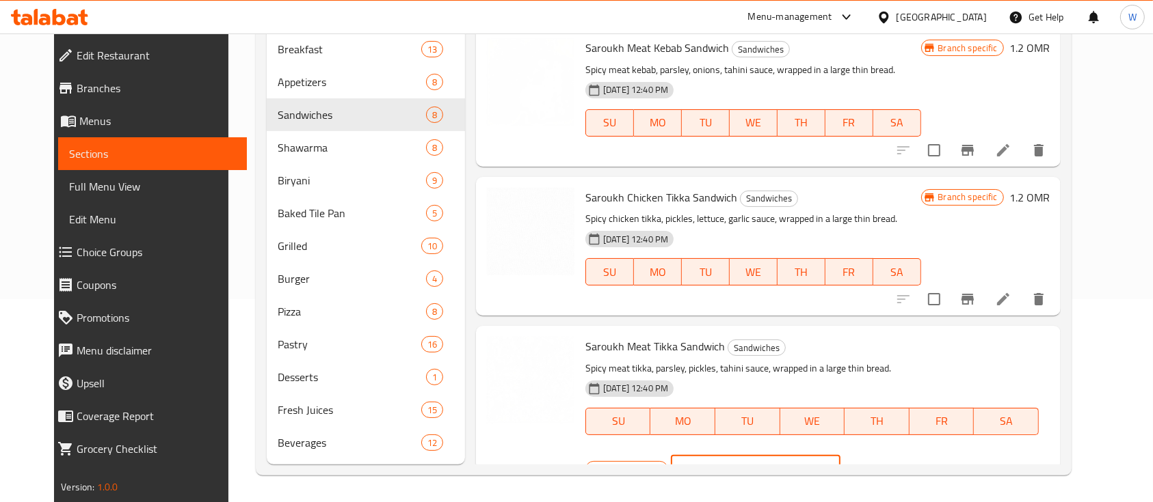
click at [840, 456] on input "1" at bounding box center [774, 469] width 131 height 27
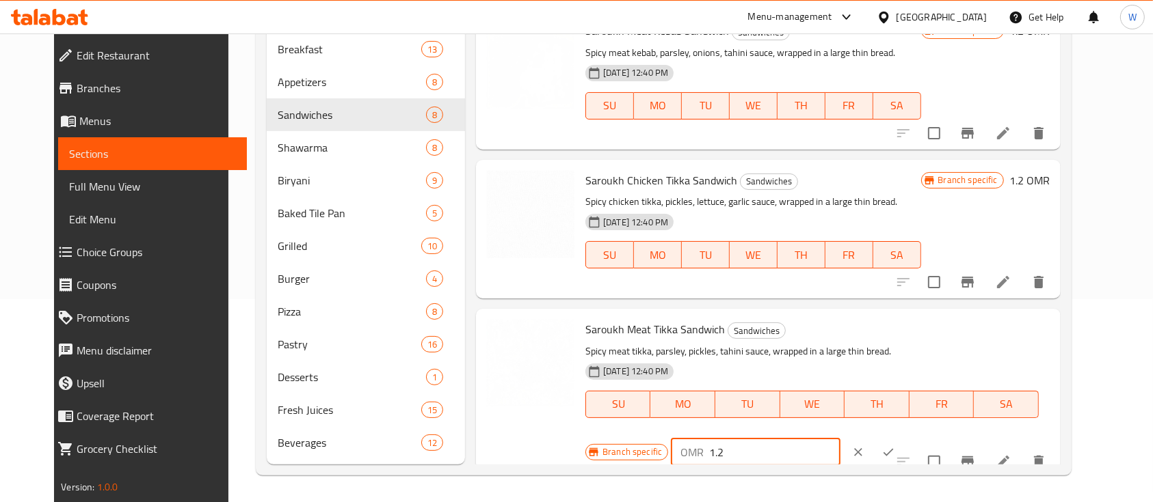
type input "1.2"
click at [984, 457] on button "Branch-specific-item" at bounding box center [967, 462] width 33 height 33
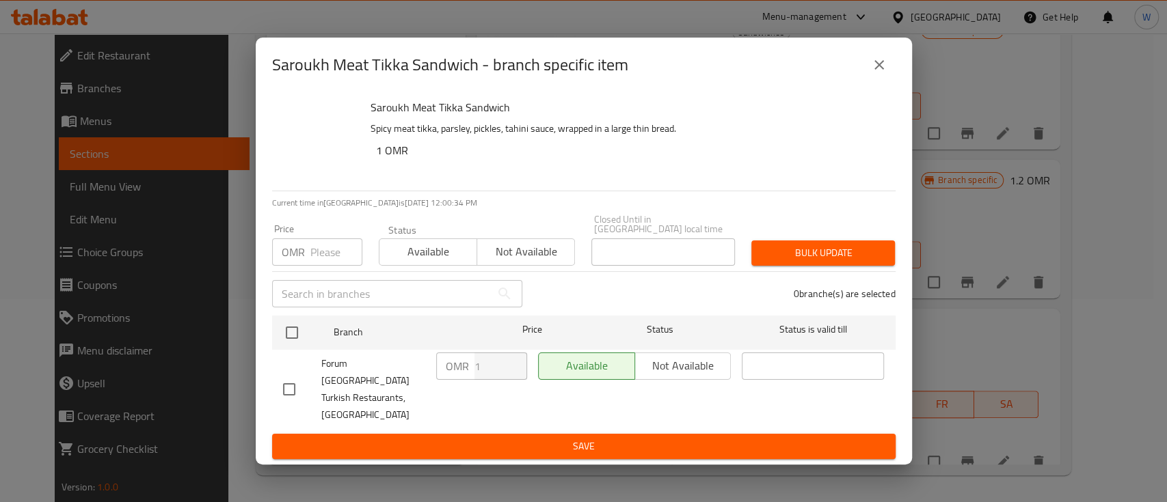
click at [347, 390] on span "Forum [GEOGRAPHIC_DATA] Turkish Restaurants, [GEOGRAPHIC_DATA]" at bounding box center [373, 390] width 104 height 68
click at [297, 384] on input "checkbox" at bounding box center [289, 389] width 29 height 29
checkbox input "true"
click at [499, 380] on input "1" at bounding box center [500, 366] width 53 height 27
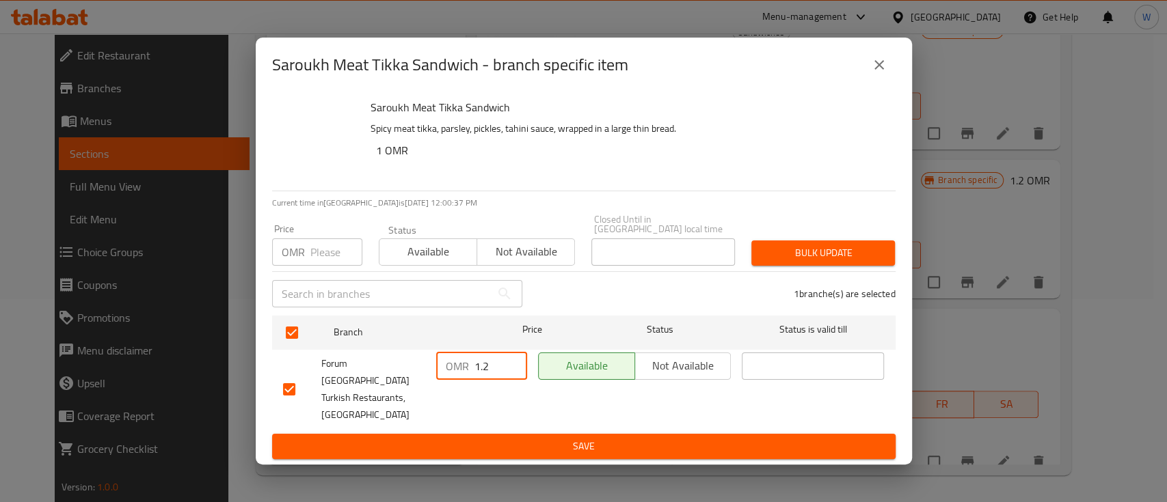
type input "1.2"
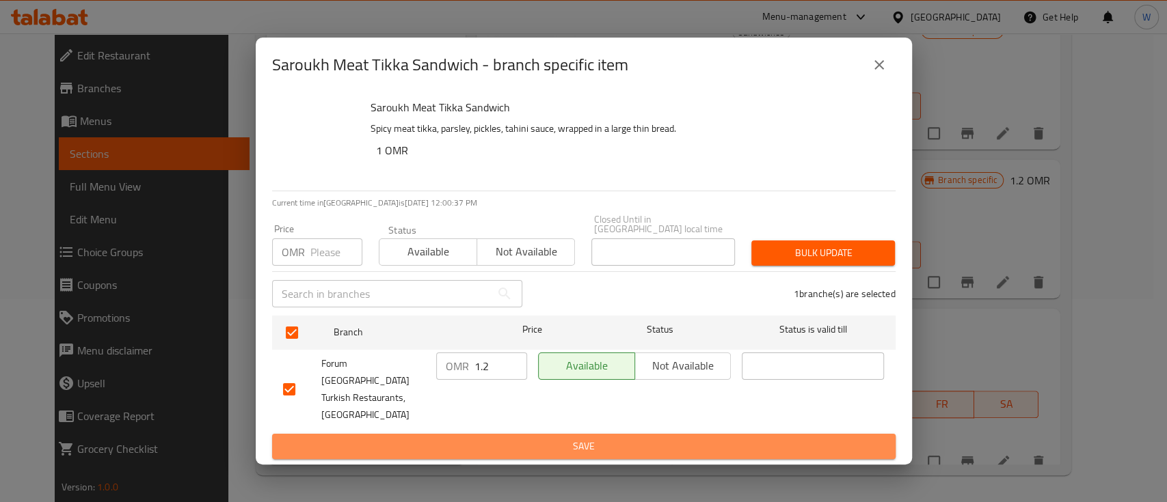
click at [498, 438] on span "Save" at bounding box center [584, 446] width 602 height 17
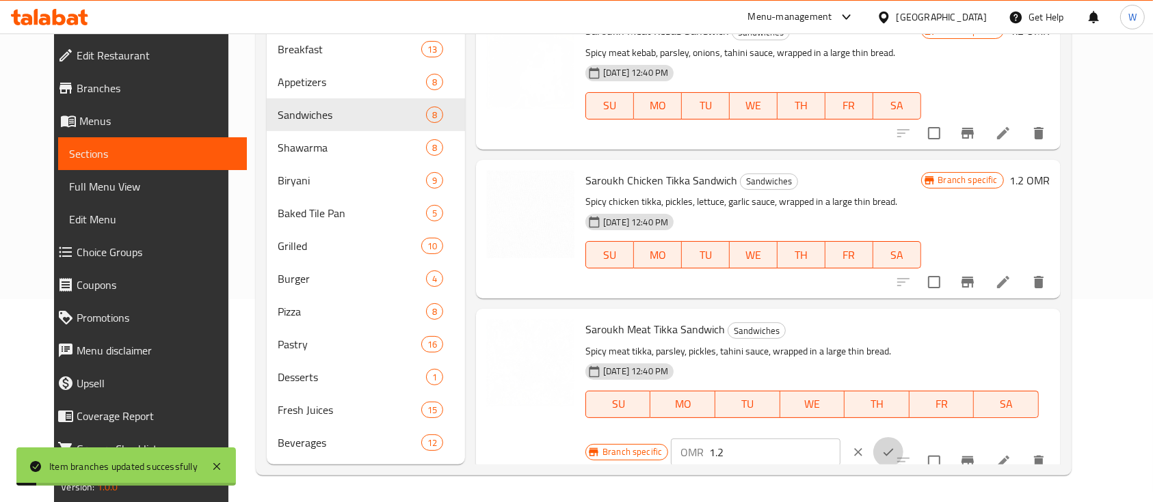
click at [895, 446] on icon "ok" at bounding box center [888, 453] width 14 height 14
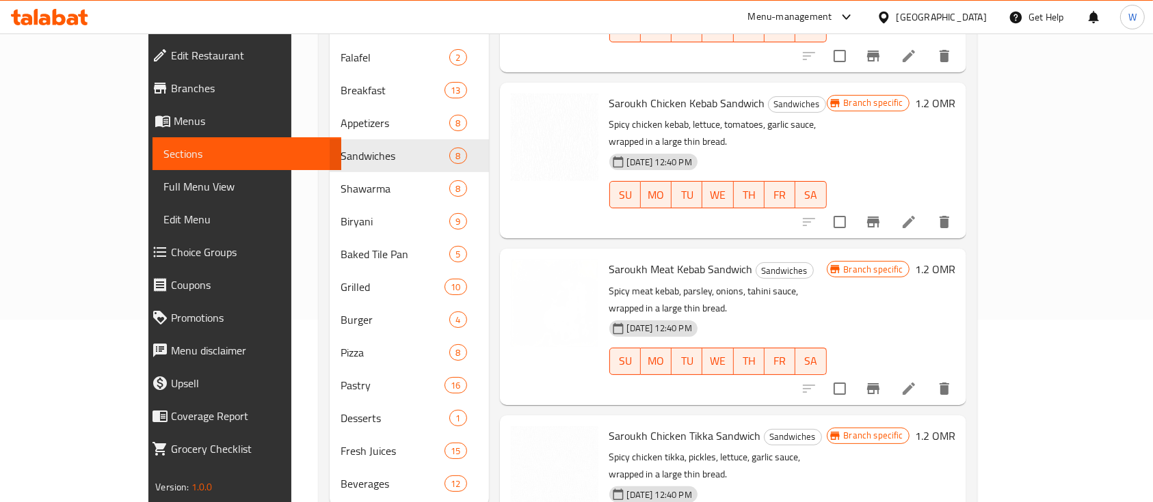
scroll to position [714, 0]
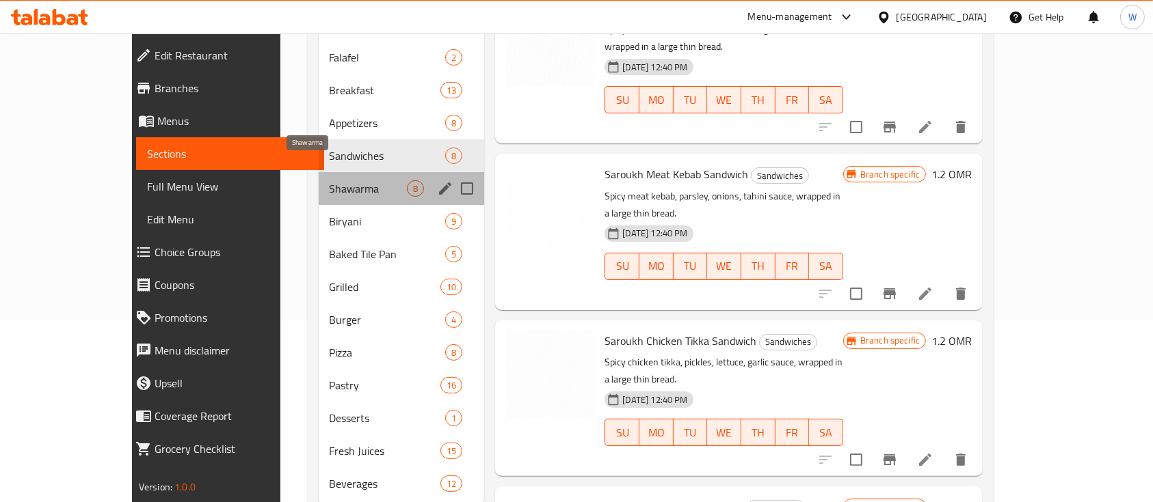
click at [338, 180] on span "Shawarma" at bounding box center [369, 188] width 78 height 16
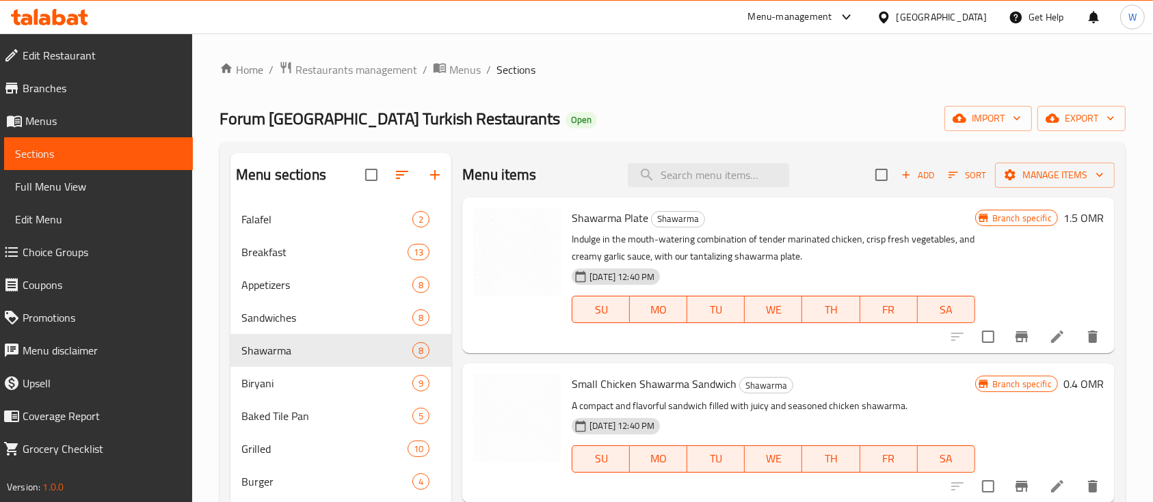
click at [1063, 224] on h6 "1.5 OMR" at bounding box center [1083, 218] width 40 height 19
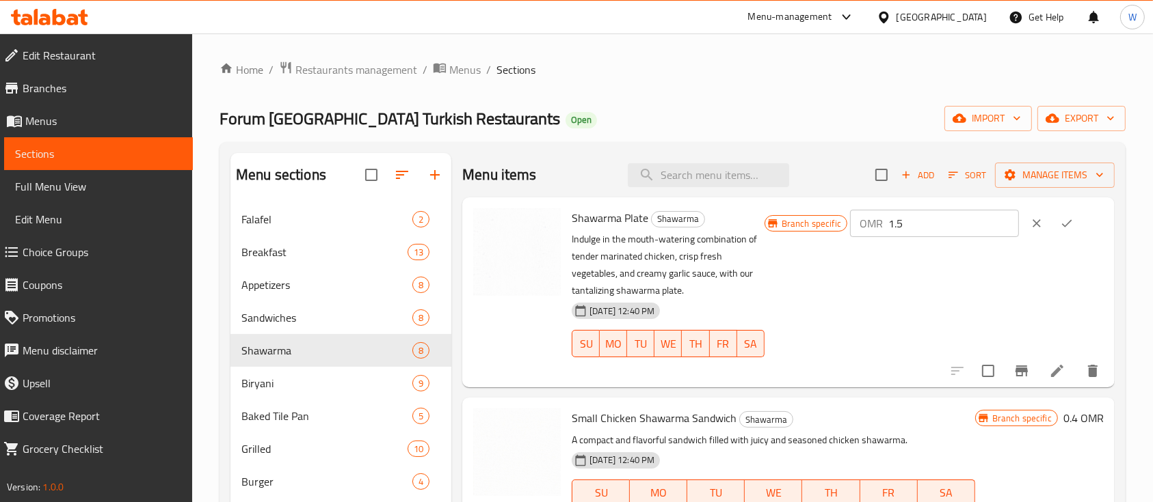
click at [974, 219] on input "1.5" at bounding box center [953, 223] width 131 height 27
type input "1.7"
click at [1064, 225] on icon "ok" at bounding box center [1067, 224] width 14 height 14
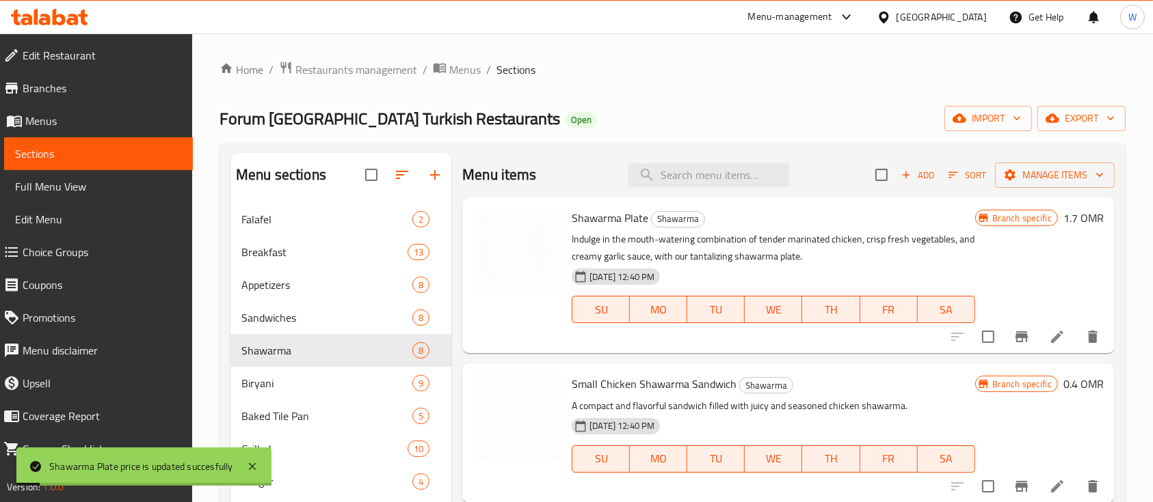
click at [1013, 338] on icon "Branch-specific-item" at bounding box center [1021, 337] width 16 height 16
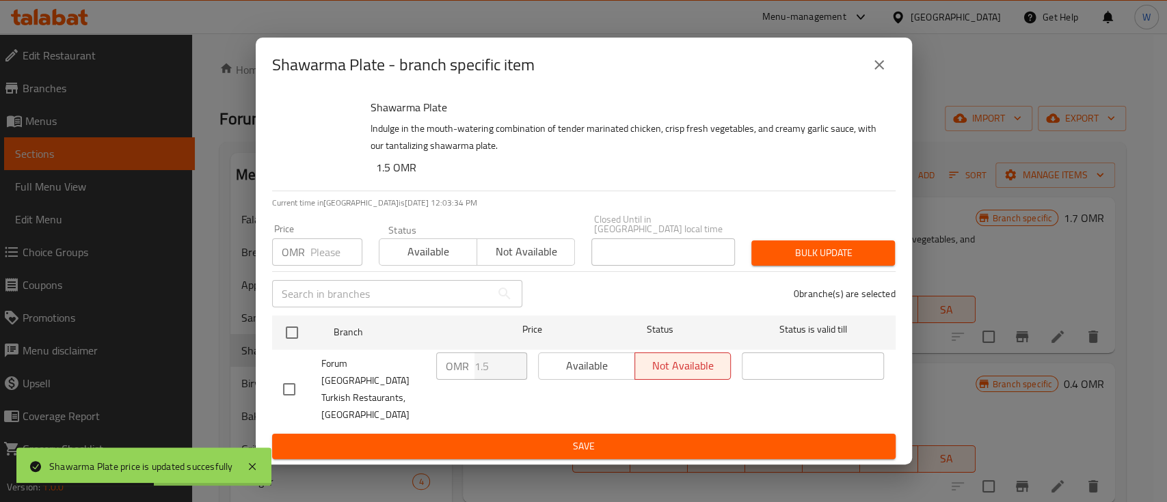
click at [289, 392] on input "checkbox" at bounding box center [289, 389] width 29 height 29
checkbox input "true"
click at [494, 380] on input "1.5" at bounding box center [500, 366] width 53 height 27
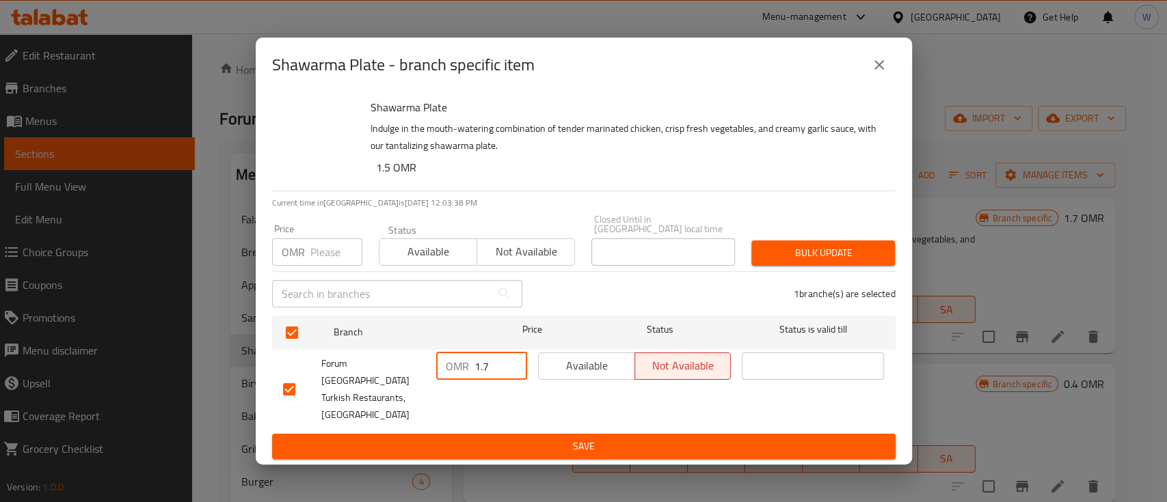
type input "1.7"
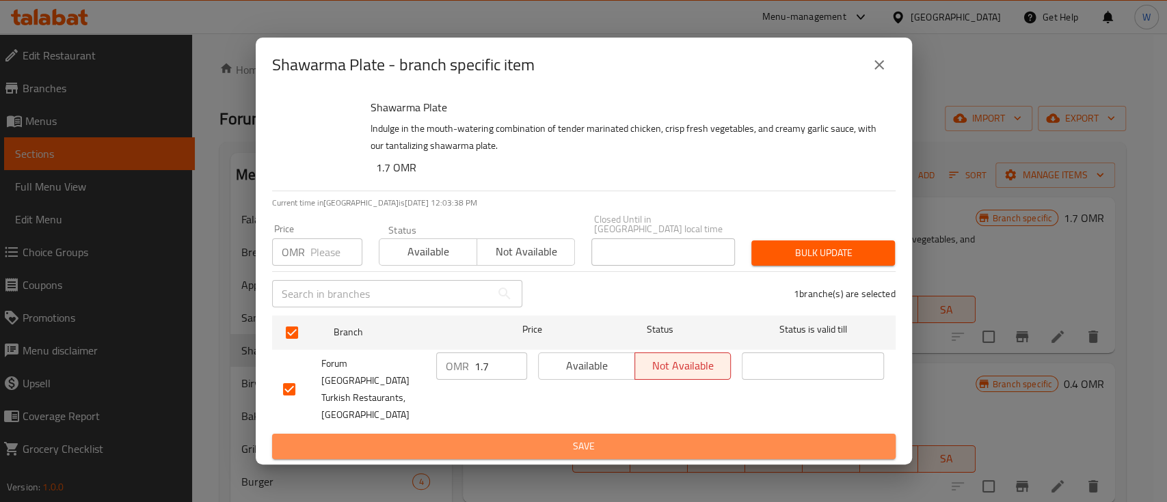
click at [494, 436] on button "Save" at bounding box center [583, 446] width 623 height 25
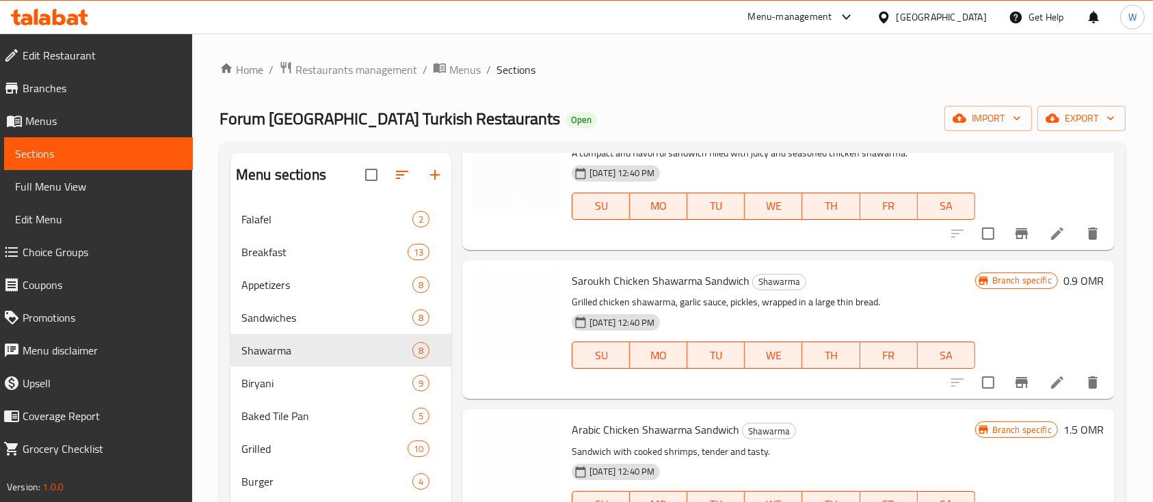
scroll to position [252, 0]
click at [1015, 231] on icon "Branch-specific-item" at bounding box center [1021, 234] width 12 height 11
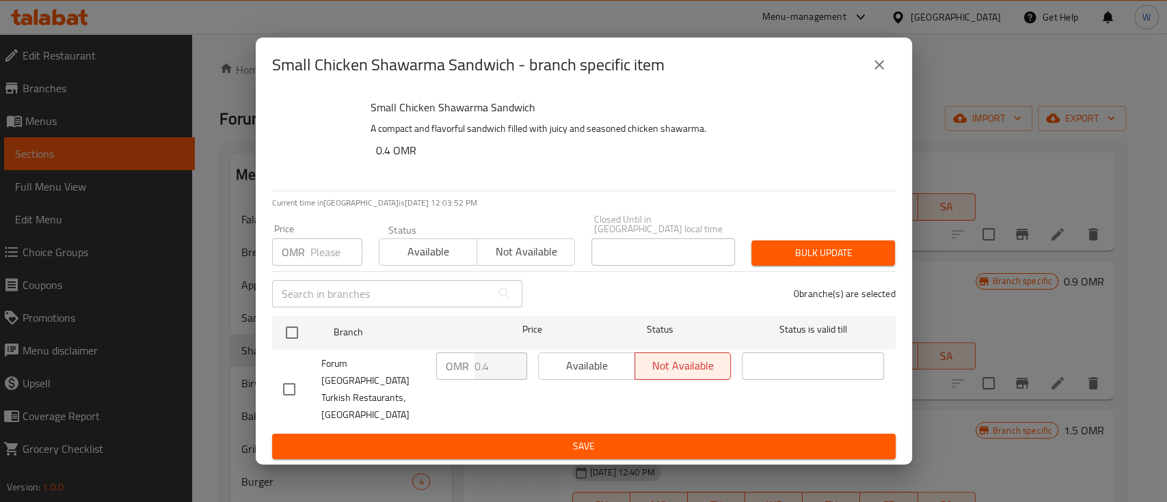
click at [982, 150] on div "Small Chicken Shawarma Sandwich - branch specific item Small Chicken Shawarma S…" at bounding box center [583, 251] width 1167 height 502
click at [880, 73] on icon "close" at bounding box center [879, 65] width 16 height 16
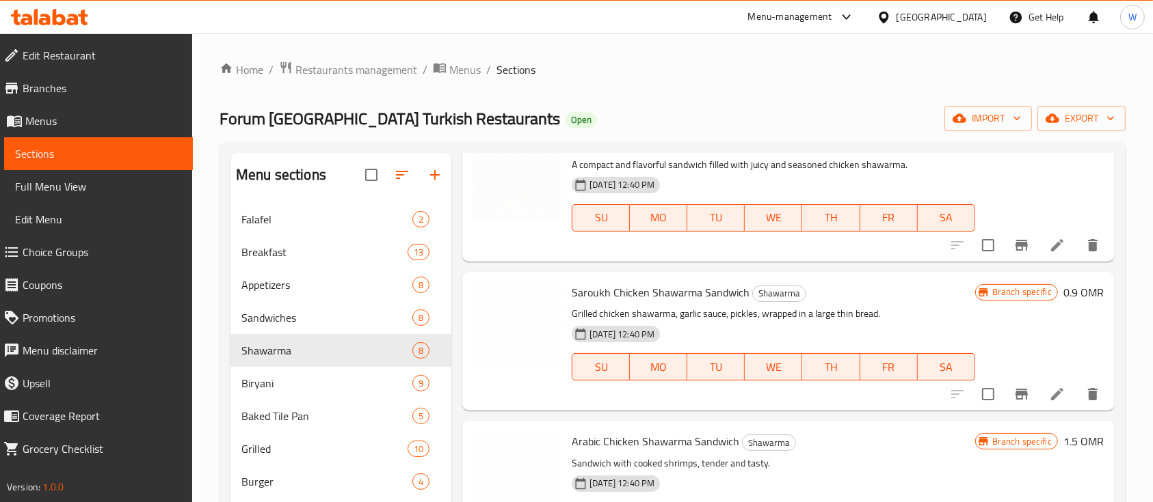
scroll to position [238, 0]
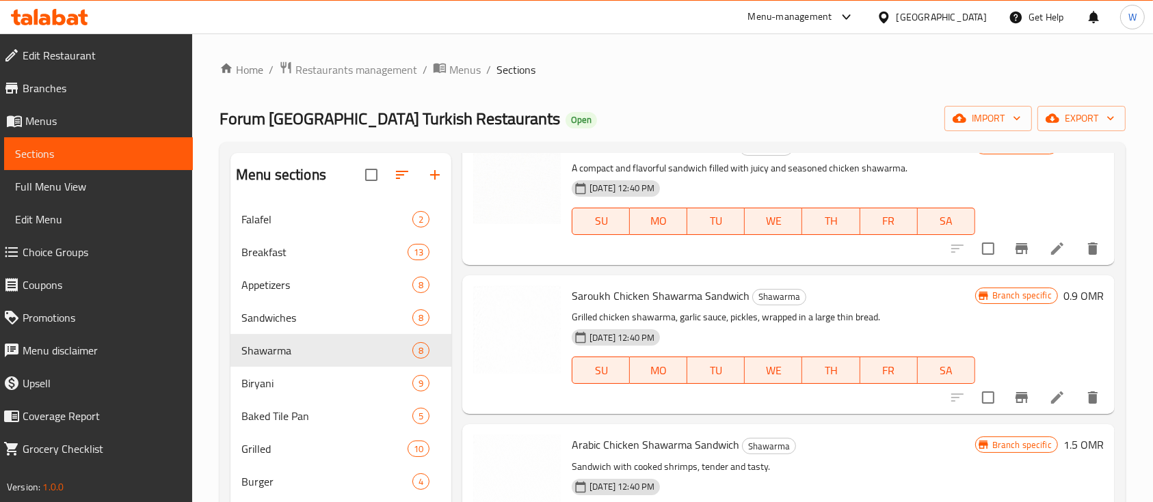
click at [1062, 310] on div "Branch specific 0.9 OMR" at bounding box center [1039, 344] width 129 height 117
click at [1063, 298] on h6 "0.9 OMR" at bounding box center [1083, 295] width 40 height 19
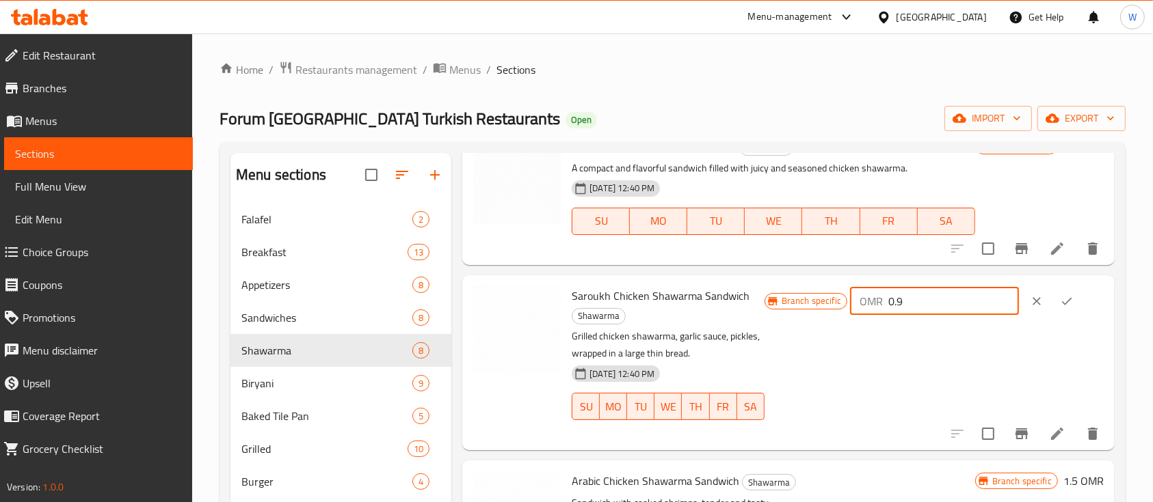
click at [962, 299] on input "0.9" at bounding box center [953, 301] width 131 height 27
click at [999, 296] on input "1.9" at bounding box center [953, 301] width 131 height 27
click at [997, 304] on input "-0.1" at bounding box center [953, 301] width 131 height 27
click at [997, 304] on input "-1.1" at bounding box center [953, 301] width 131 height 27
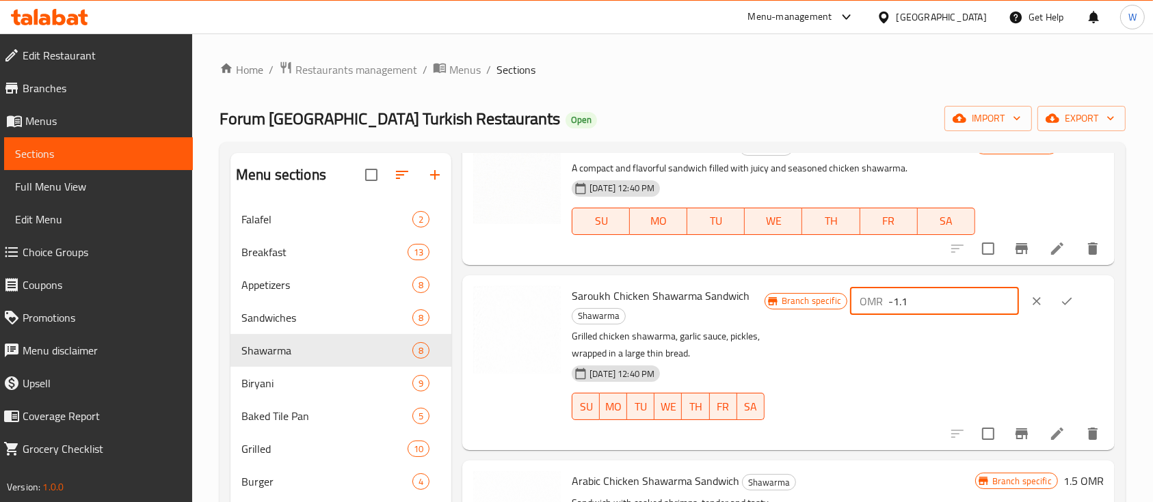
click at [980, 298] on input "-1.1" at bounding box center [953, 301] width 131 height 27
type input "1"
click at [1064, 295] on icon "ok" at bounding box center [1067, 302] width 14 height 14
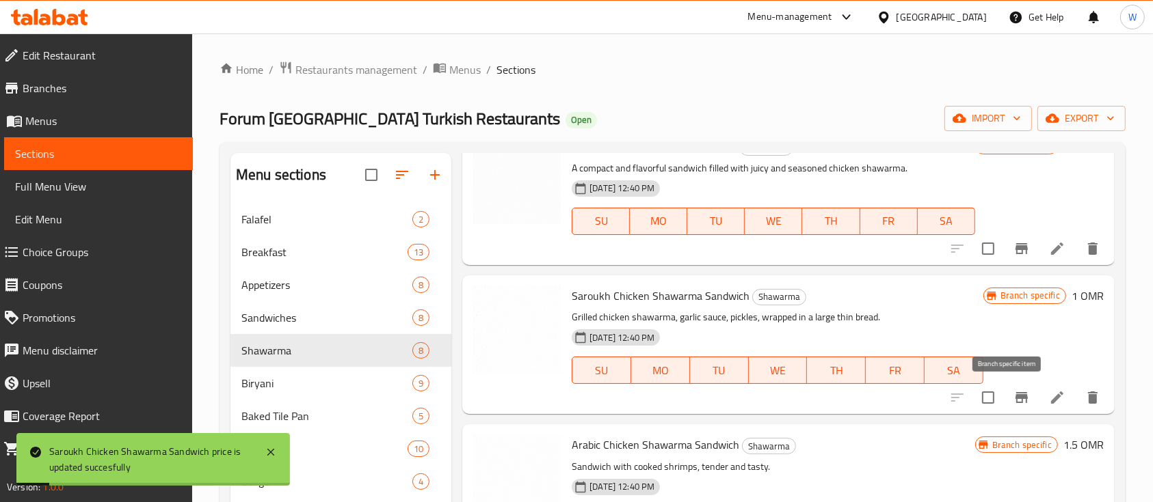
click at [1015, 402] on icon "Branch-specific-item" at bounding box center [1021, 397] width 12 height 11
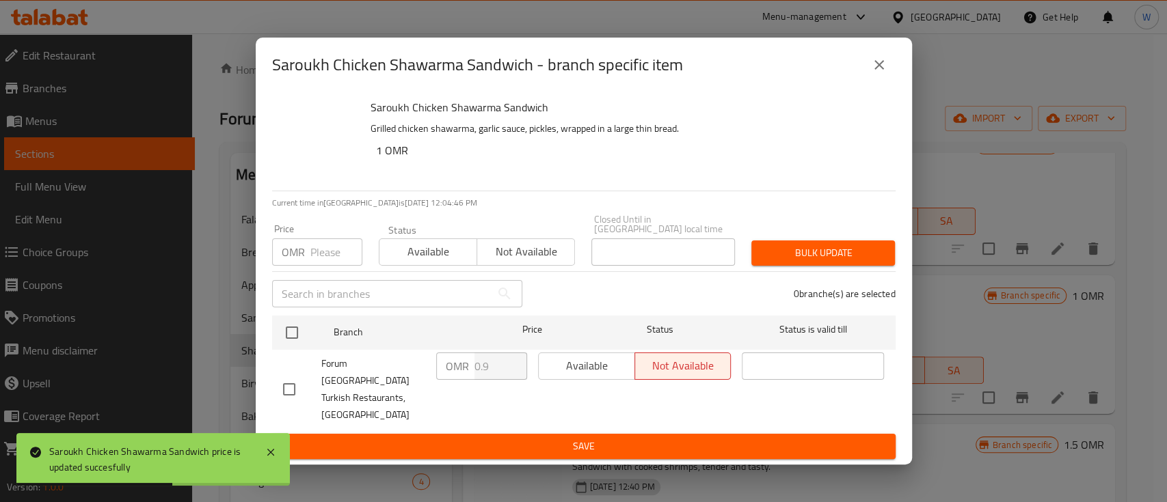
drag, startPoint x: 317, startPoint y: 372, endPoint x: 288, endPoint y: 384, distance: 31.2
click at [288, 384] on div at bounding box center [302, 389] width 38 height 29
click at [288, 384] on input "checkbox" at bounding box center [289, 389] width 29 height 29
checkbox input "true"
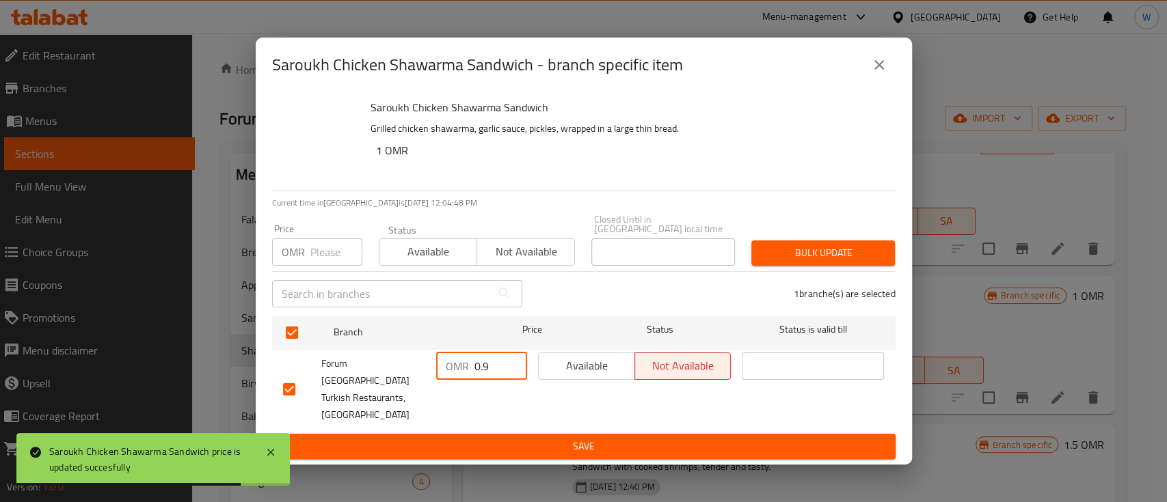
click at [477, 380] on input "0.9" at bounding box center [500, 366] width 53 height 27
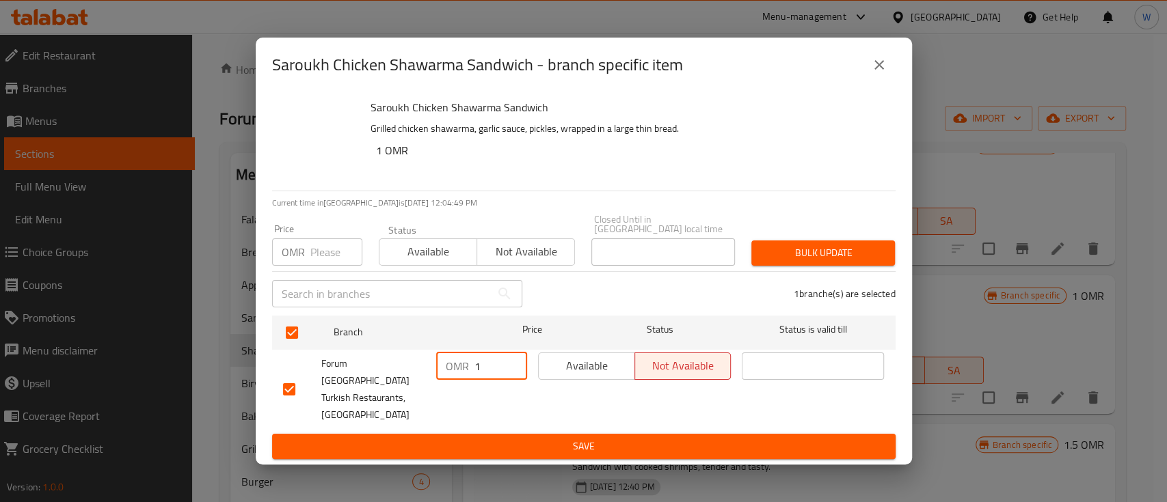
type input "1"
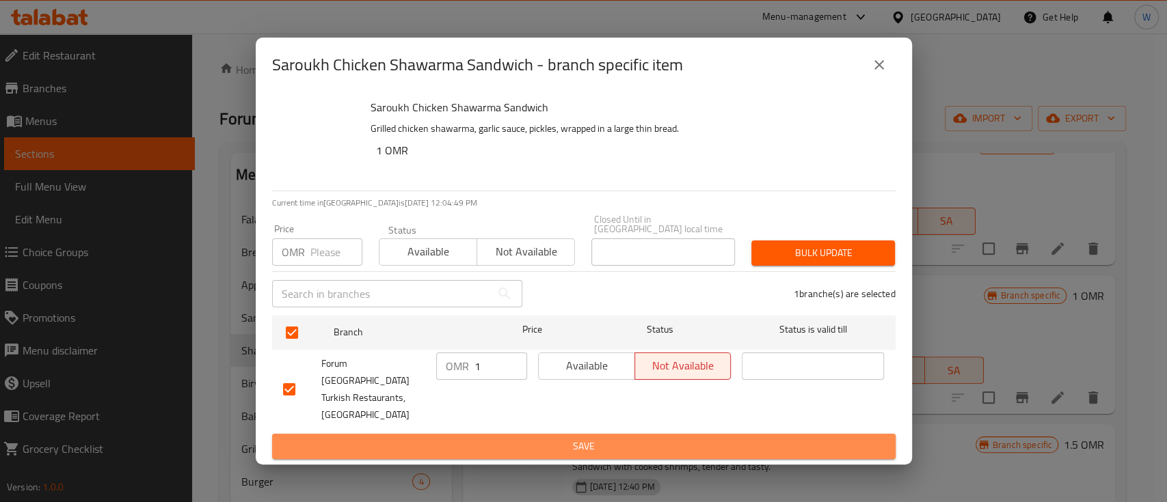
click at [498, 438] on span "Save" at bounding box center [584, 446] width 602 height 17
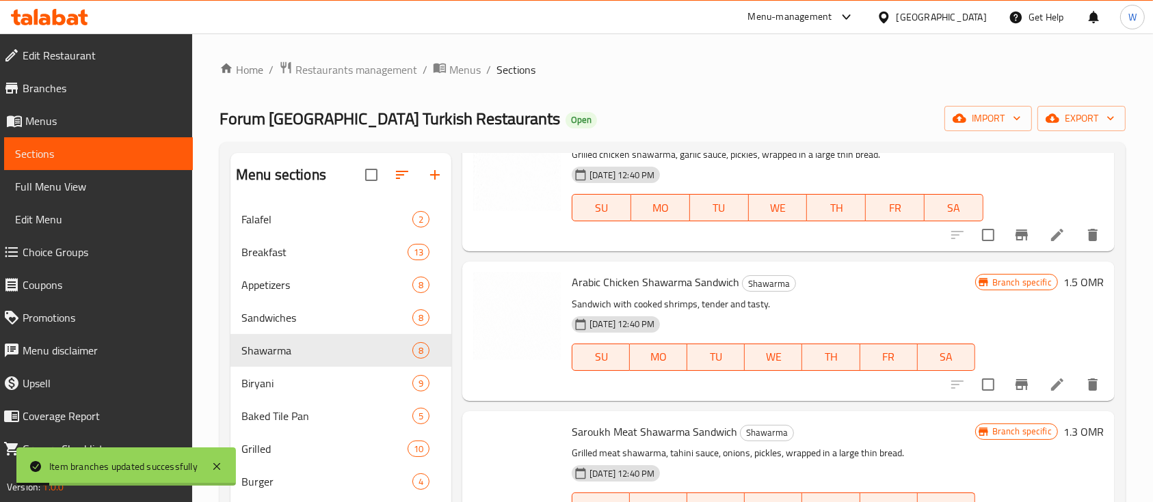
scroll to position [402, 0]
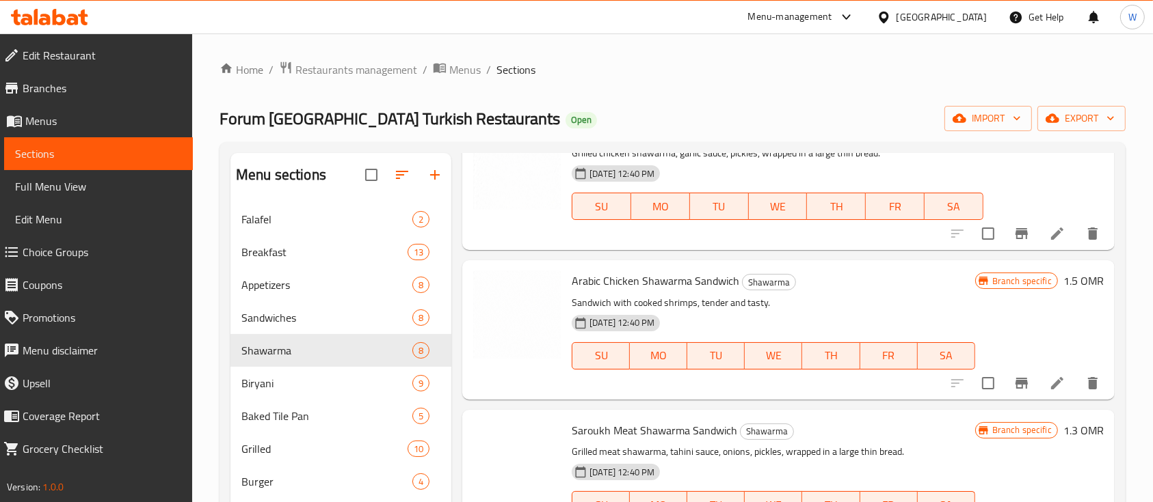
click at [1063, 282] on h6 "1.5 OMR" at bounding box center [1083, 280] width 40 height 19
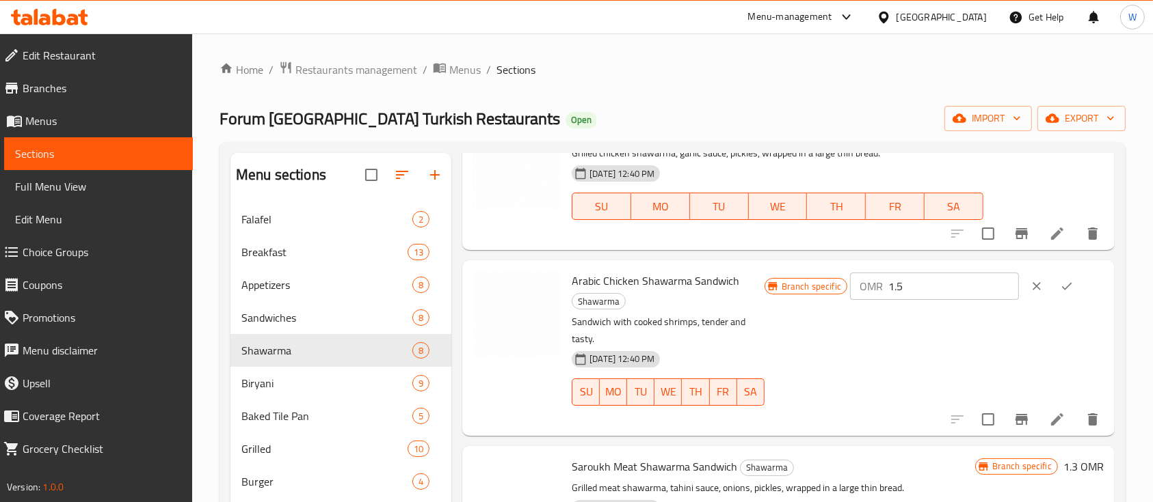
click at [961, 284] on input "1.5" at bounding box center [953, 286] width 131 height 27
type input "1.7"
click at [1013, 412] on icon "Branch-specific-item" at bounding box center [1021, 420] width 16 height 16
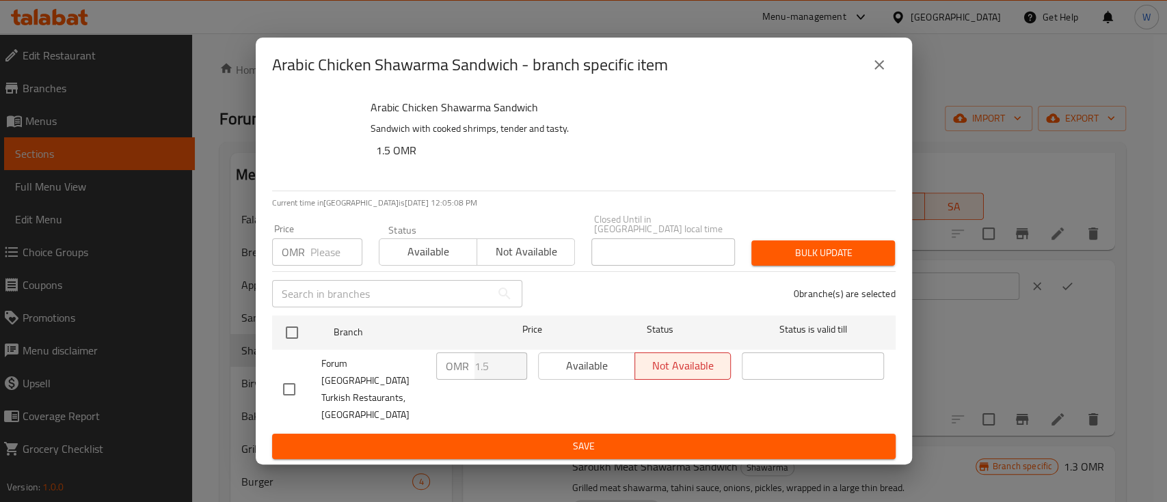
click at [284, 388] on input "checkbox" at bounding box center [289, 389] width 29 height 29
checkbox input "true"
click at [498, 380] on input "1.5" at bounding box center [500, 366] width 53 height 27
type input "1.7"
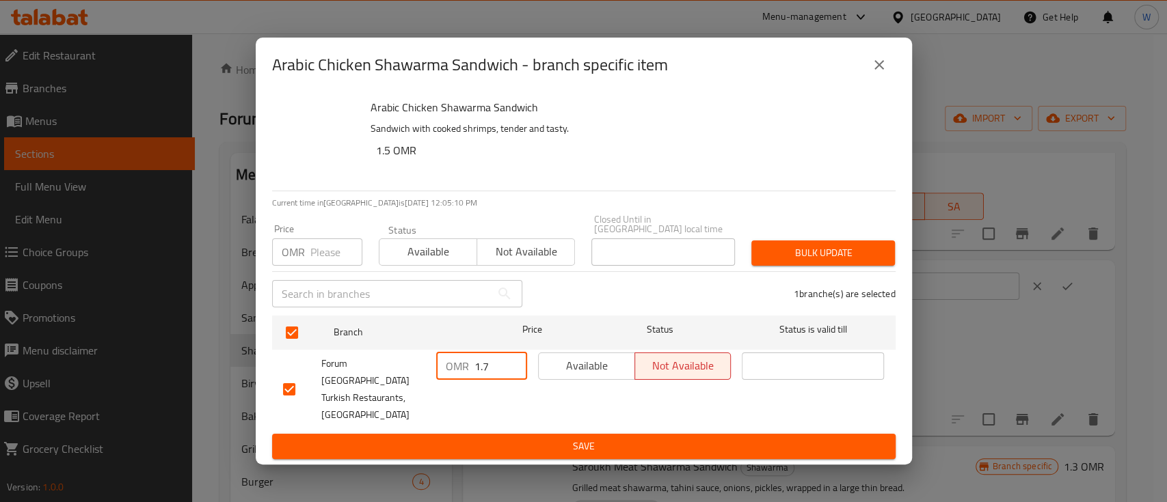
click at [513, 438] on span "Save" at bounding box center [584, 446] width 602 height 17
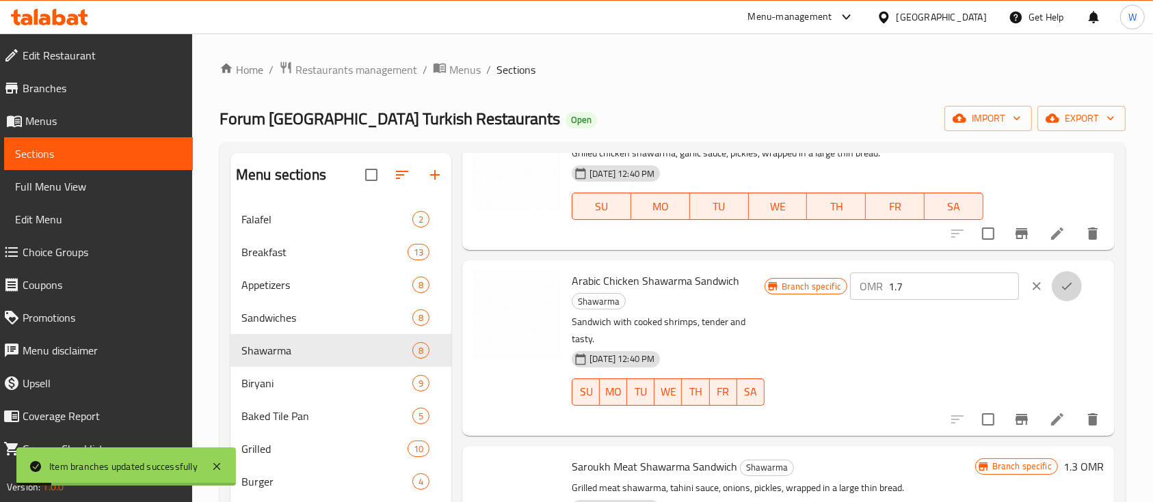
click at [1062, 287] on icon "ok" at bounding box center [1067, 287] width 10 height 8
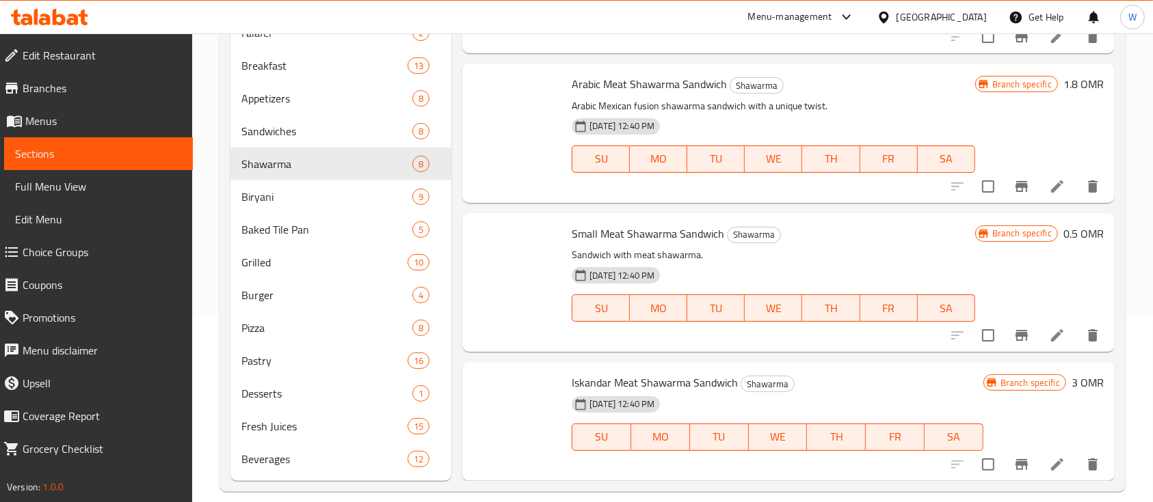
scroll to position [203, 0]
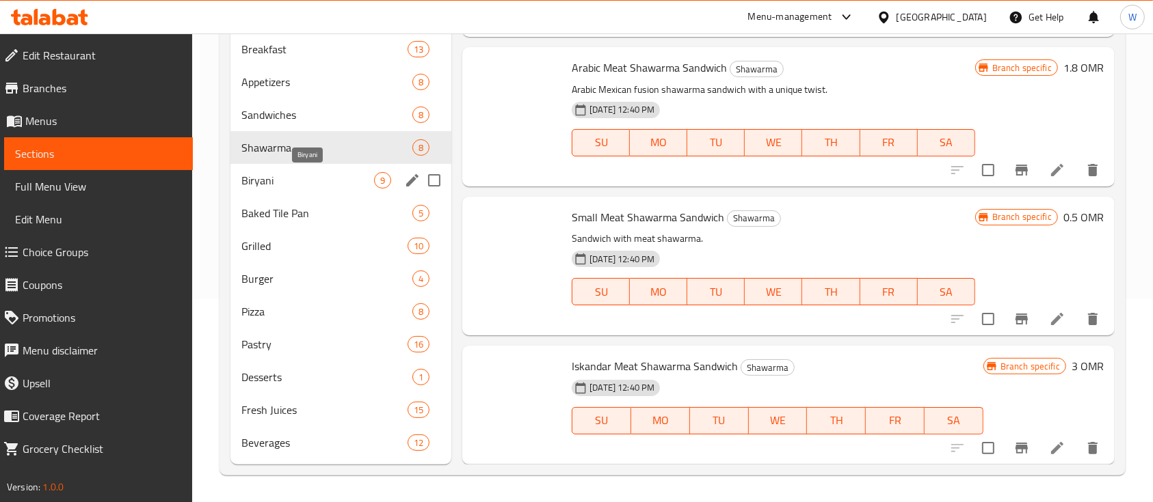
click at [335, 183] on span "Biryani" at bounding box center [307, 180] width 133 height 16
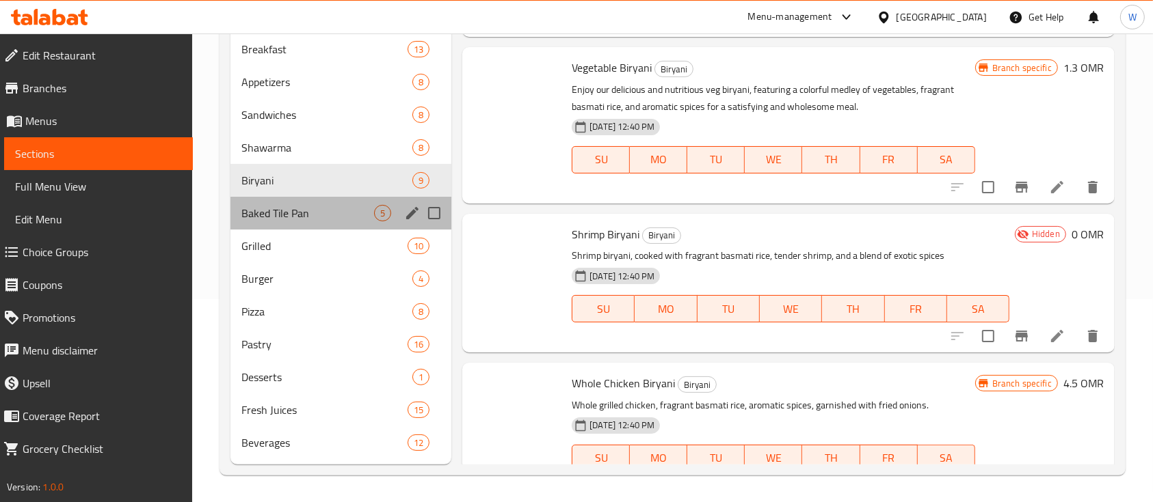
click at [287, 224] on div "Baked Tile Pan 5" at bounding box center [340, 213] width 221 height 33
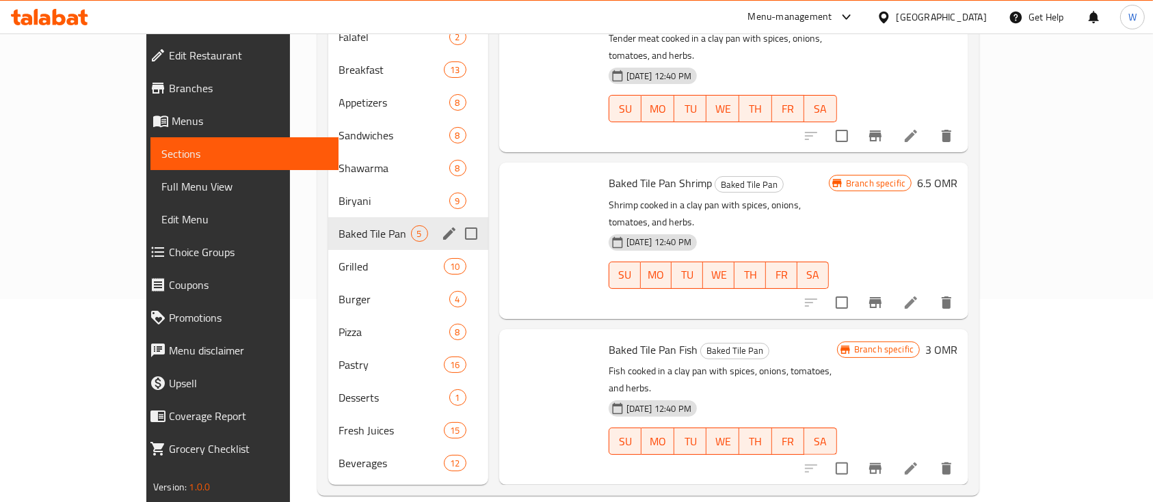
scroll to position [266, 0]
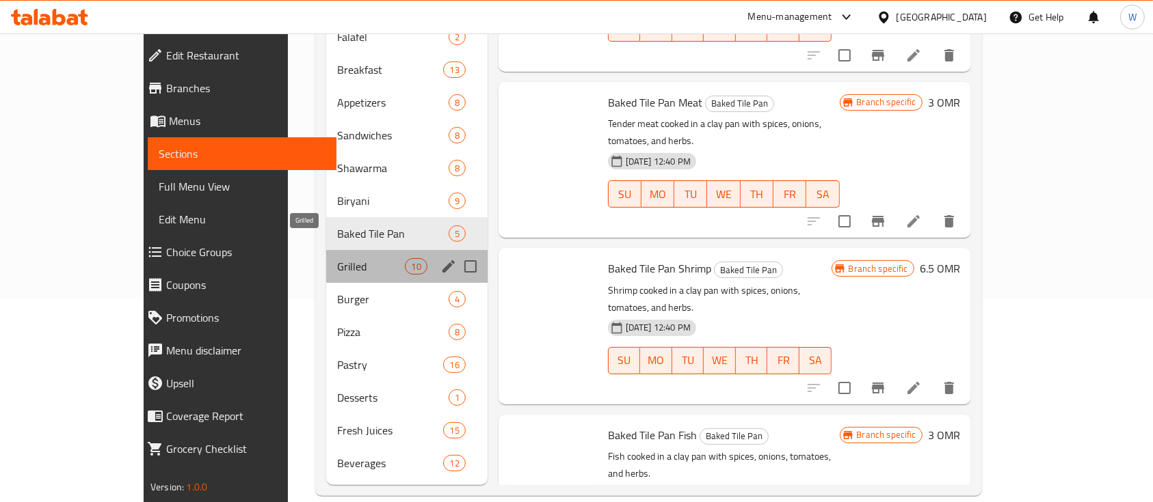
click at [337, 258] on span "Grilled" at bounding box center [371, 266] width 68 height 16
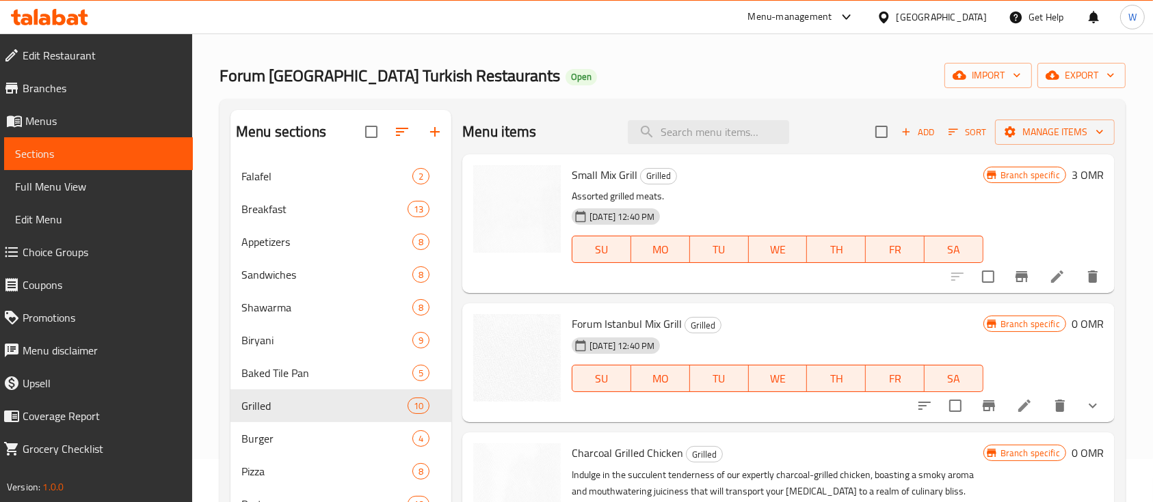
scroll to position [40, 0]
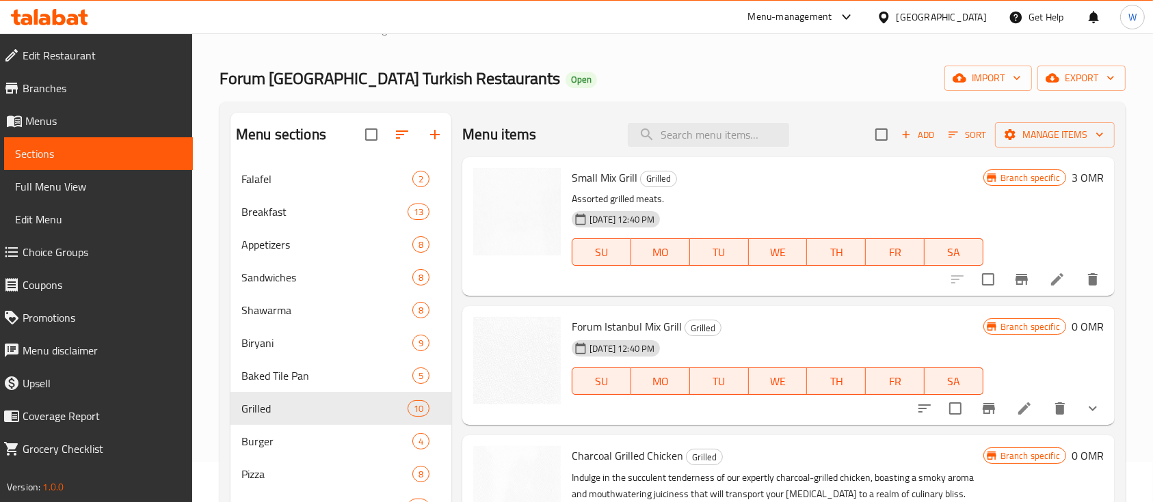
click at [1071, 183] on h6 "3 OMR" at bounding box center [1087, 177] width 32 height 19
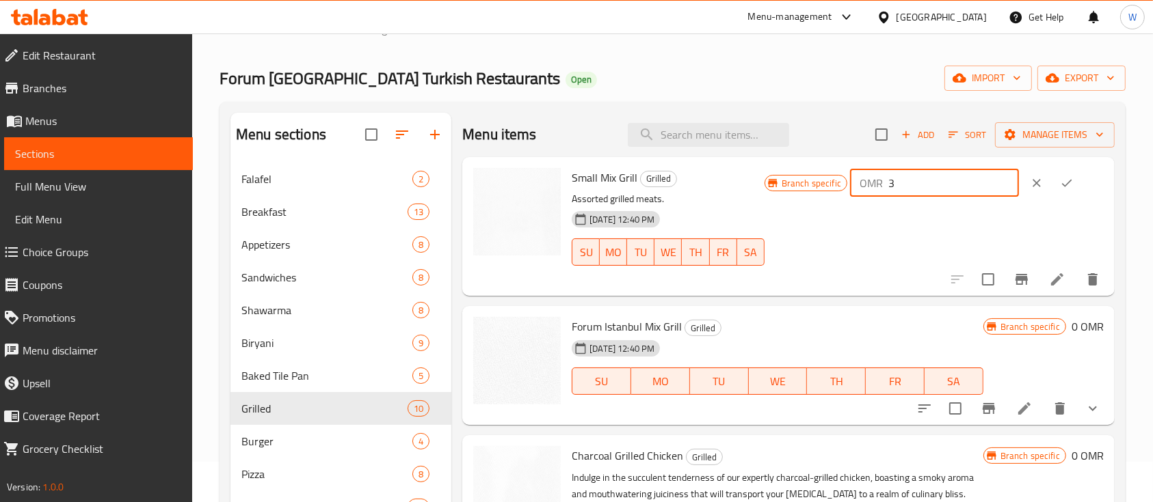
click at [951, 192] on input "3" at bounding box center [953, 183] width 131 height 27
type input "3.3"
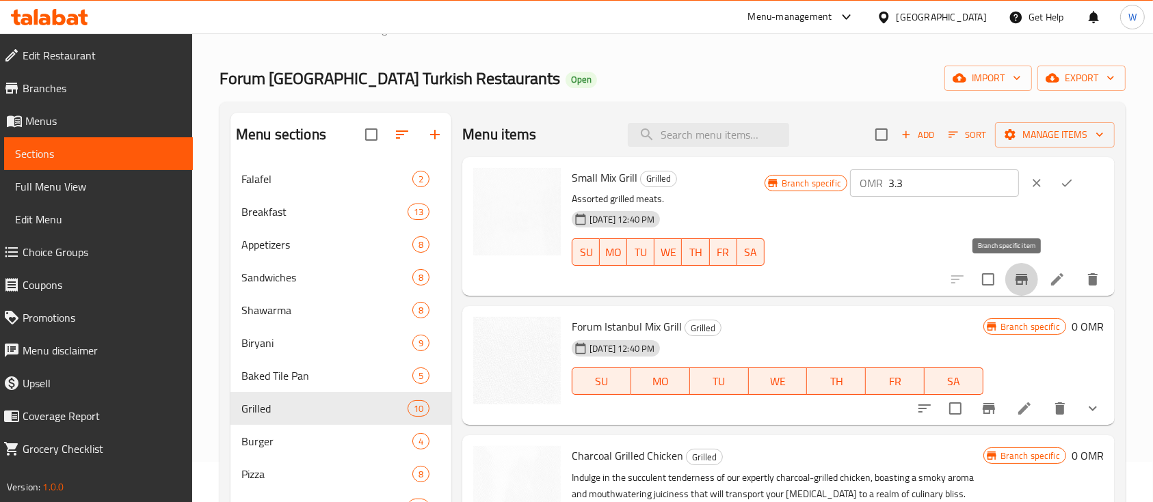
click at [1013, 287] on icon "Branch-specific-item" at bounding box center [1021, 279] width 16 height 16
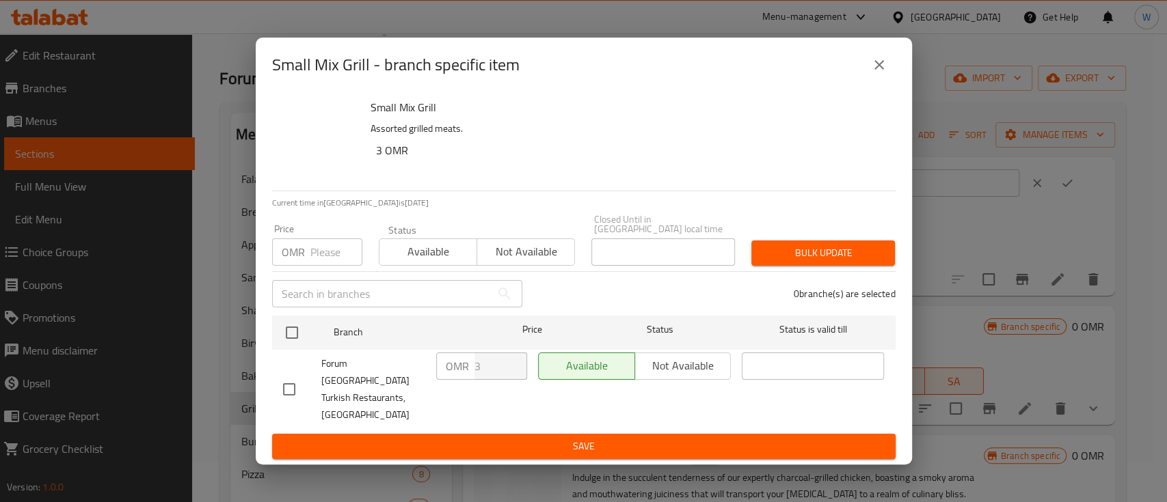
click at [345, 385] on span "Forum [GEOGRAPHIC_DATA] Turkish Restaurants, [GEOGRAPHIC_DATA]" at bounding box center [373, 390] width 104 height 68
click at [297, 386] on input "checkbox" at bounding box center [289, 389] width 29 height 29
checkbox input "true"
click at [487, 376] on input "3" at bounding box center [500, 366] width 53 height 27
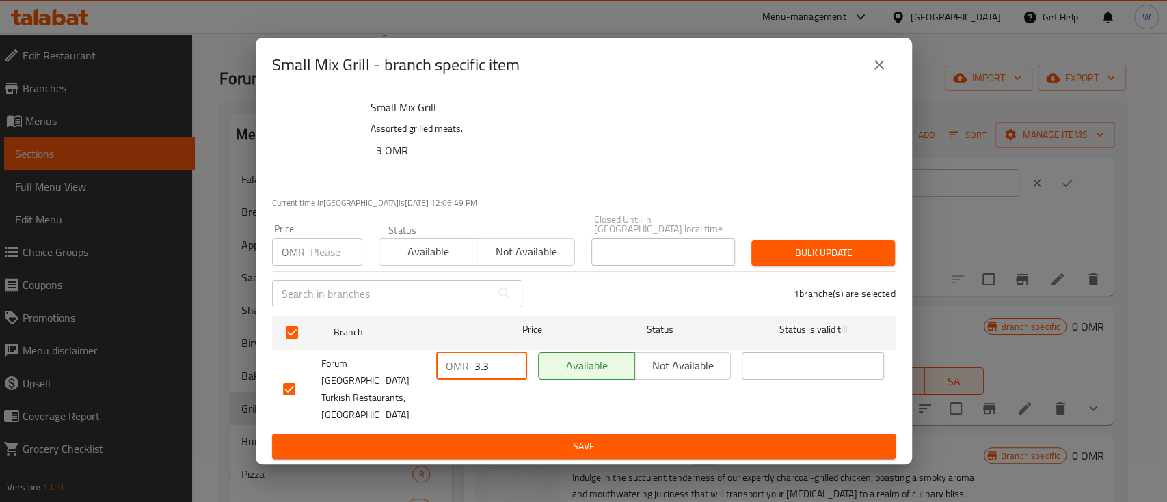
type input "3.3"
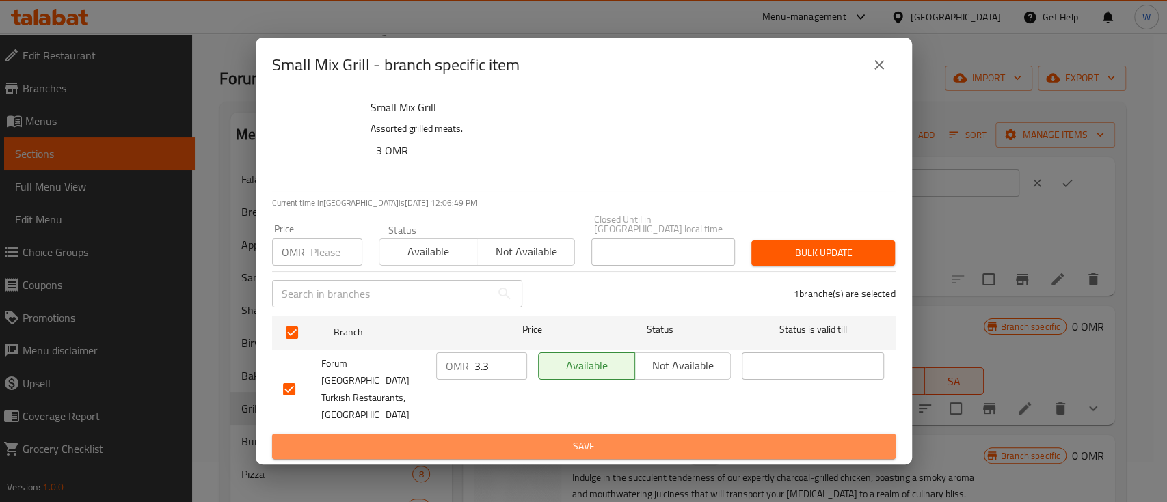
click at [479, 438] on span "Save" at bounding box center [584, 446] width 602 height 17
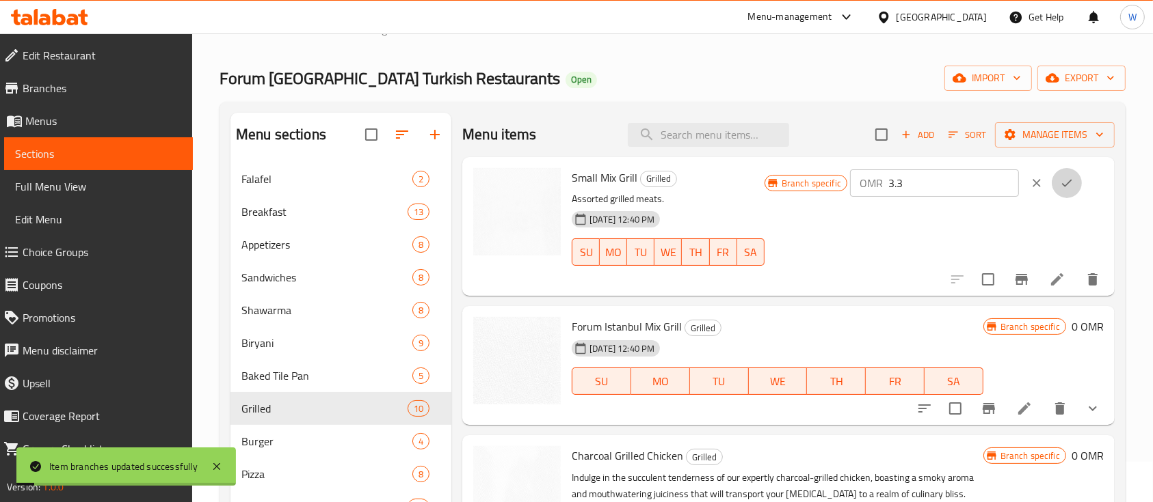
click at [1063, 188] on icon "ok" at bounding box center [1067, 183] width 14 height 14
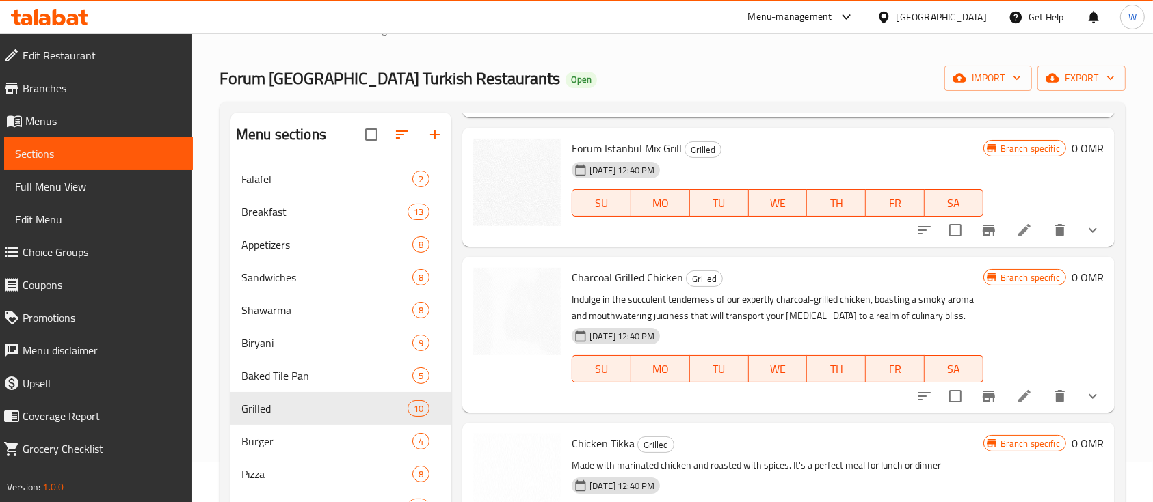
scroll to position [180, 0]
click at [1016, 221] on icon at bounding box center [1024, 229] width 16 height 16
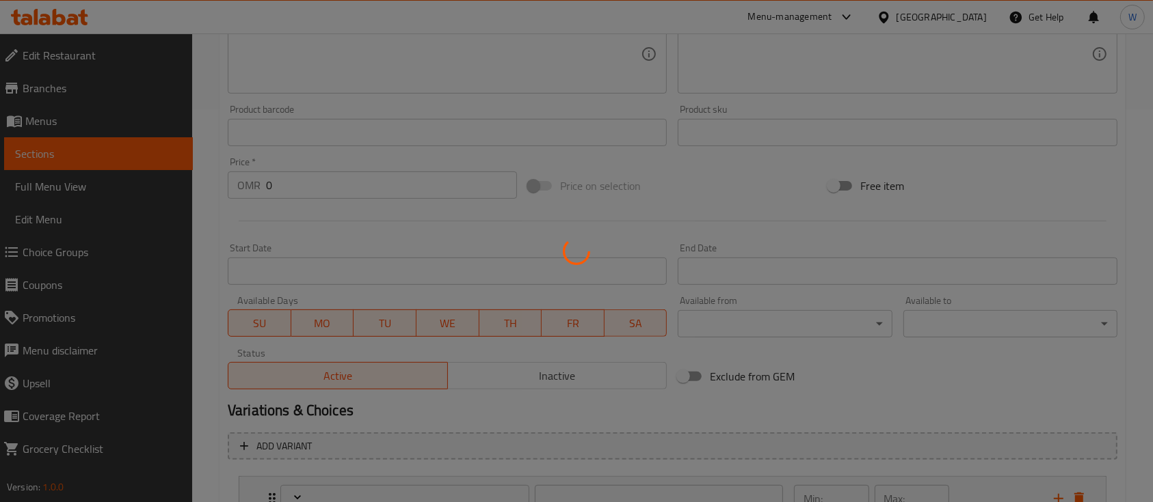
type input "إختيارك من الحجم:"
type input "0"
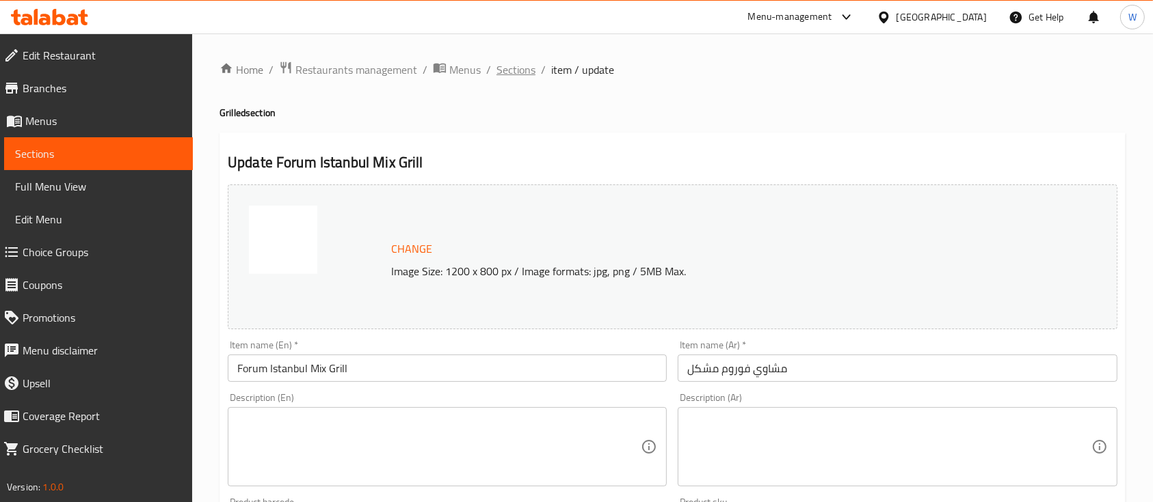
click at [525, 68] on span "Sections" at bounding box center [515, 70] width 39 height 16
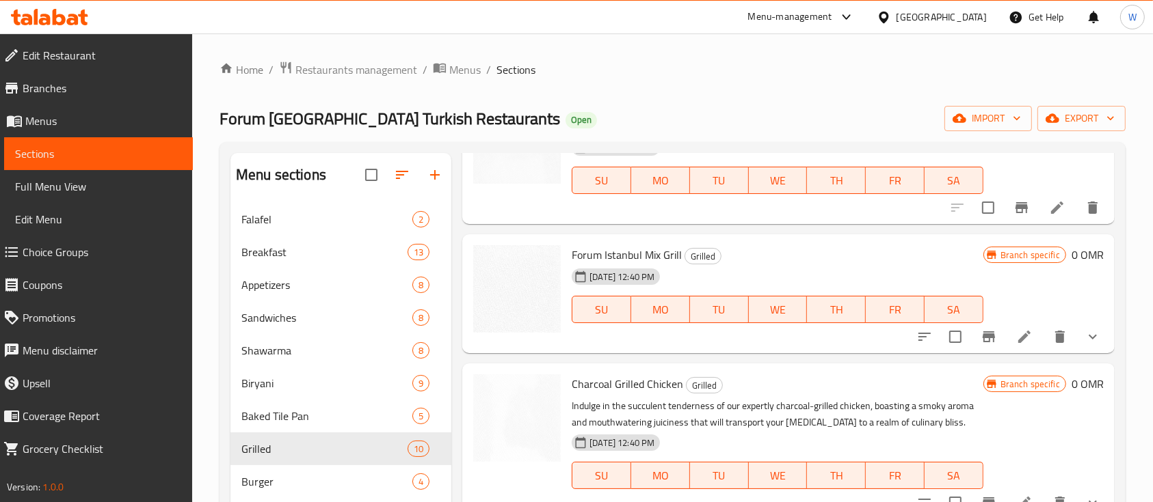
scroll to position [113, 0]
click at [1017, 342] on icon at bounding box center [1024, 336] width 16 height 16
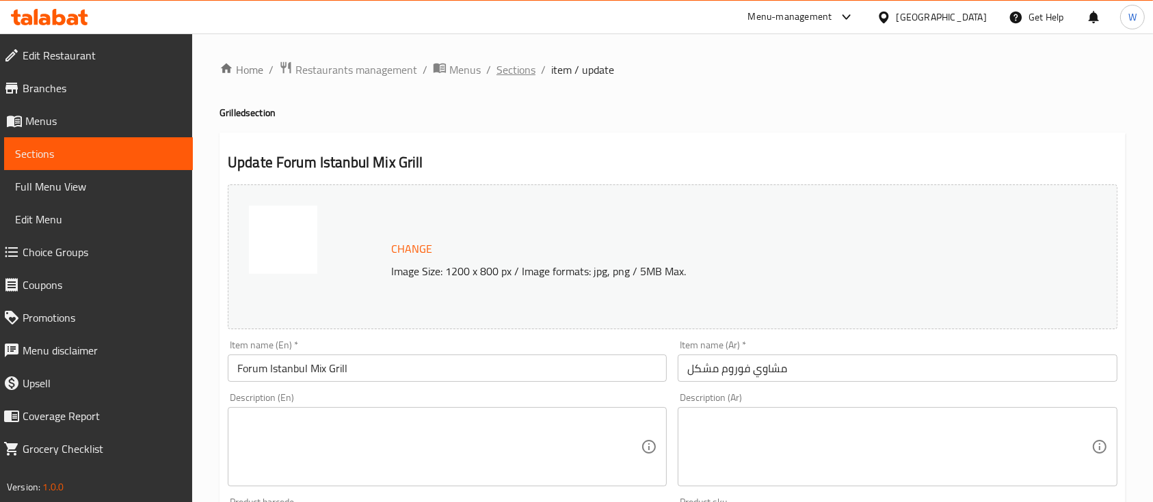
click at [518, 71] on span "Sections" at bounding box center [515, 70] width 39 height 16
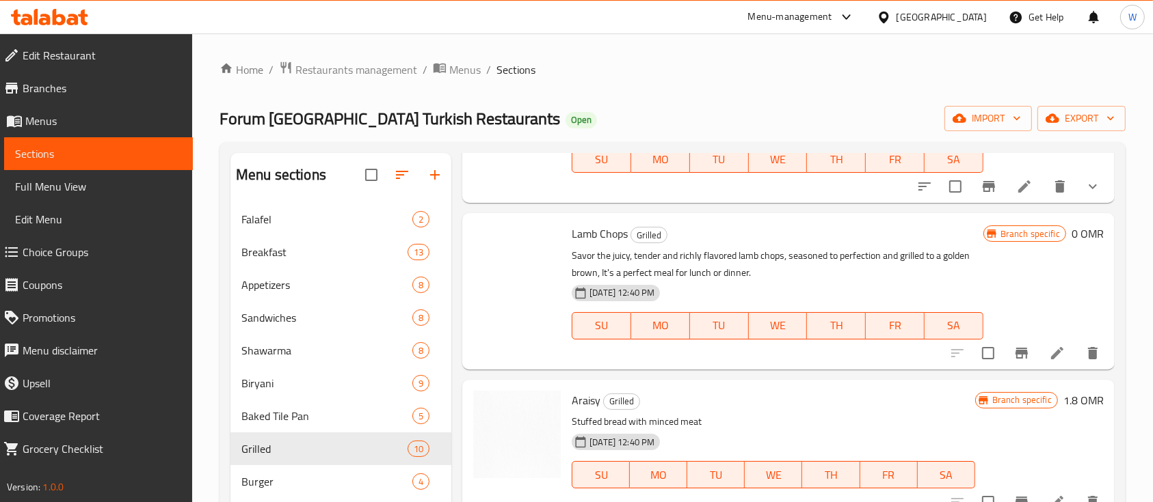
scroll to position [203, 0]
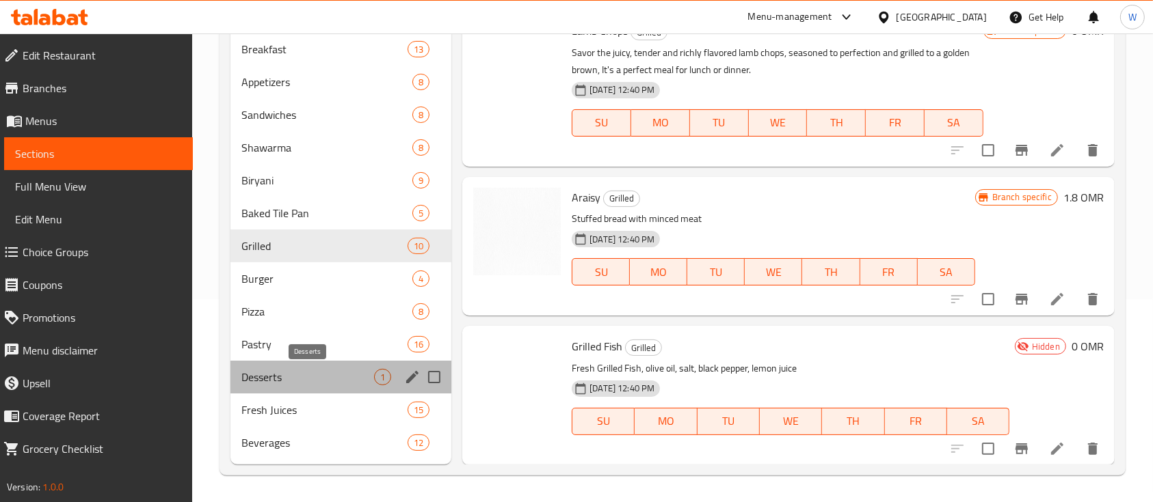
click at [351, 383] on span "Desserts" at bounding box center [307, 377] width 133 height 16
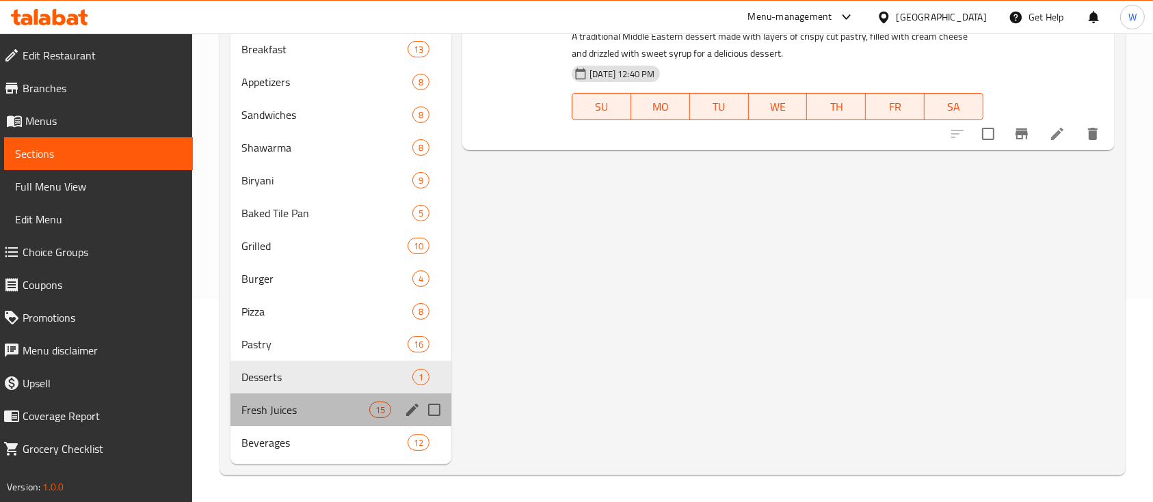
click at [342, 419] on div "Fresh Juices 15" at bounding box center [340, 410] width 221 height 33
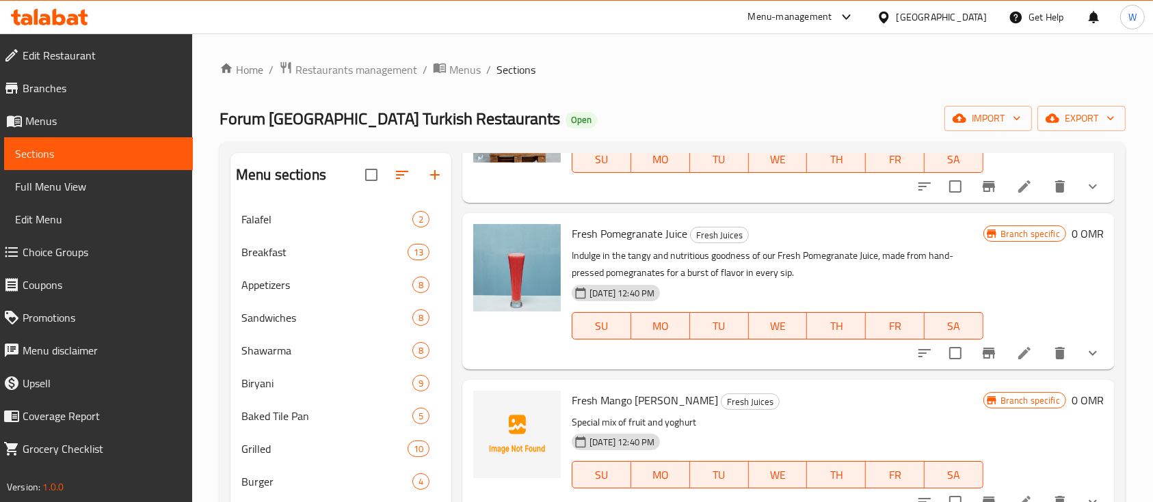
scroll to position [203, 0]
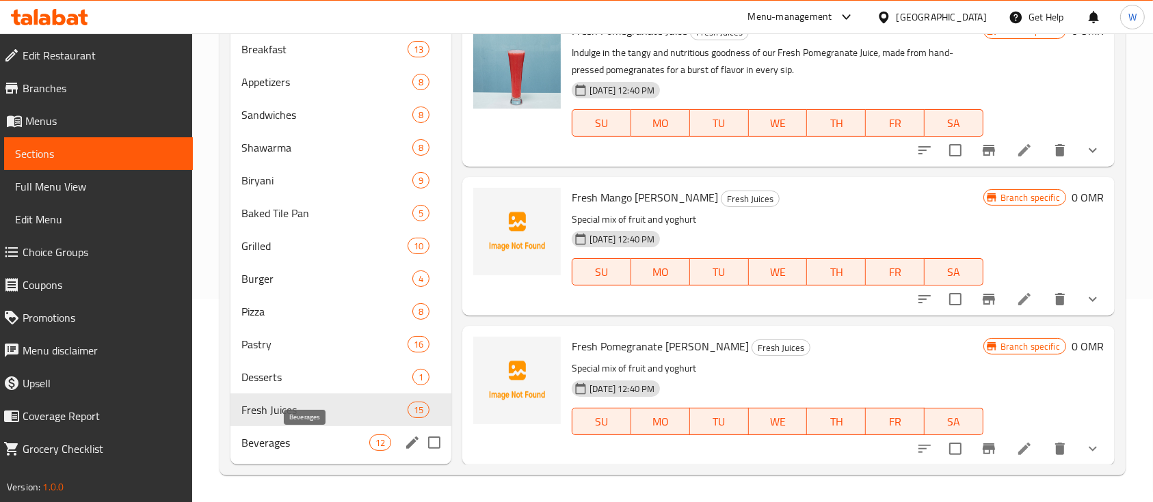
click at [310, 450] on span "Beverages" at bounding box center [305, 443] width 128 height 16
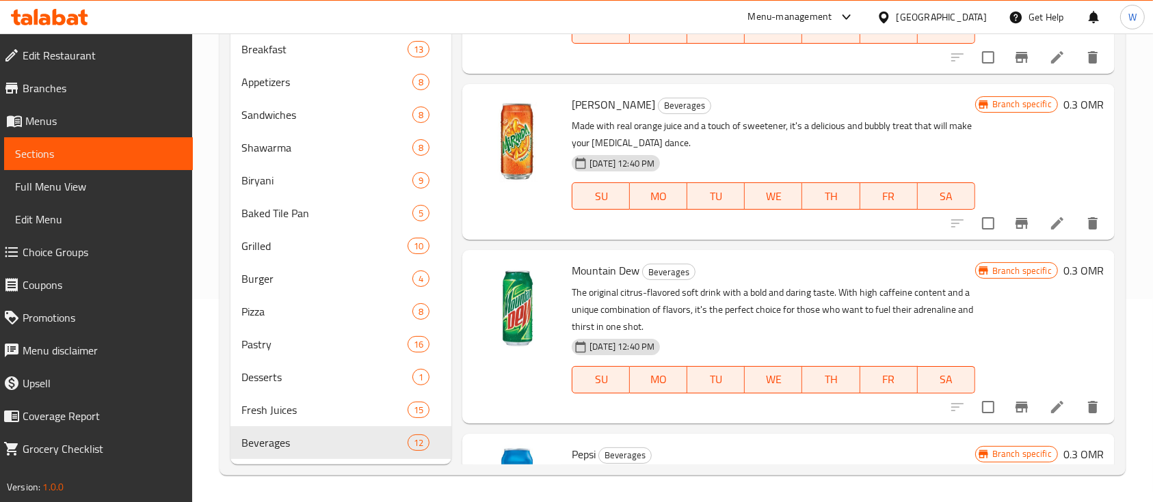
scroll to position [827, 0]
